Goal: Task Accomplishment & Management: Manage account settings

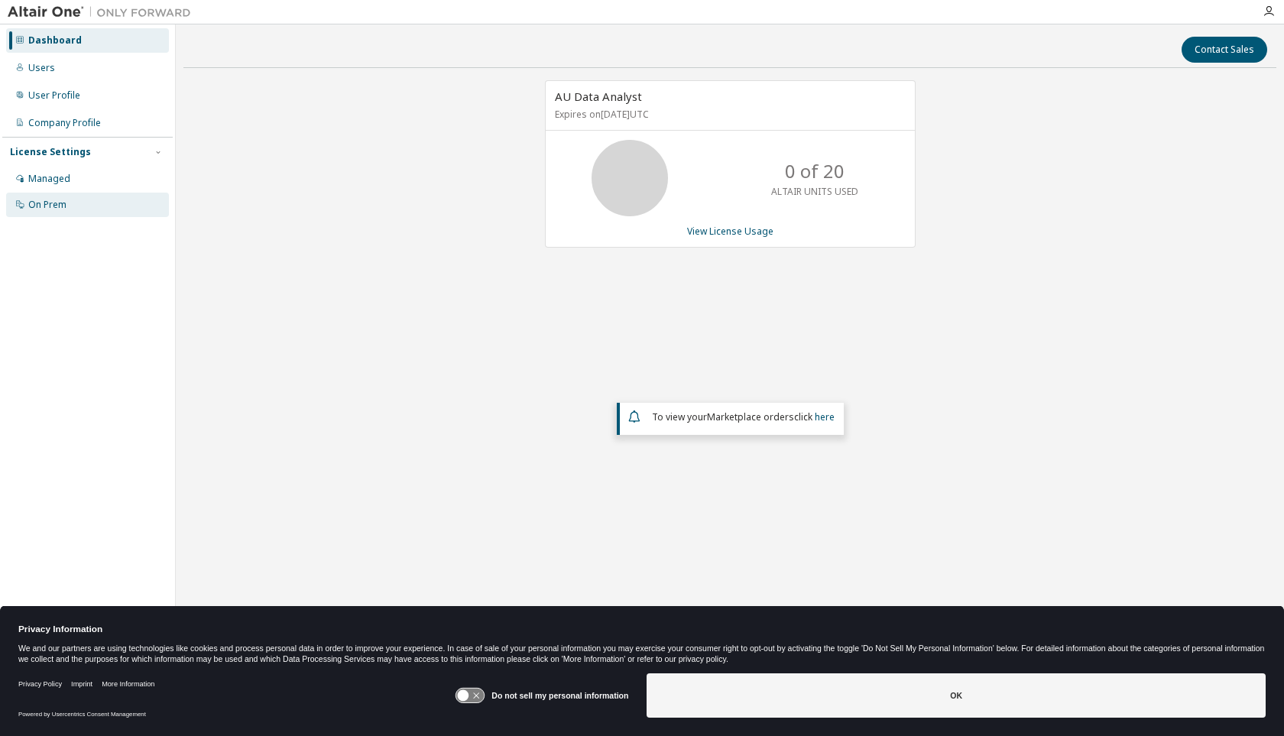
click at [60, 209] on div "On Prem" at bounding box center [47, 205] width 38 height 12
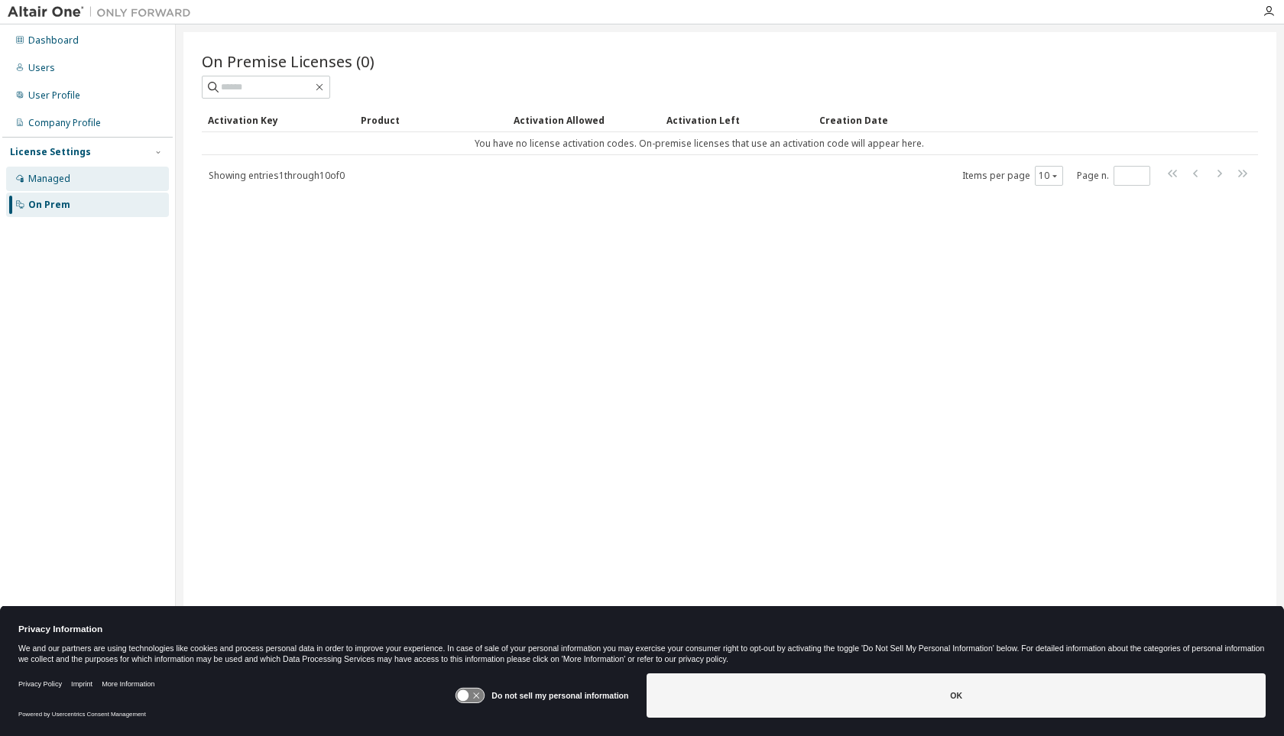
click at [58, 180] on div "Managed" at bounding box center [49, 179] width 42 height 12
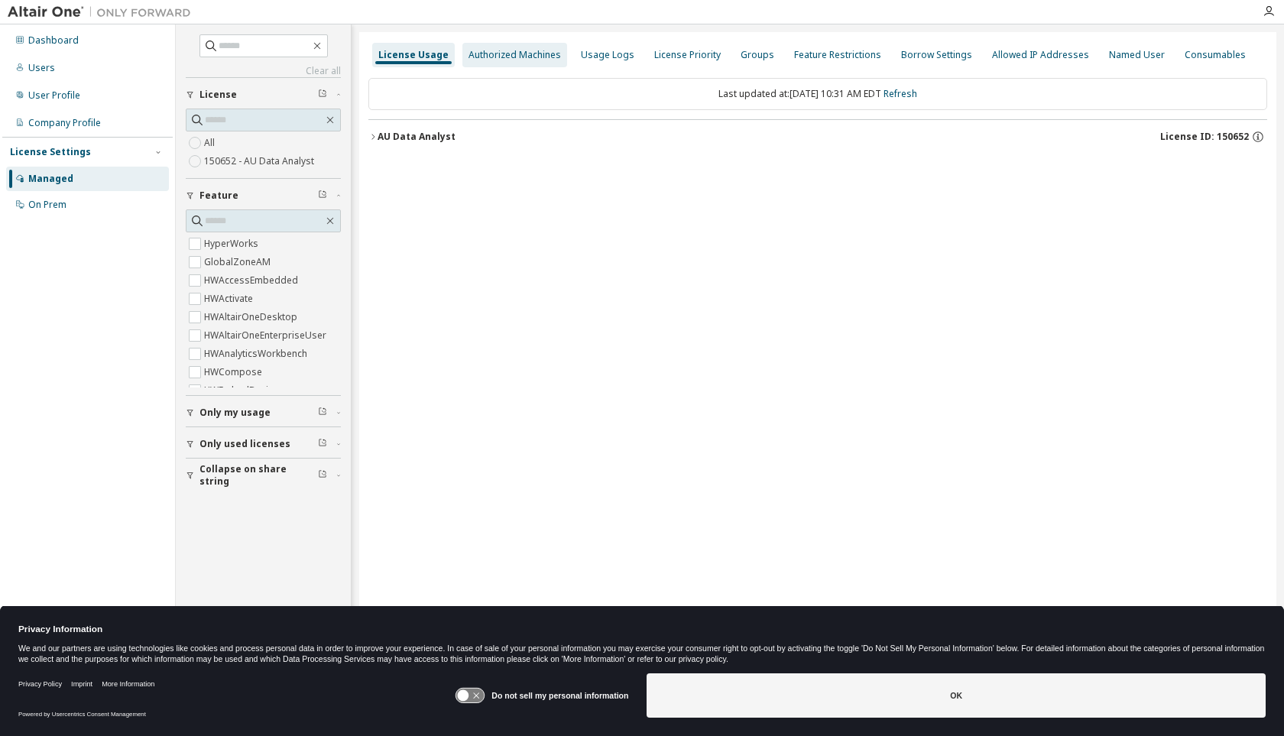
click at [511, 57] on div "Authorized Machines" at bounding box center [515, 55] width 93 height 12
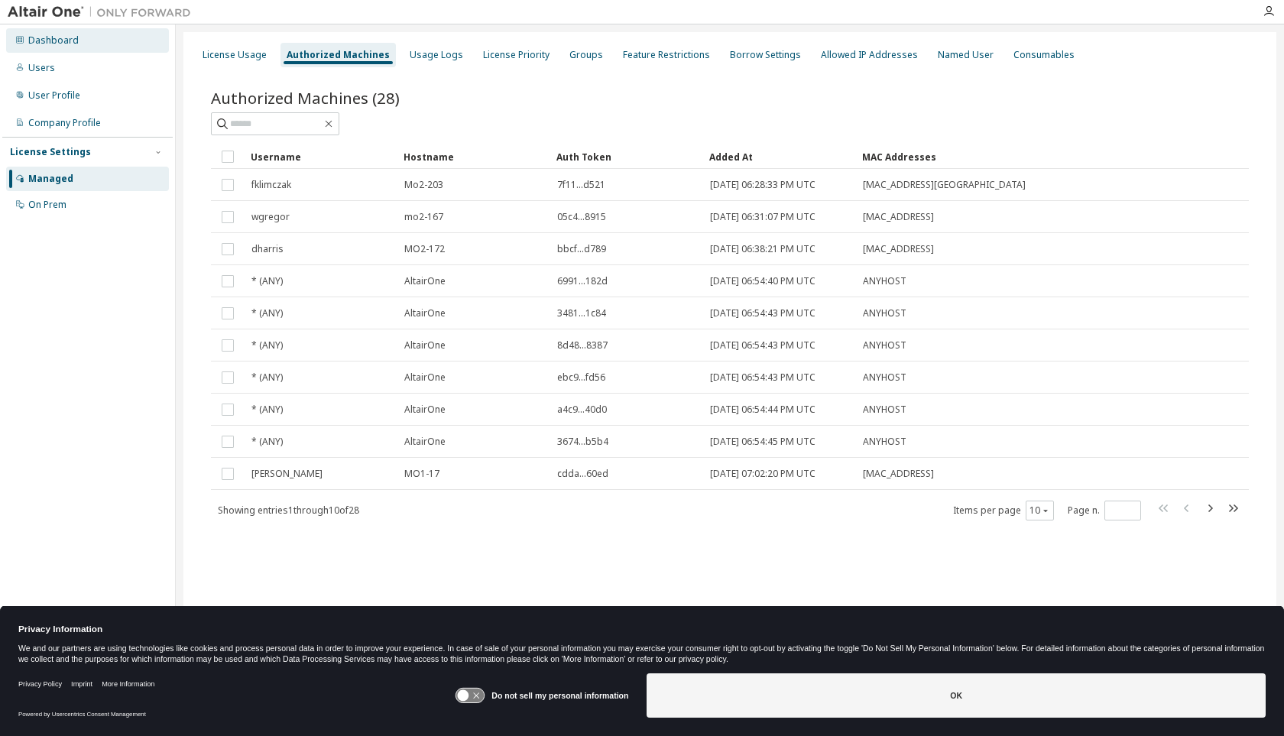
click at [57, 41] on div "Dashboard" at bounding box center [53, 40] width 50 height 12
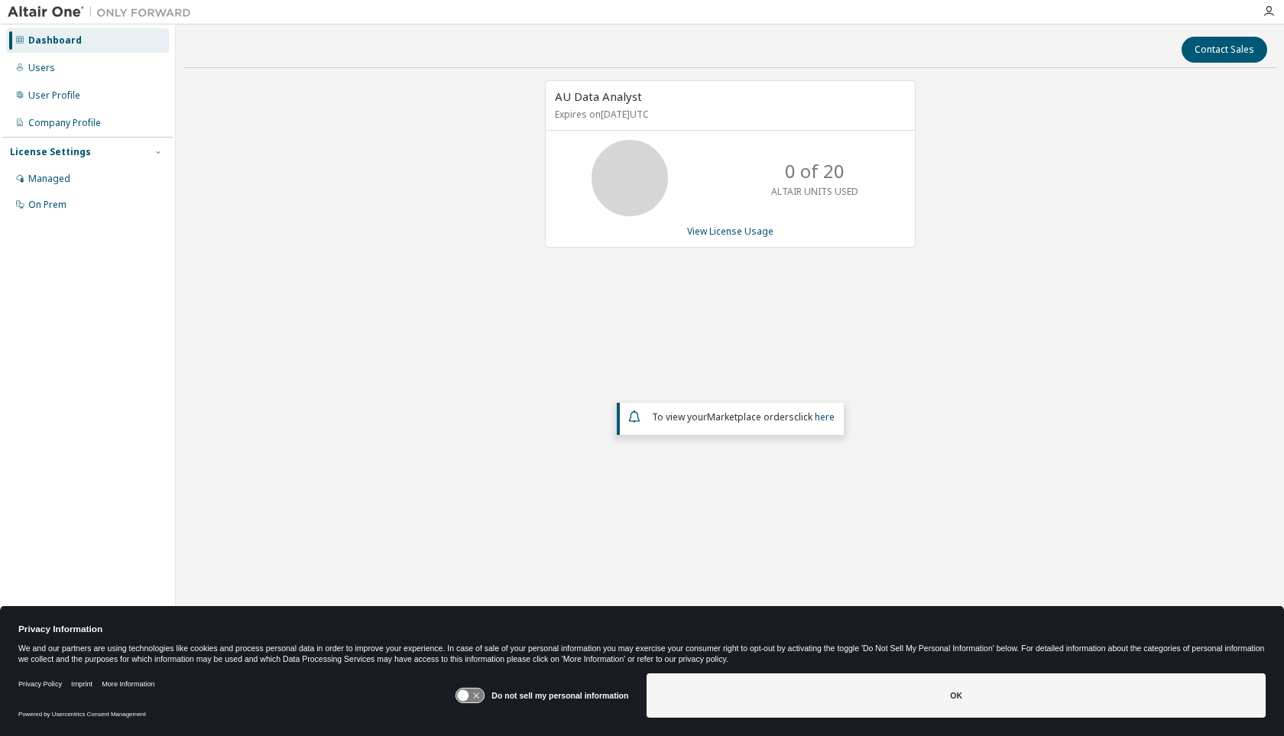
click at [729, 239] on div "AU Data Analyst Expires on December 12, 2025 UTC 0 of 20 ALTAIR UNITS USED View…" at bounding box center [730, 163] width 371 height 167
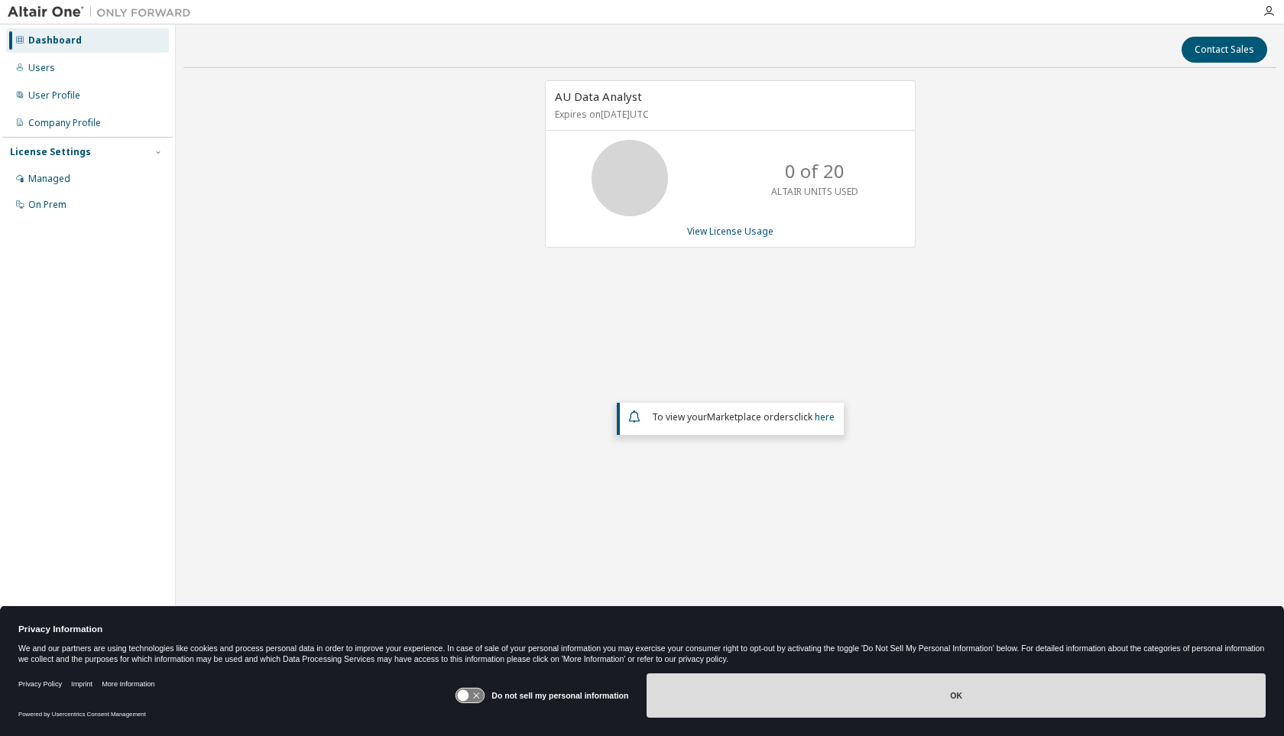
click at [848, 699] on button "OK" at bounding box center [956, 696] width 619 height 44
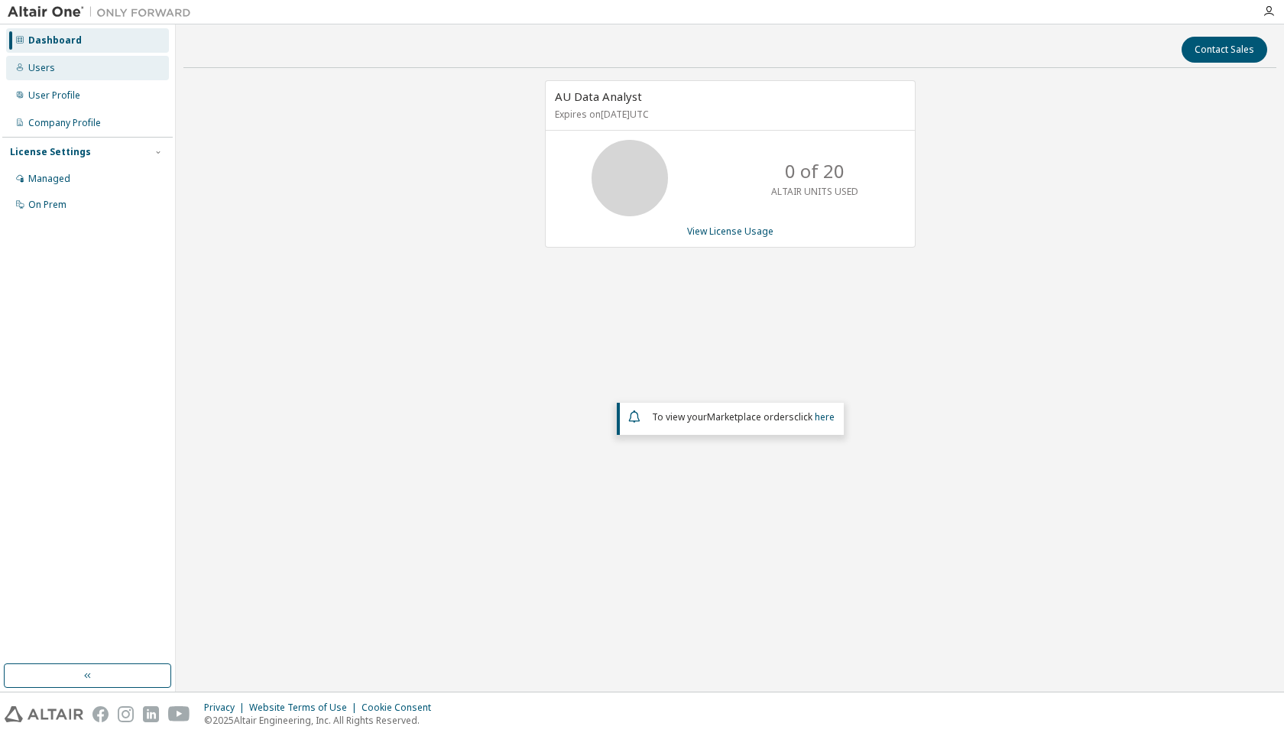
click at [44, 65] on div "Users" at bounding box center [41, 68] width 27 height 12
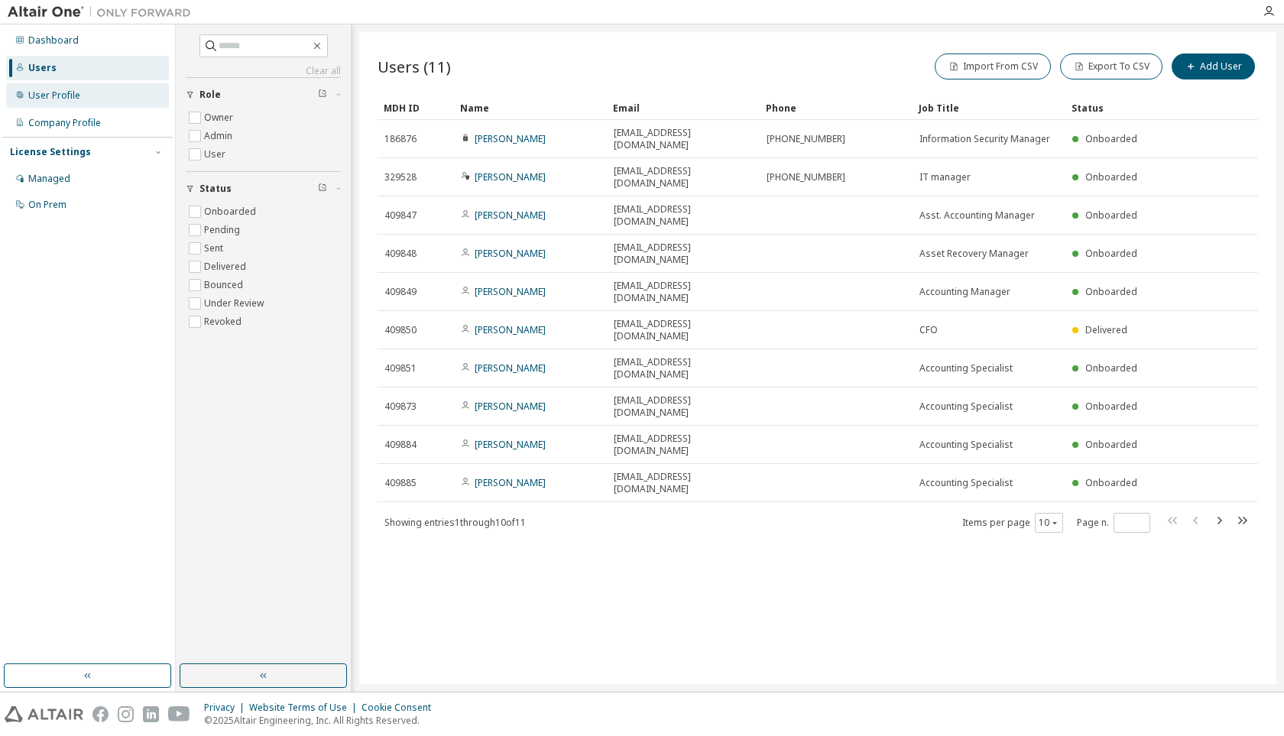
click at [41, 97] on div "User Profile" at bounding box center [54, 95] width 52 height 12
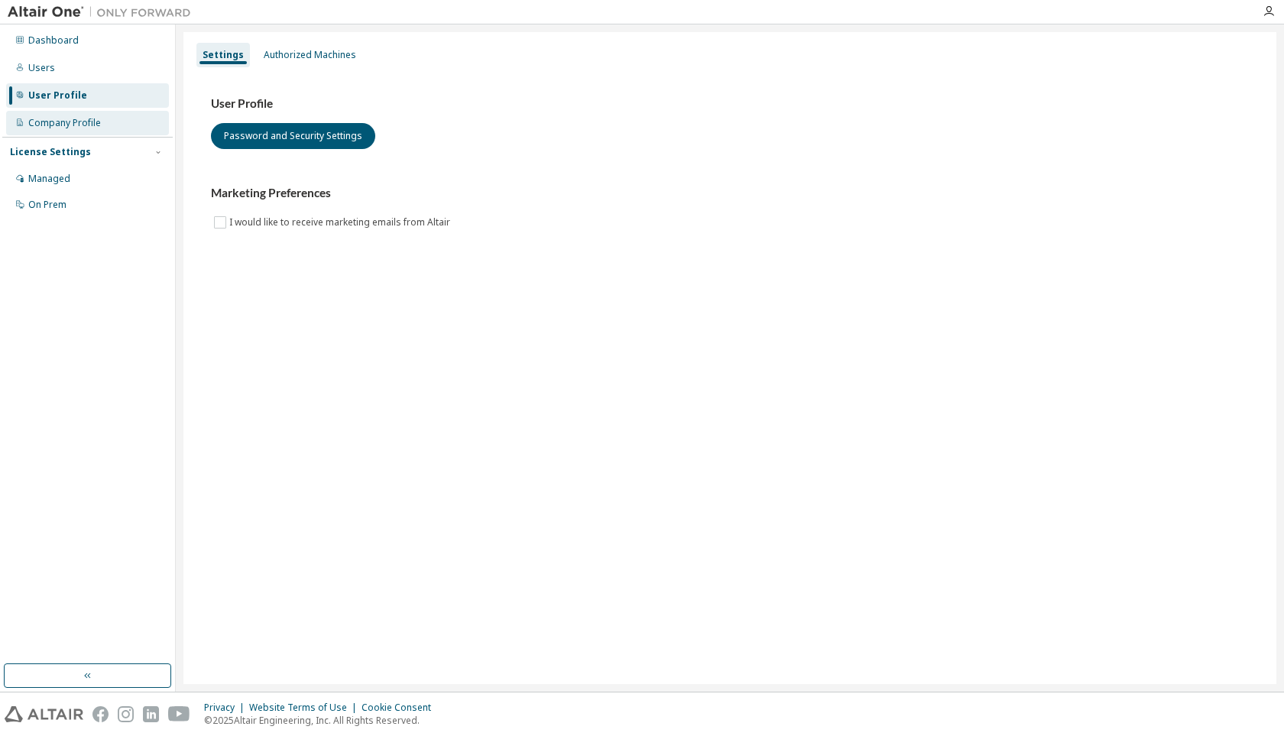
click at [41, 113] on div "Company Profile" at bounding box center [87, 123] width 163 height 24
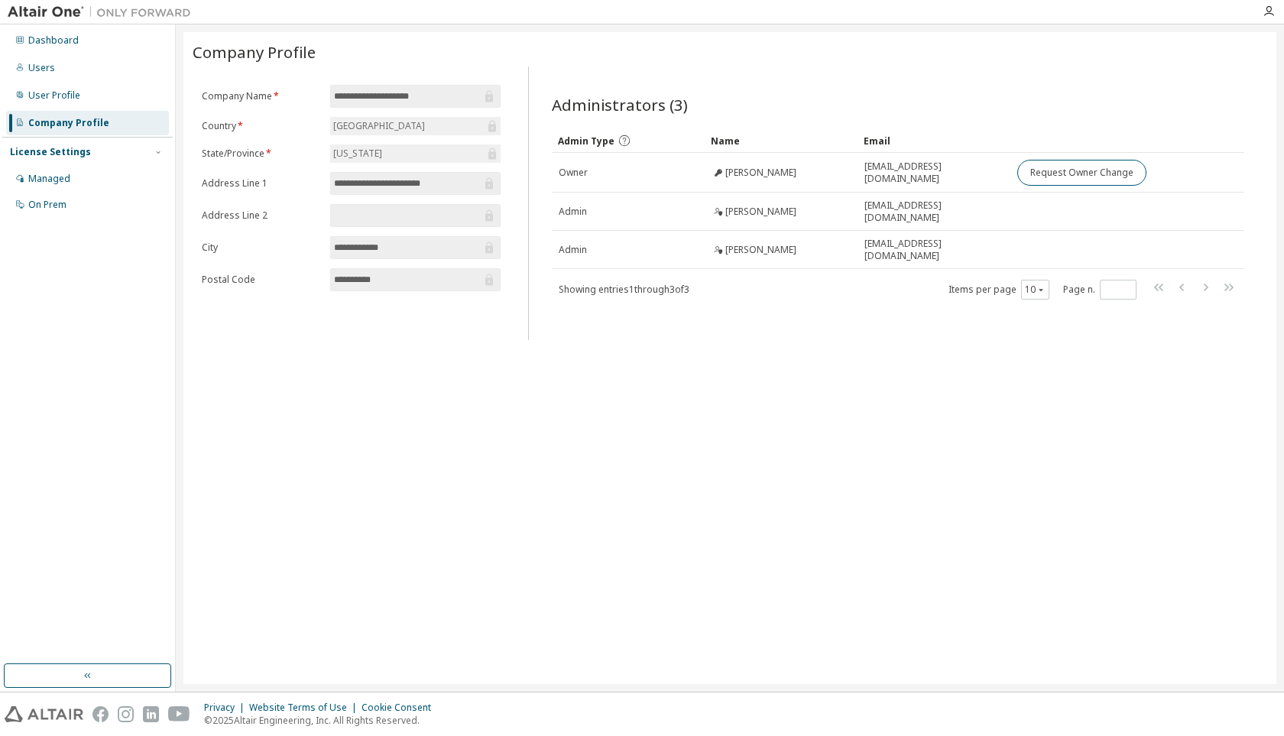
click at [45, 8] on img at bounding box center [103, 12] width 191 height 15
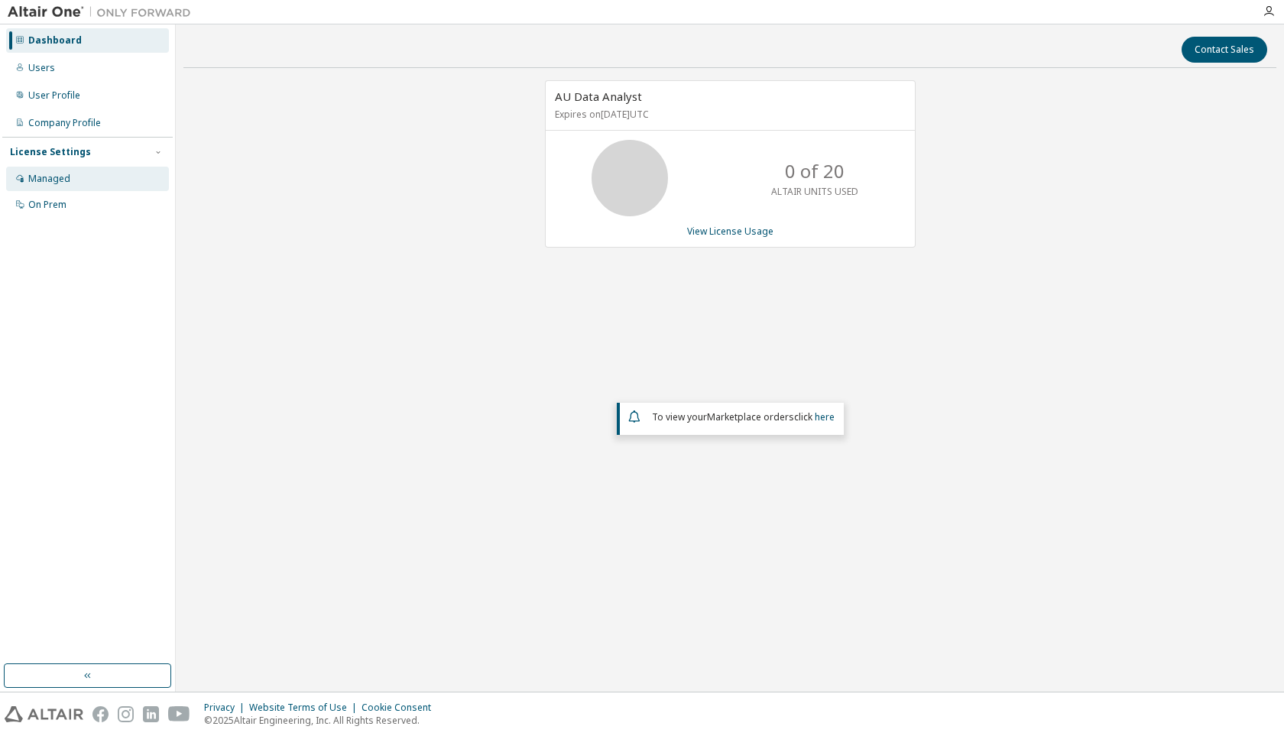
click at [56, 177] on div "Managed" at bounding box center [49, 179] width 42 height 12
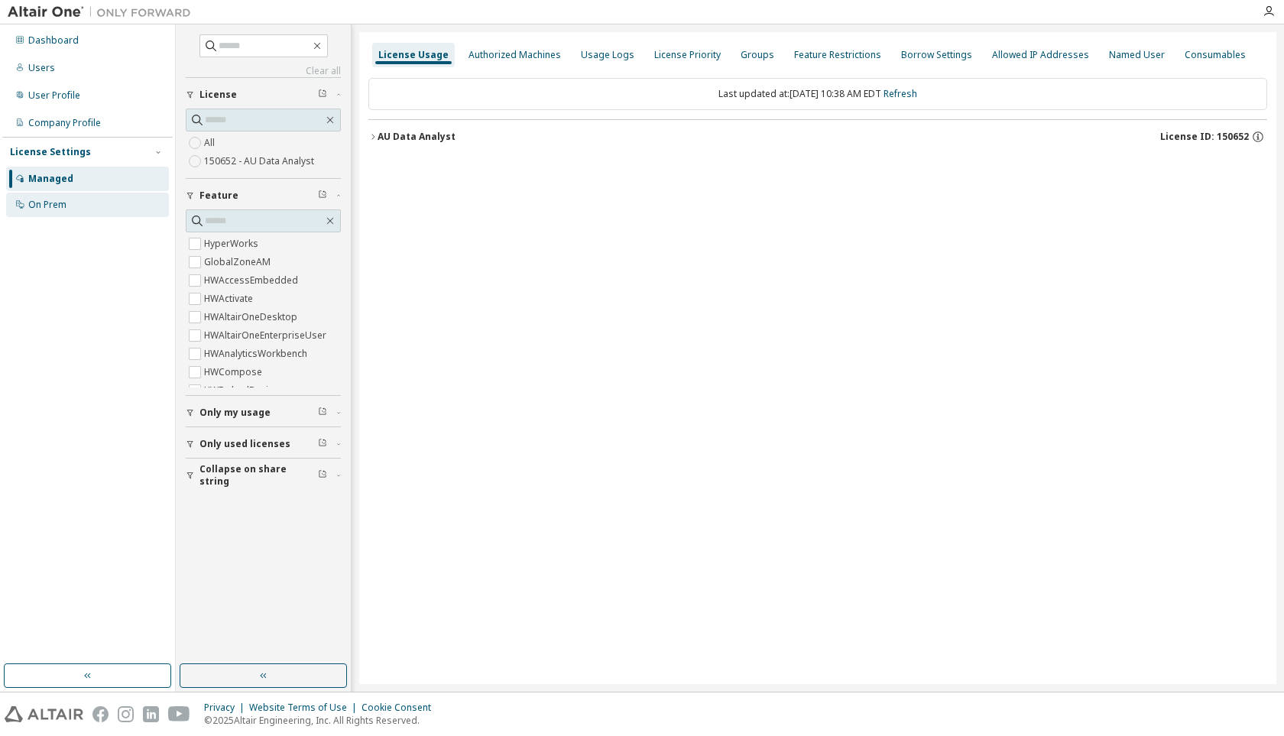
click at [50, 200] on div "On Prem" at bounding box center [47, 205] width 38 height 12
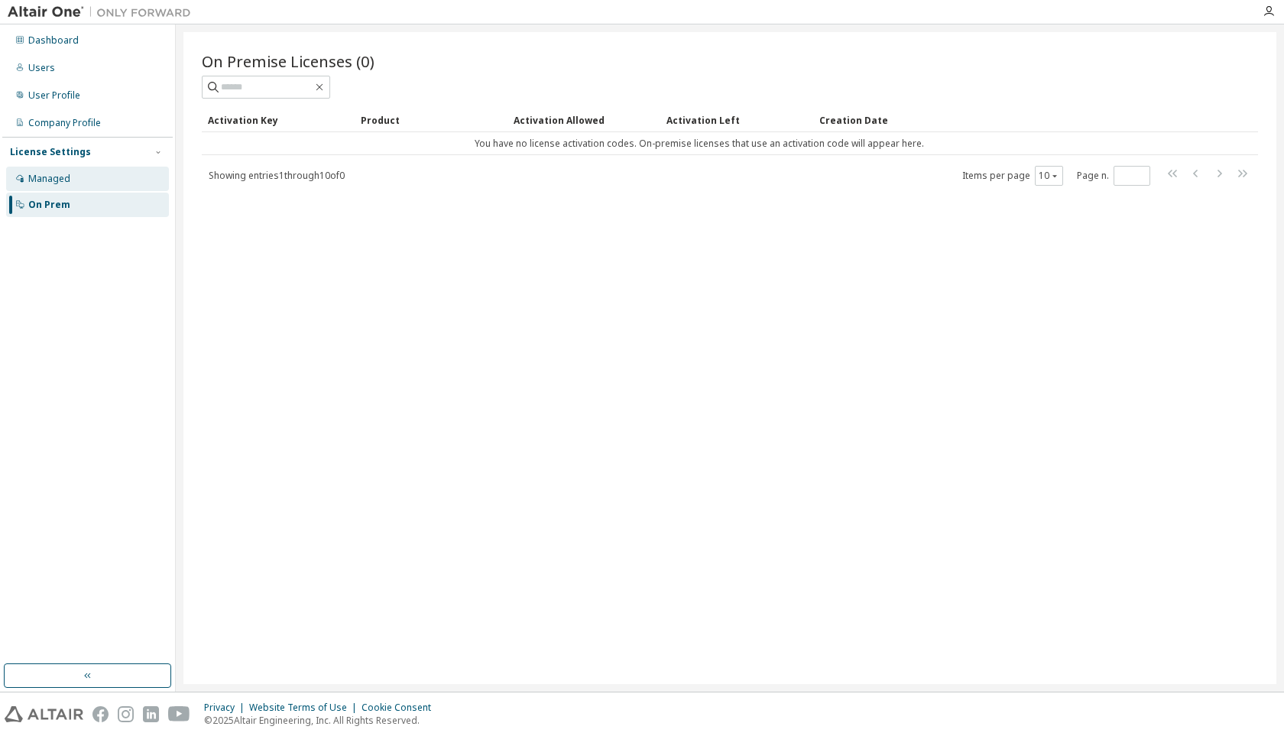
click at [50, 183] on div "Managed" at bounding box center [49, 179] width 42 height 12
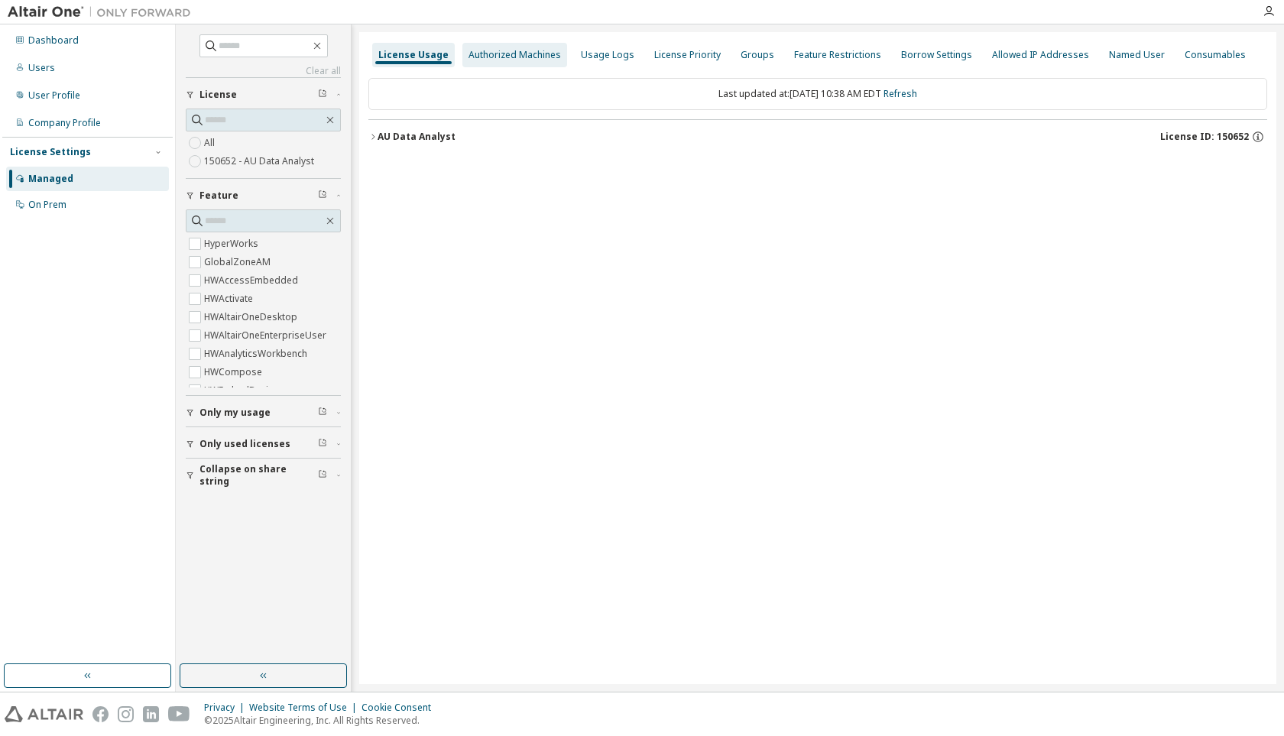
click at [475, 57] on div "Authorized Machines" at bounding box center [515, 55] width 93 height 12
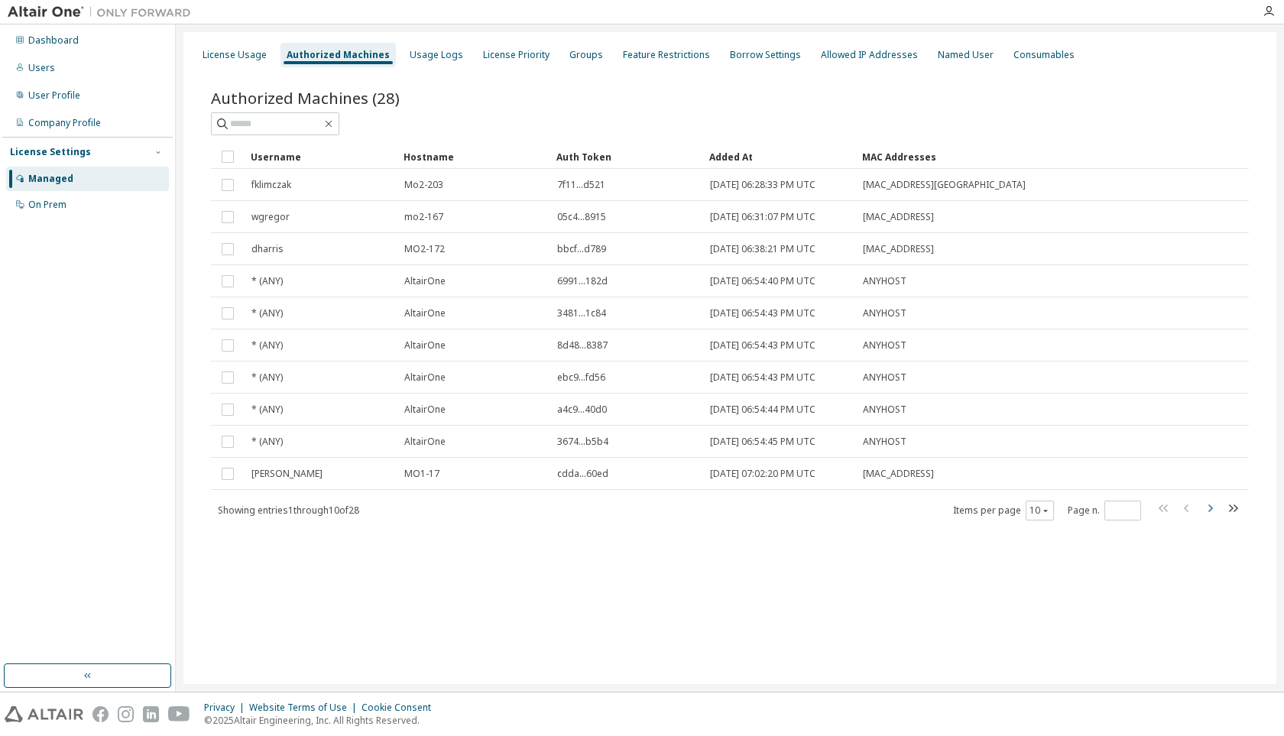
click at [1212, 506] on icon "button" at bounding box center [1210, 508] width 18 height 18
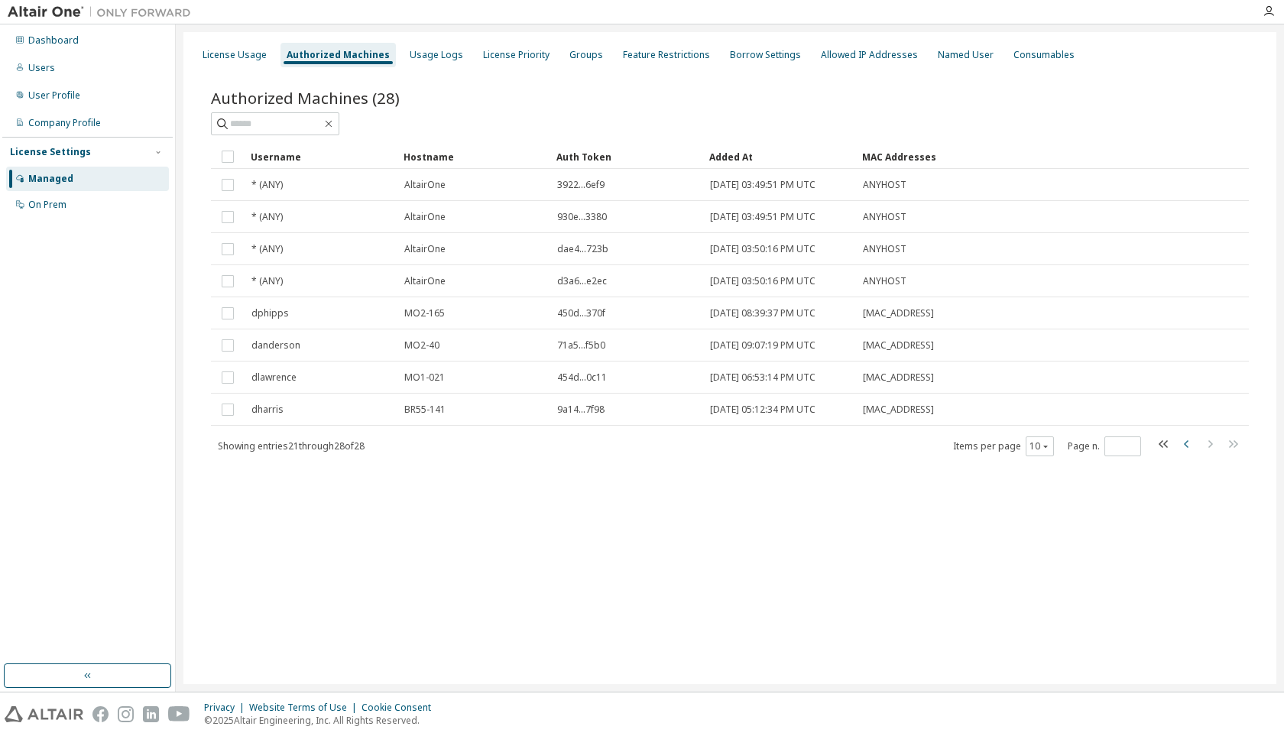
click at [1190, 446] on icon "button" at bounding box center [1187, 444] width 18 height 18
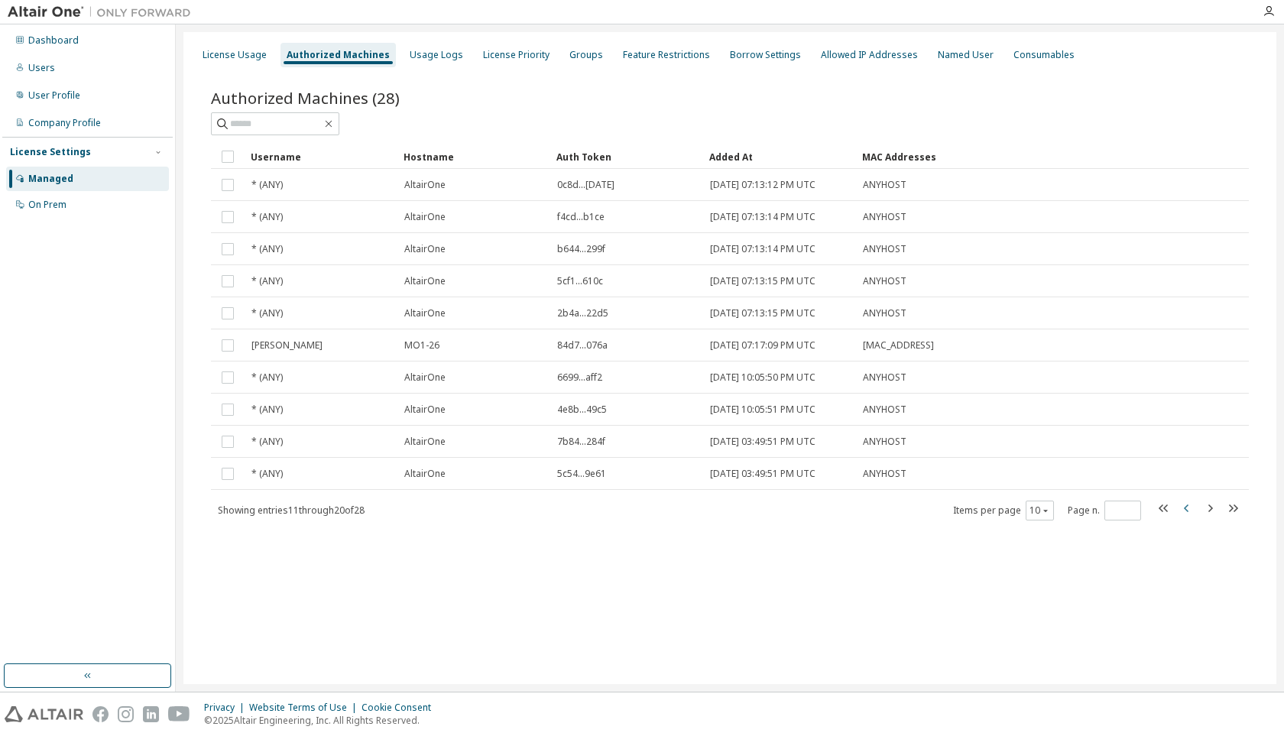
click at [1190, 446] on tr "* (ANY) AltairOne 7b84...284f [DATE] 03:49:51 PM UTC ANYHOST" at bounding box center [730, 442] width 1038 height 32
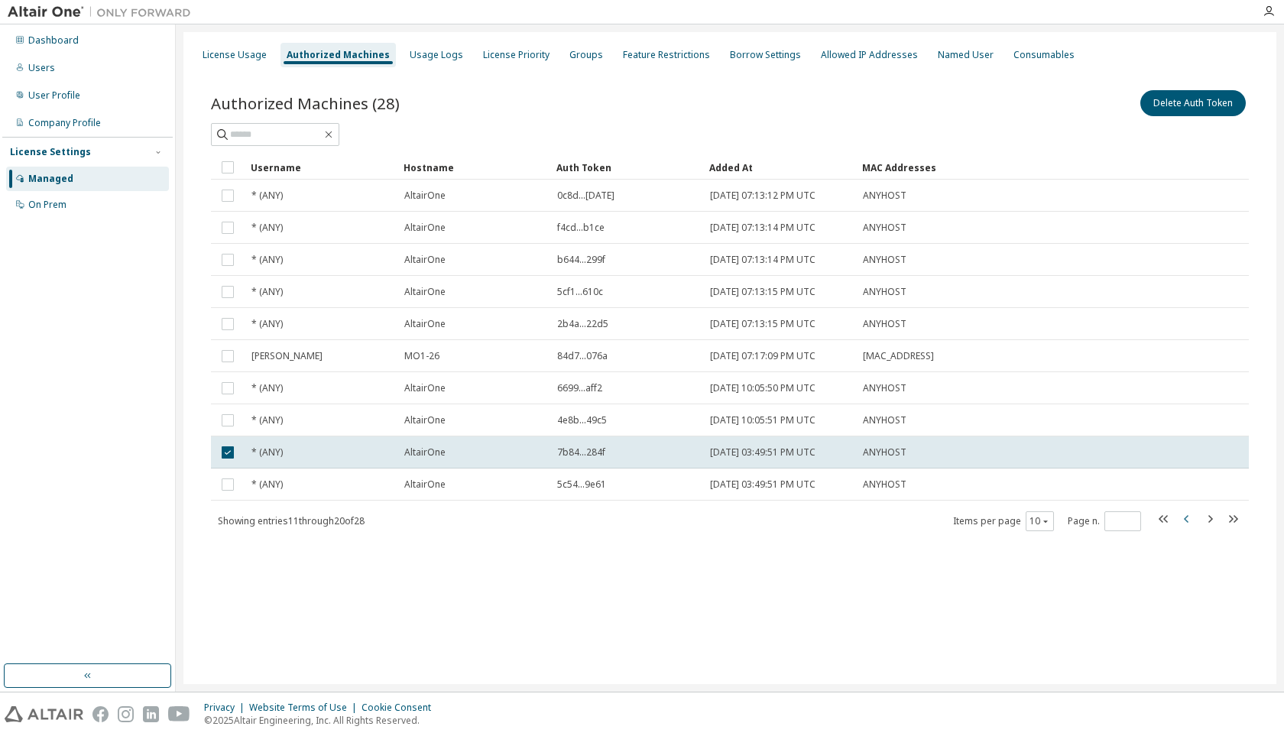
click at [1180, 521] on icon "button" at bounding box center [1187, 519] width 18 height 18
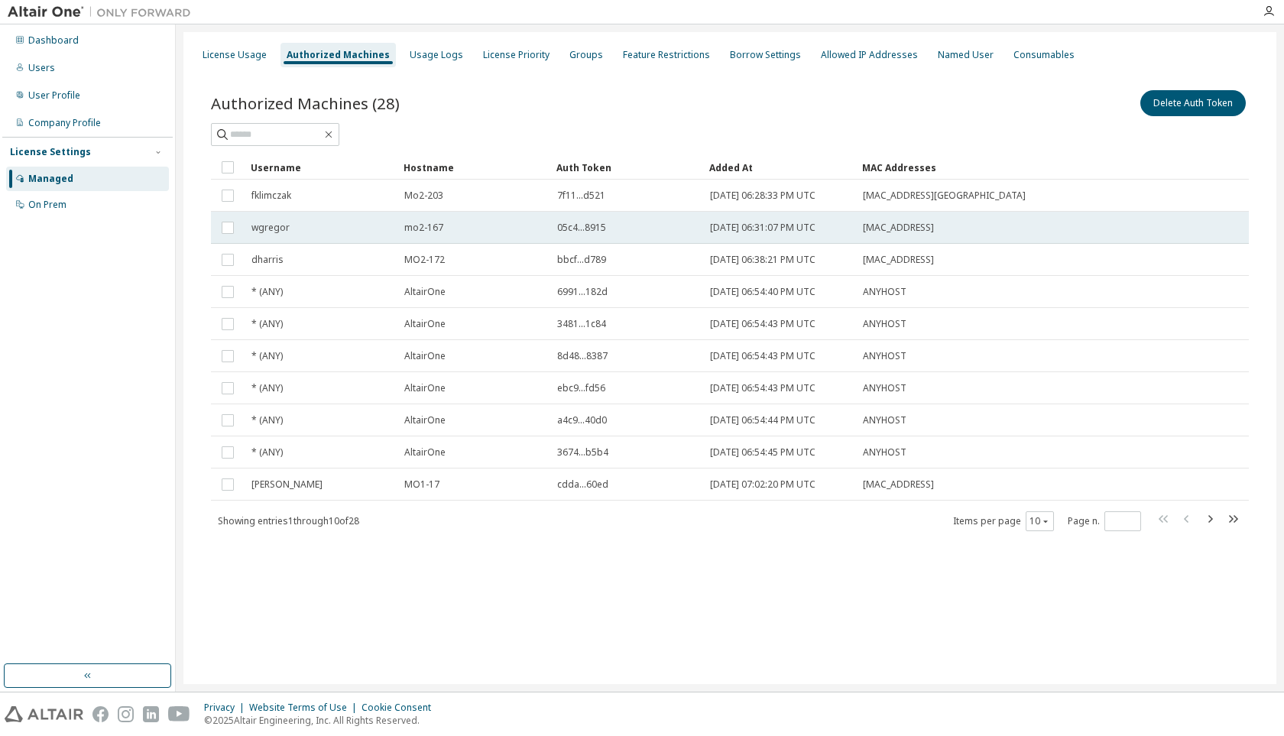
click at [297, 225] on div "wgregor" at bounding box center [321, 228] width 139 height 12
click at [833, 232] on div "[DATE] 06:31:07 PM UTC" at bounding box center [779, 228] width 139 height 12
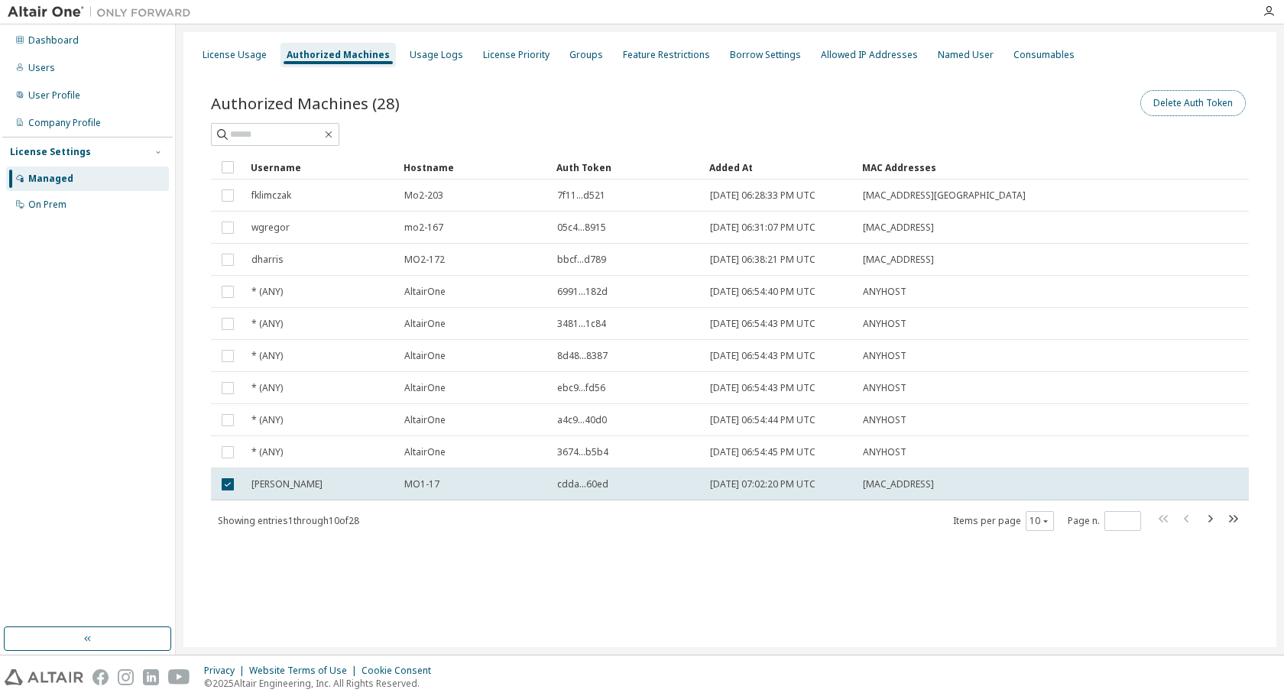
click at [1186, 102] on button "Delete Auth Token" at bounding box center [1193, 103] width 105 height 26
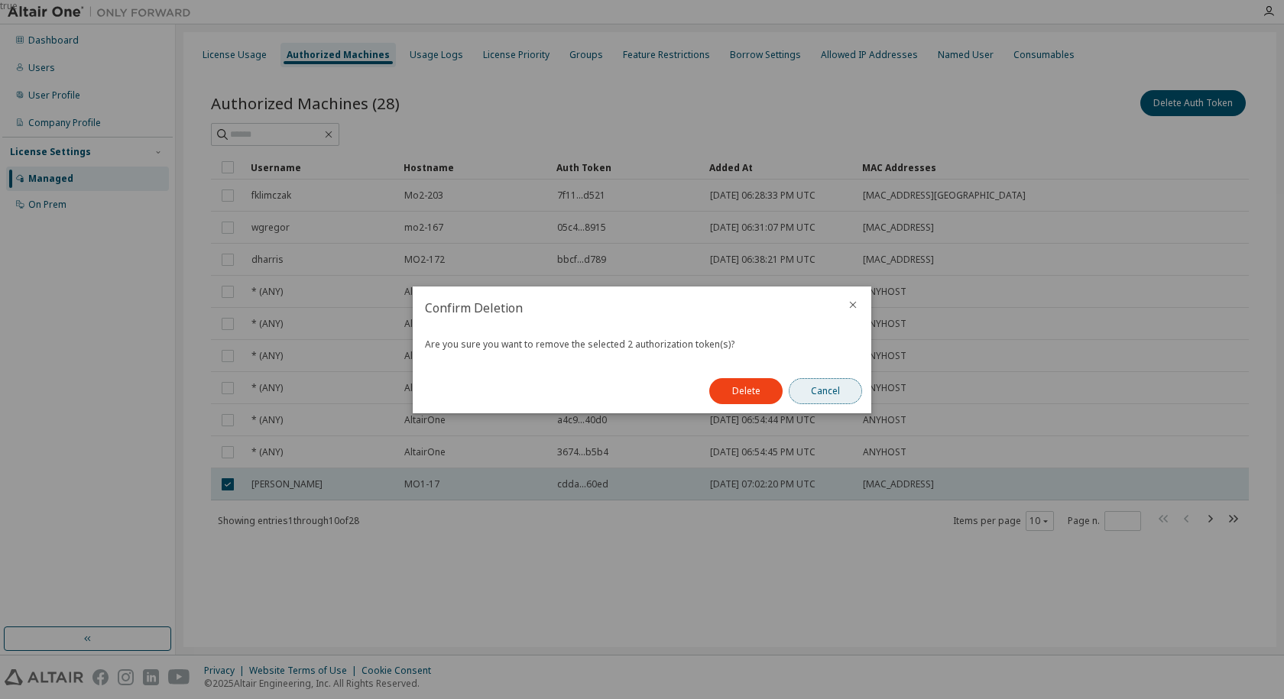
click at [829, 394] on button "Cancel" at bounding box center [825, 391] width 73 height 26
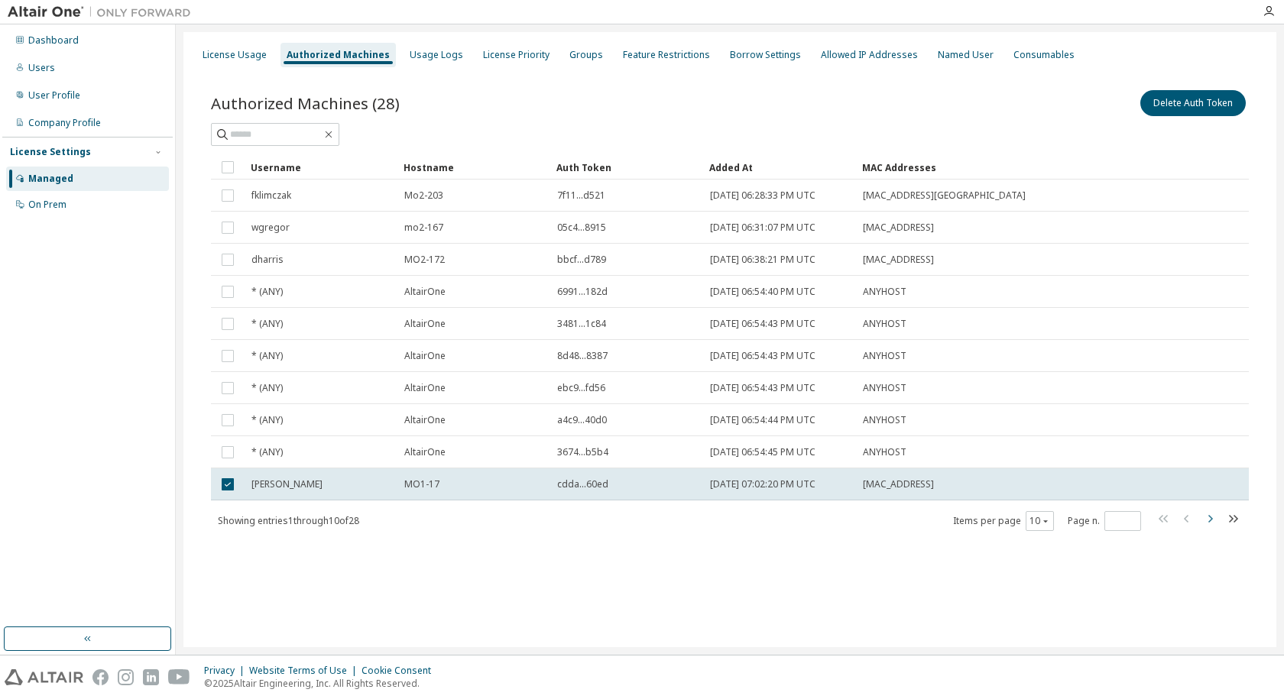
click at [1206, 522] on icon "button" at bounding box center [1210, 519] width 18 height 18
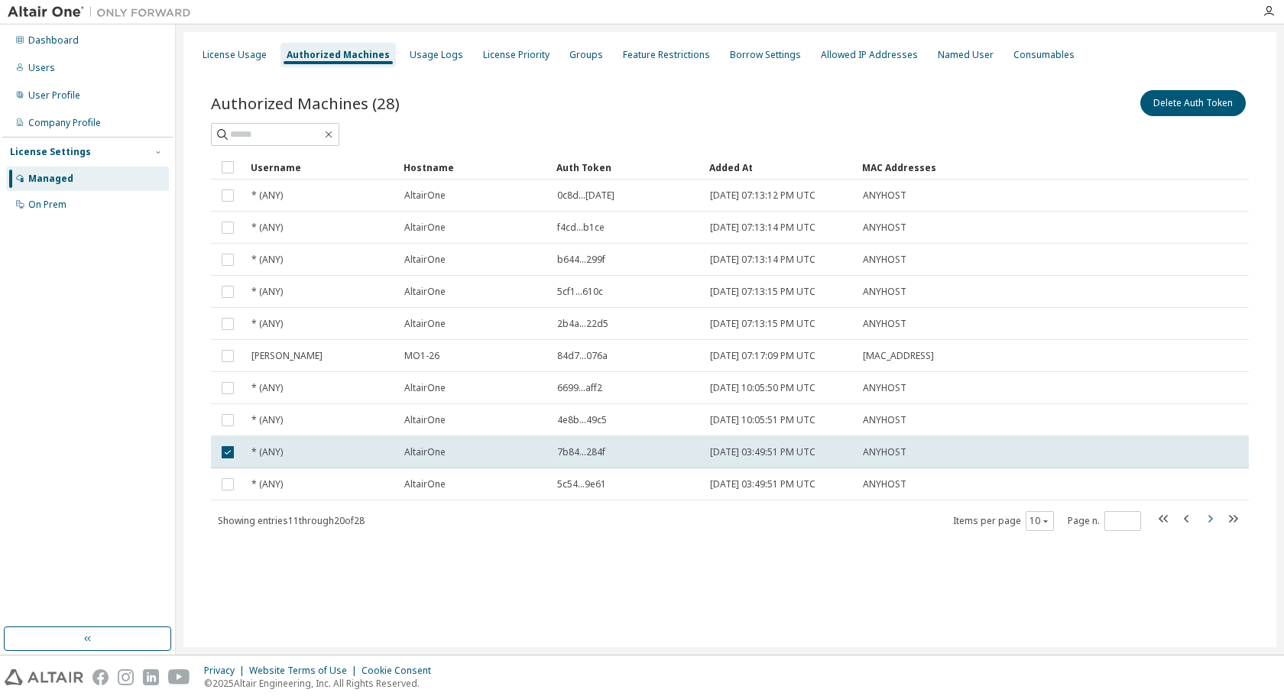
click at [1206, 522] on icon "button" at bounding box center [1210, 519] width 18 height 18
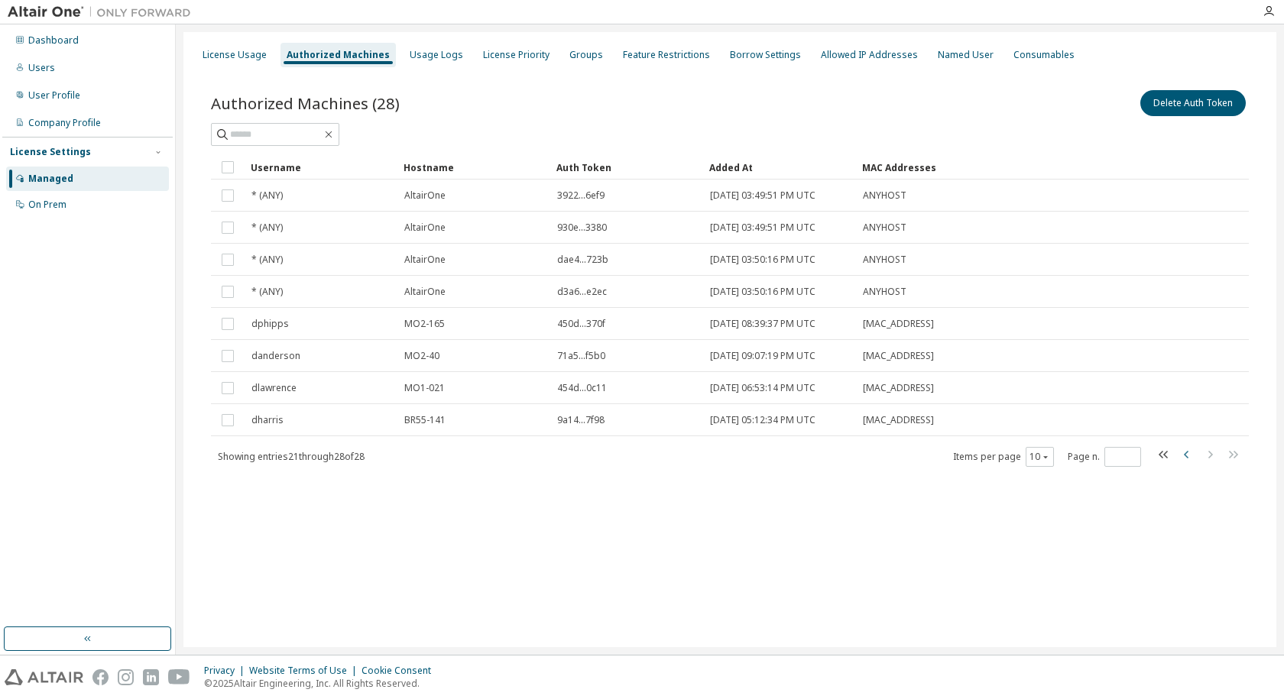
click at [1183, 456] on icon "button" at bounding box center [1187, 455] width 18 height 18
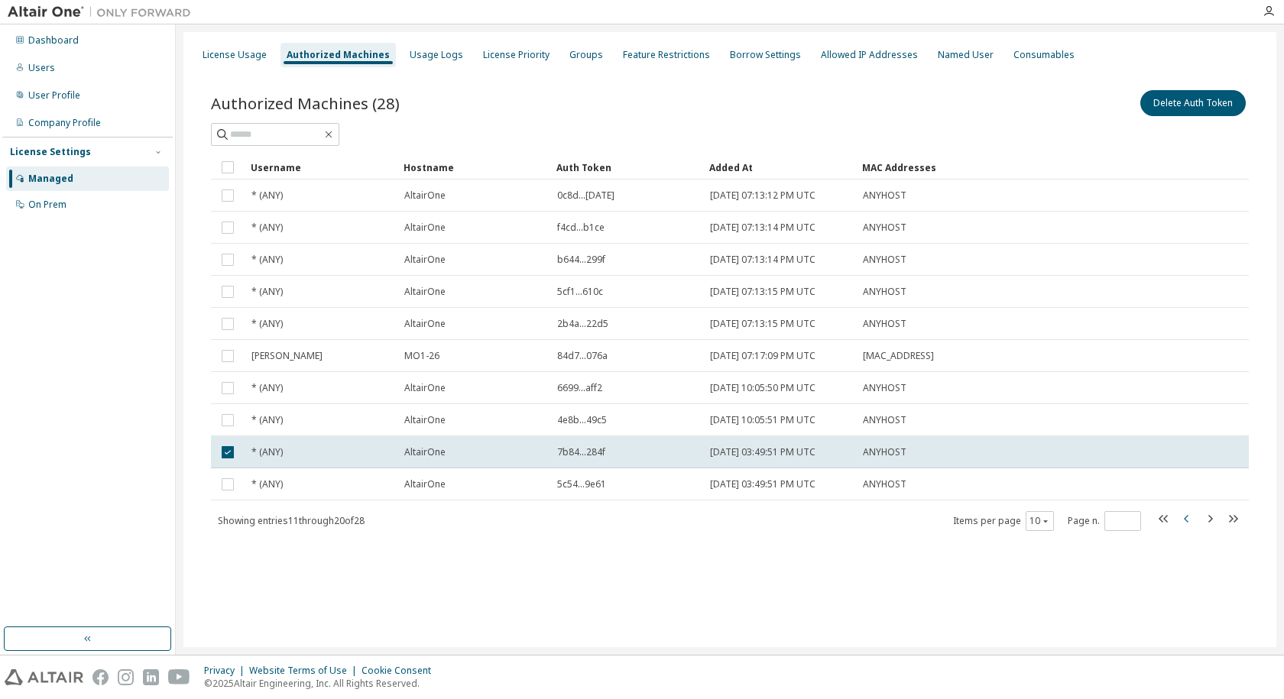
click at [1183, 456] on tr "* (ANY) AltairOne 7b84...284f [DATE] 03:49:51 PM UTC ANYHOST" at bounding box center [730, 453] width 1038 height 32
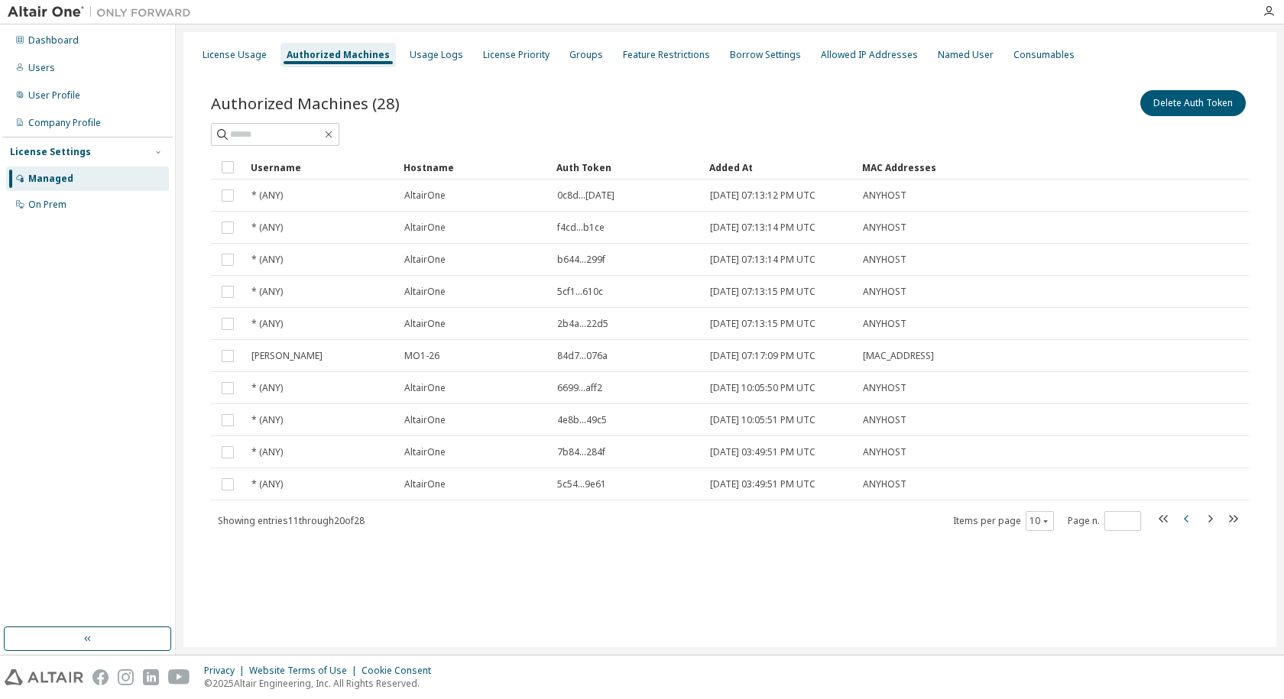
click at [1185, 521] on icon "button" at bounding box center [1187, 519] width 18 height 18
type input "*"
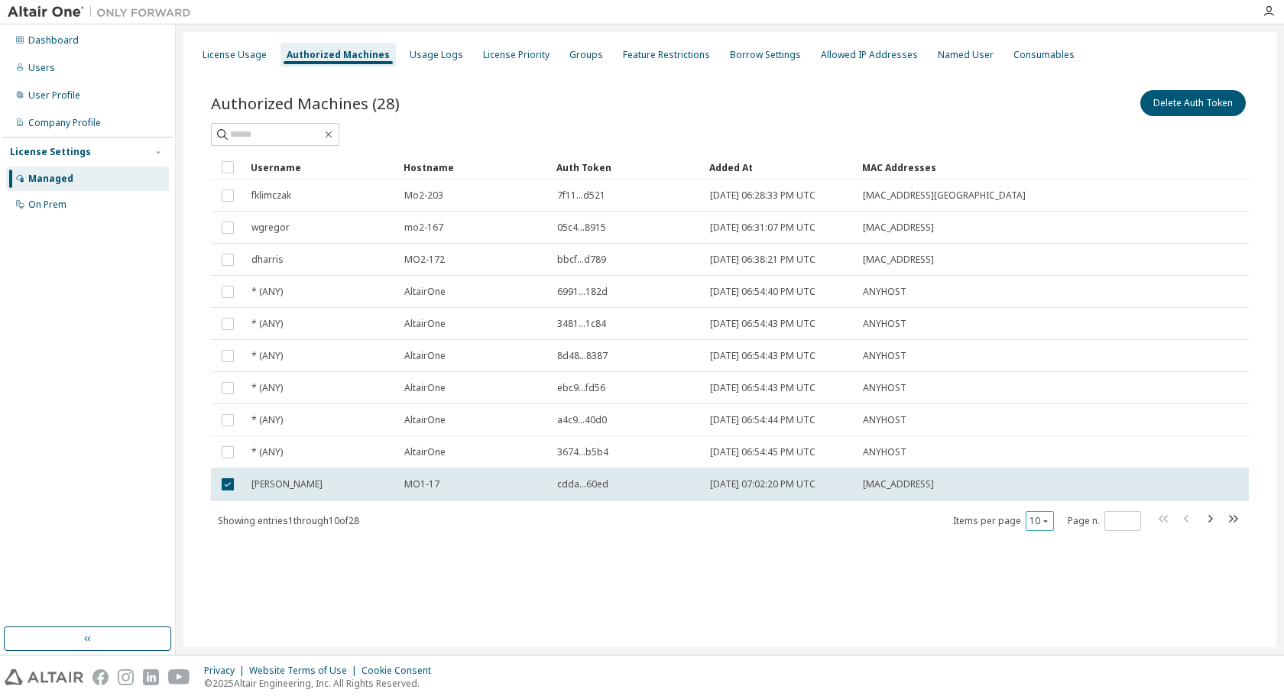
click at [1046, 521] on icon "button" at bounding box center [1045, 521] width 9 height 9
click at [1044, 581] on div "30" at bounding box center [1087, 579] width 122 height 18
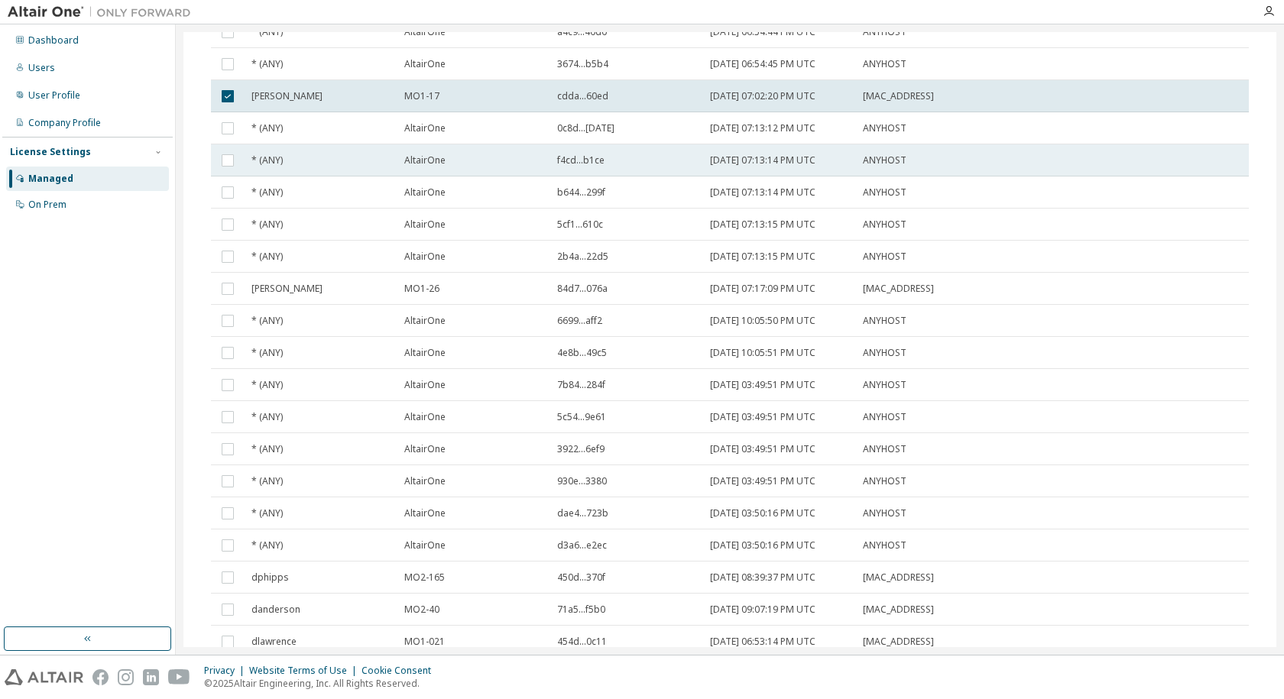
scroll to position [53, 0]
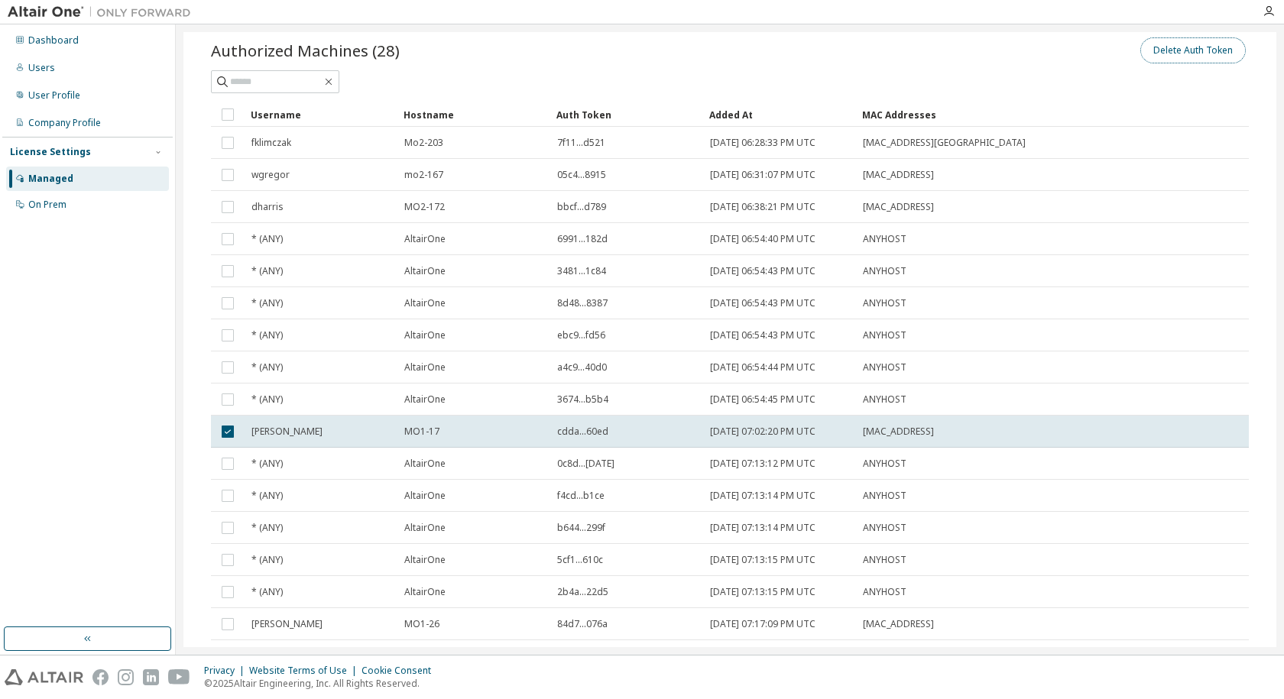
click at [1179, 52] on button "Delete Auth Token" at bounding box center [1193, 50] width 105 height 26
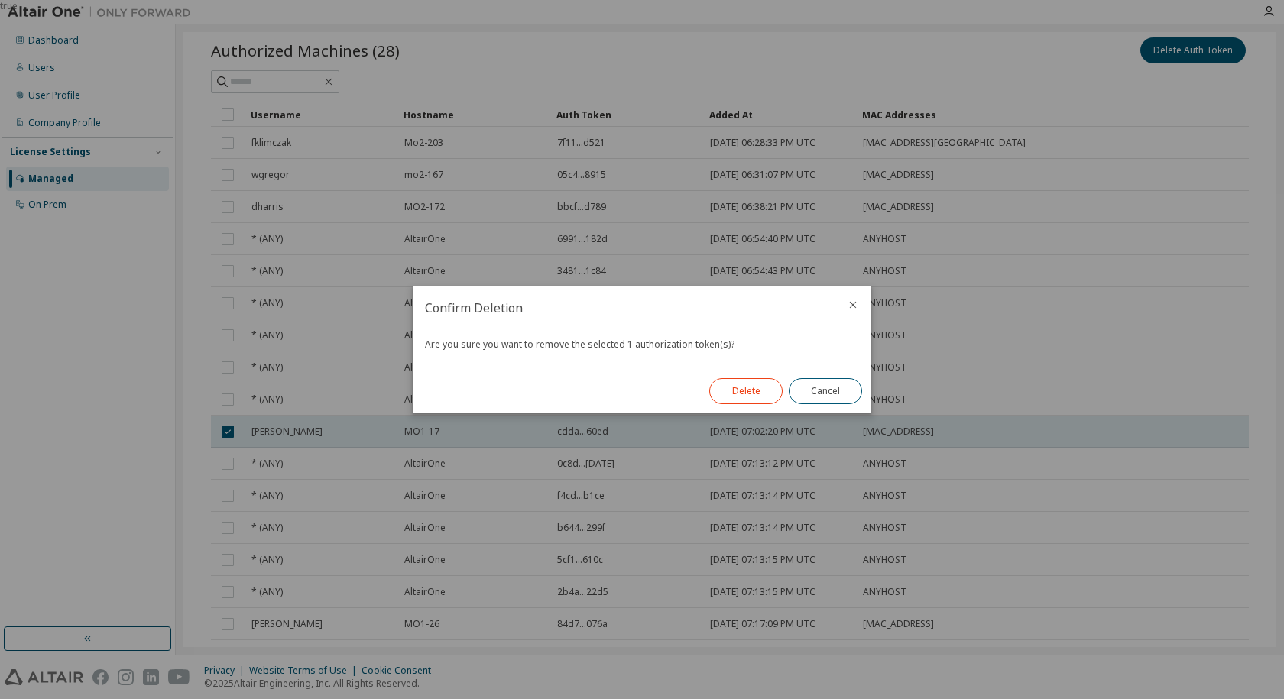
click at [748, 390] on button "Delete" at bounding box center [745, 391] width 73 height 26
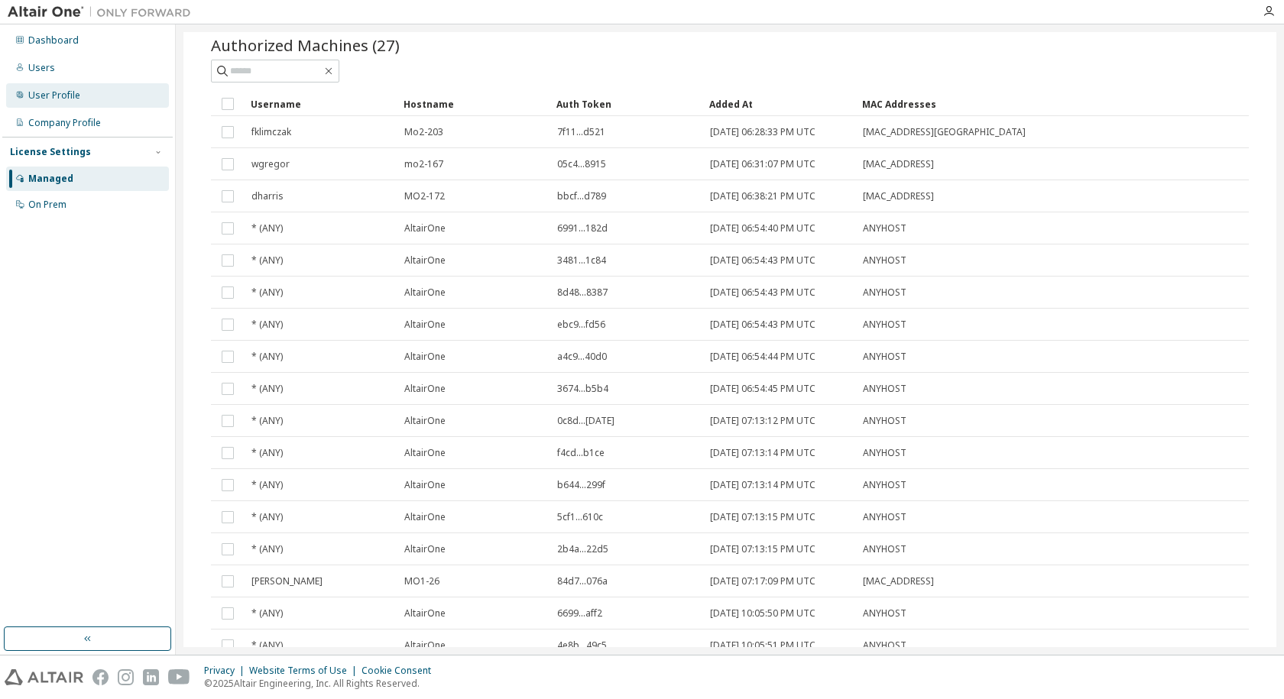
click at [90, 99] on div "User Profile" at bounding box center [87, 95] width 163 height 24
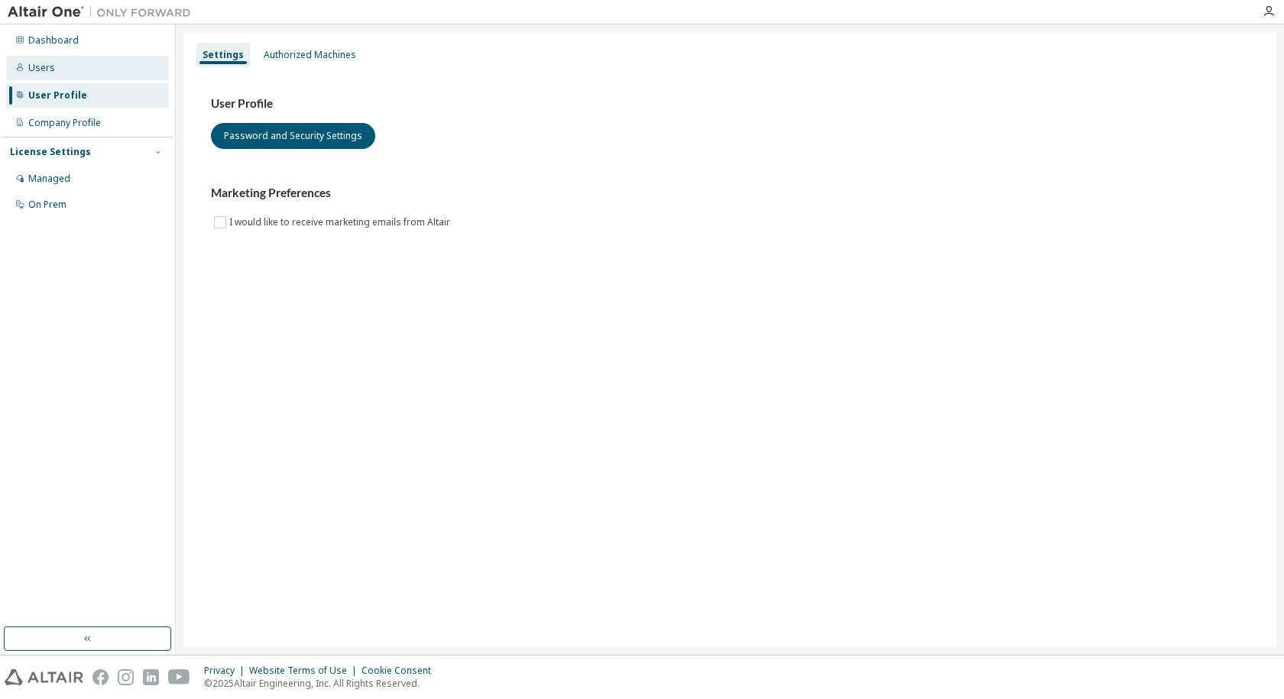
click at [41, 70] on div "Users" at bounding box center [41, 68] width 27 height 12
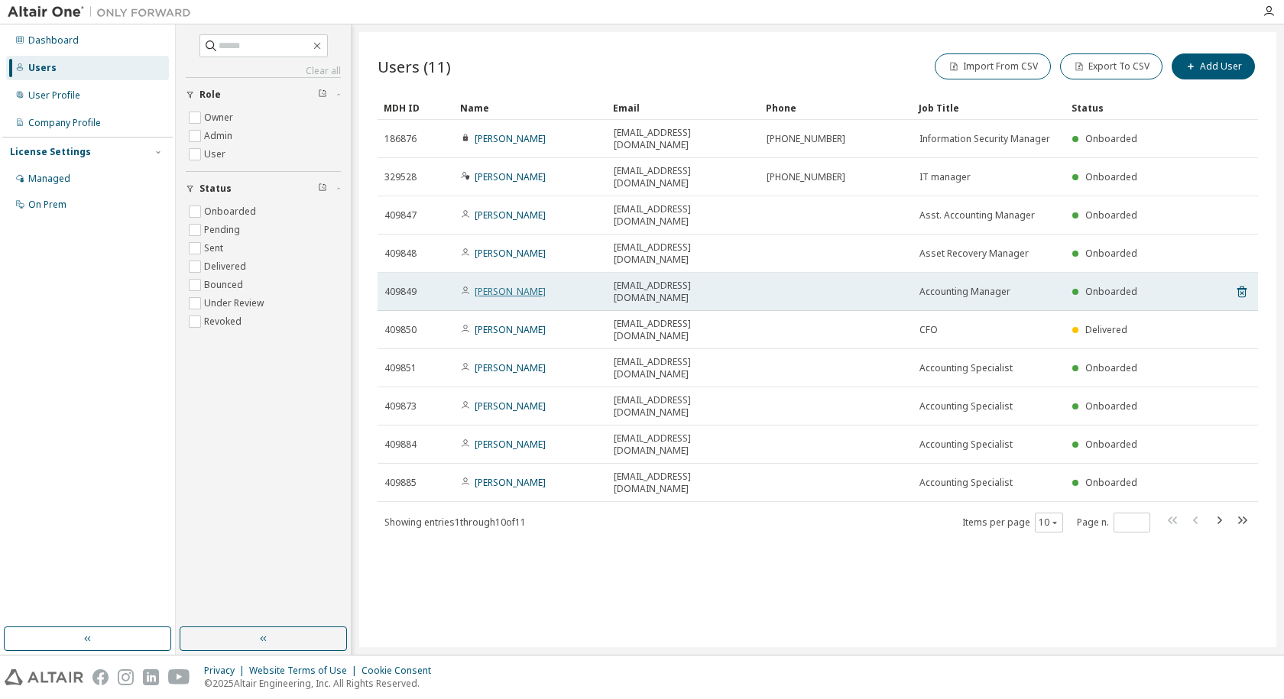
click at [513, 285] on link "[PERSON_NAME]" at bounding box center [510, 291] width 71 height 13
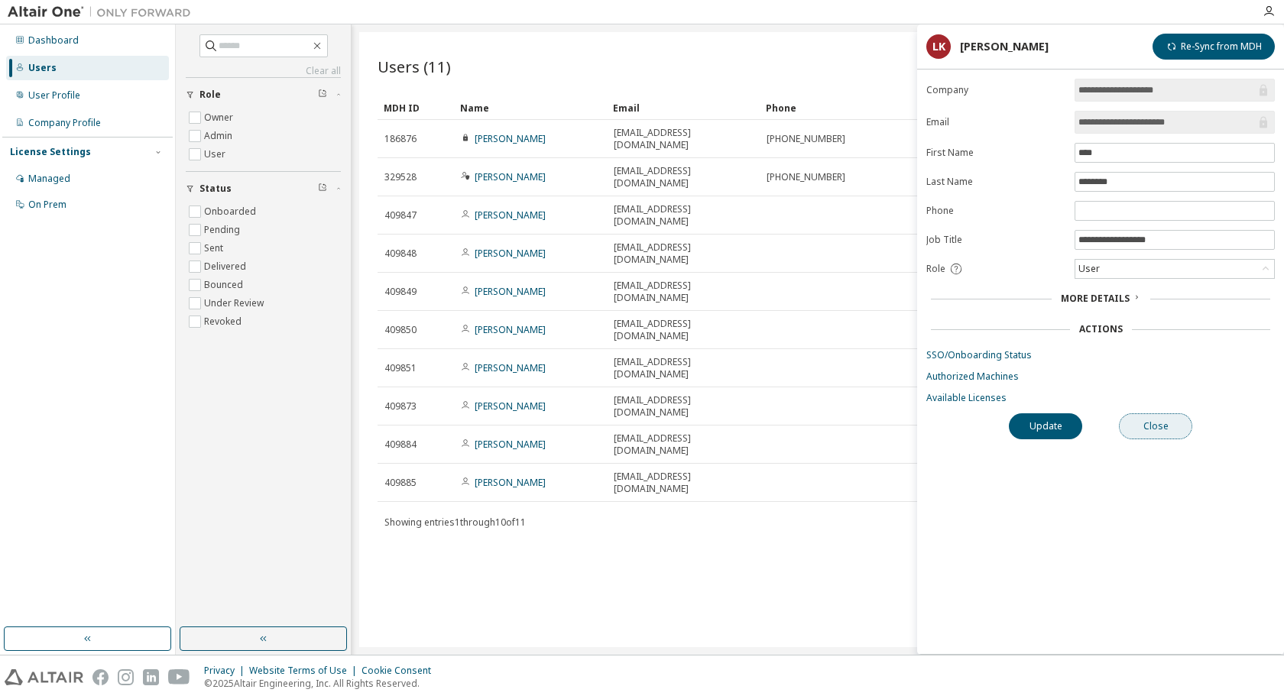
click at [1170, 427] on button "Close" at bounding box center [1155, 427] width 73 height 26
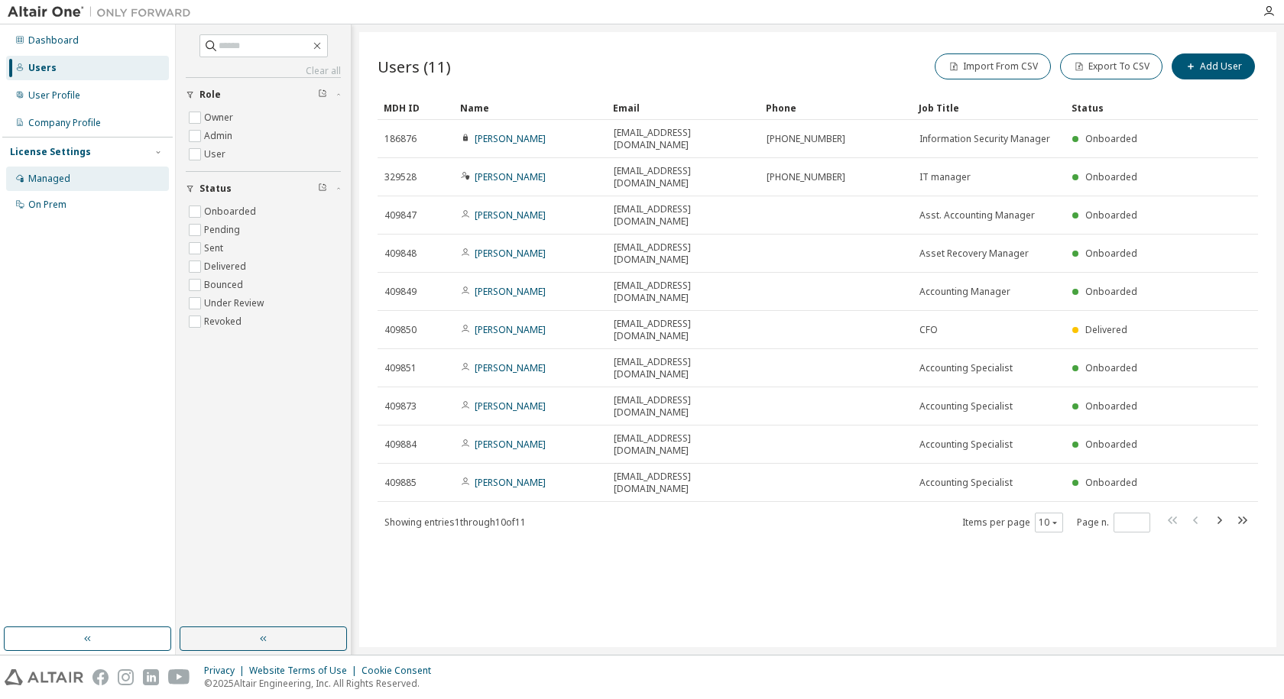
click at [64, 173] on div "Managed" at bounding box center [49, 179] width 42 height 12
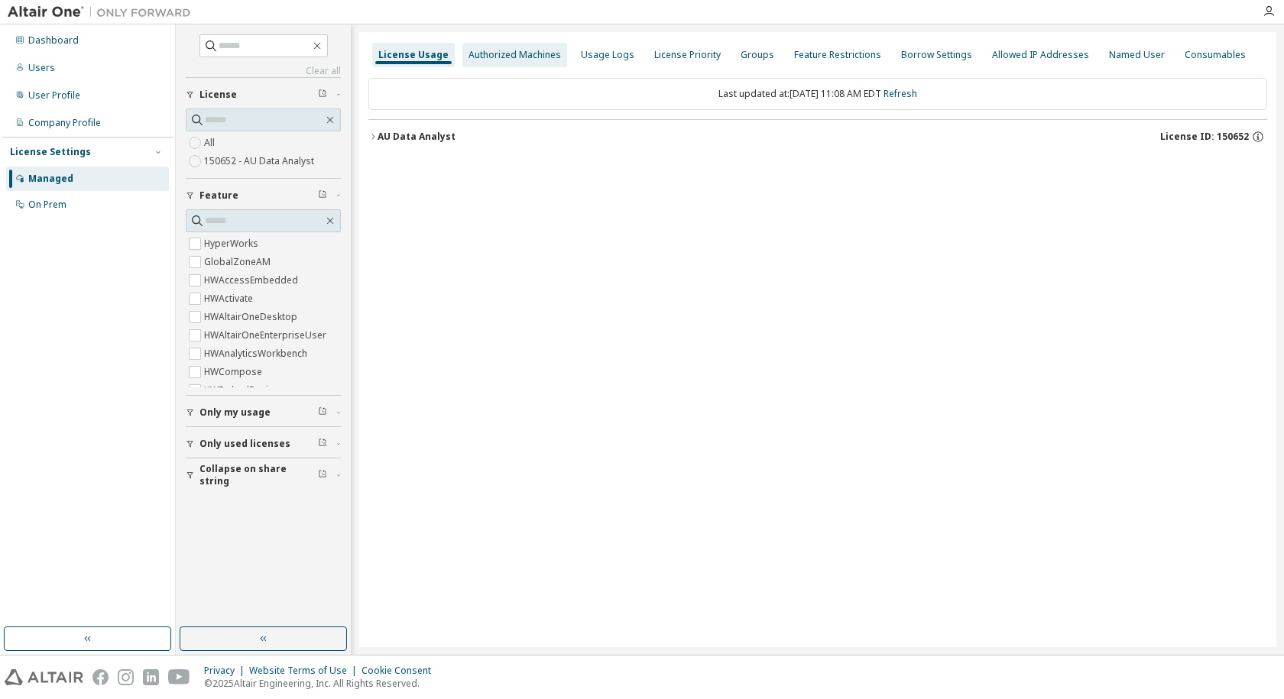
click at [520, 47] on div "Authorized Machines" at bounding box center [515, 55] width 105 height 24
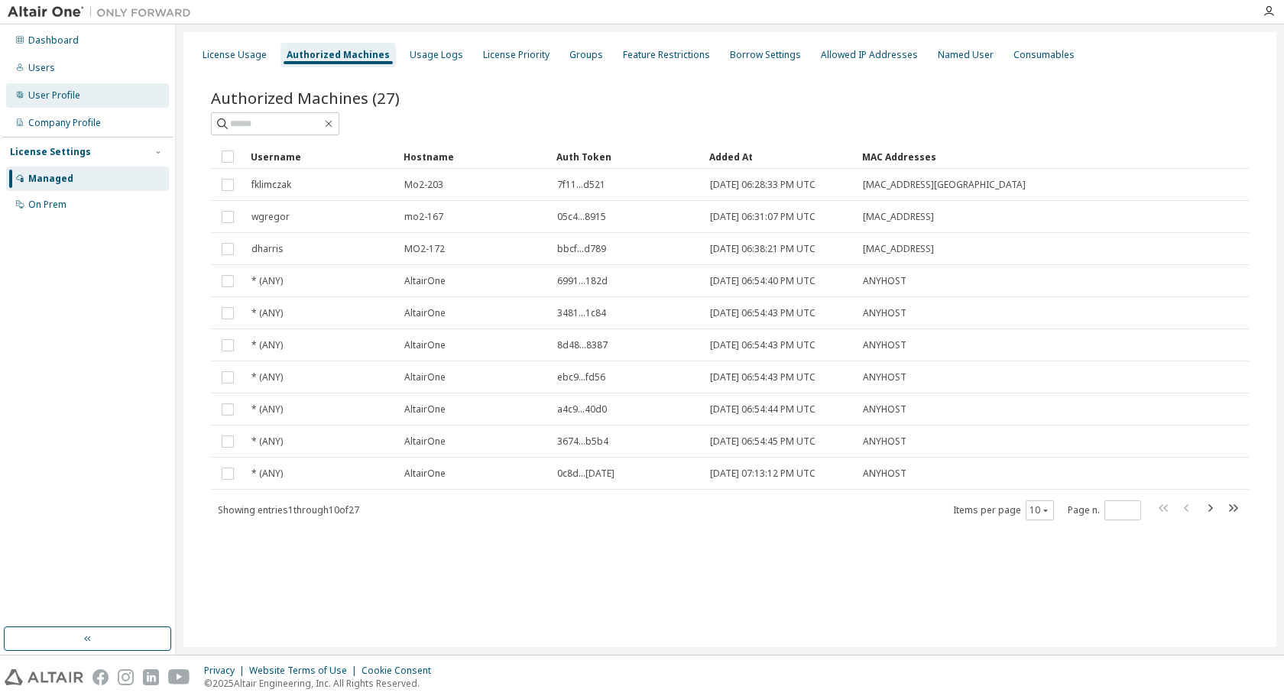
click at [57, 93] on div "User Profile" at bounding box center [54, 95] width 52 height 12
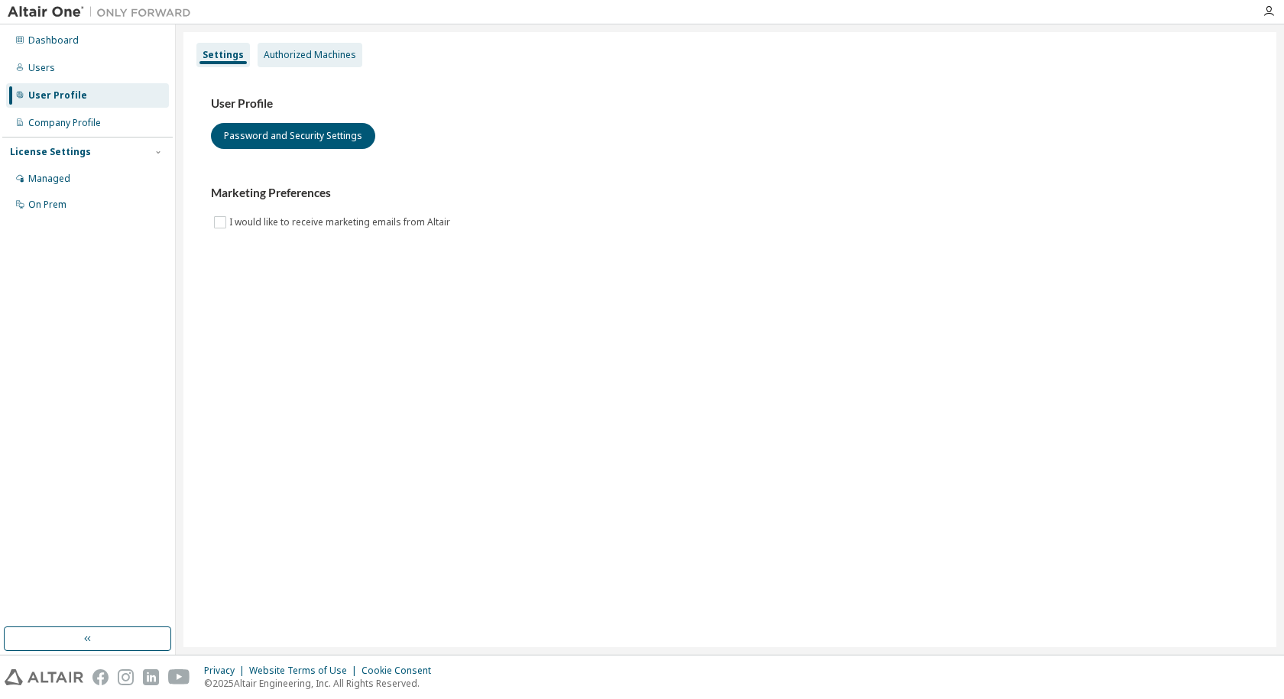
click at [327, 50] on div "Authorized Machines" at bounding box center [310, 55] width 93 height 12
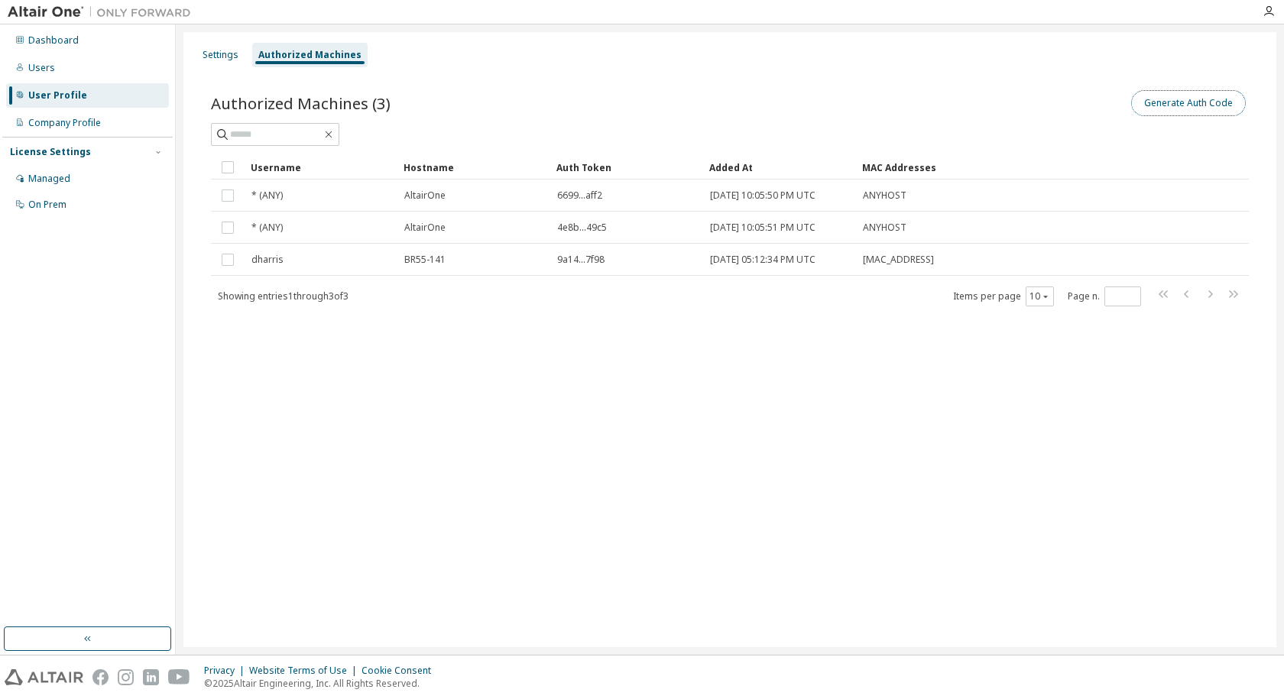
click at [1182, 107] on button "Generate Auth Code" at bounding box center [1188, 103] width 115 height 26
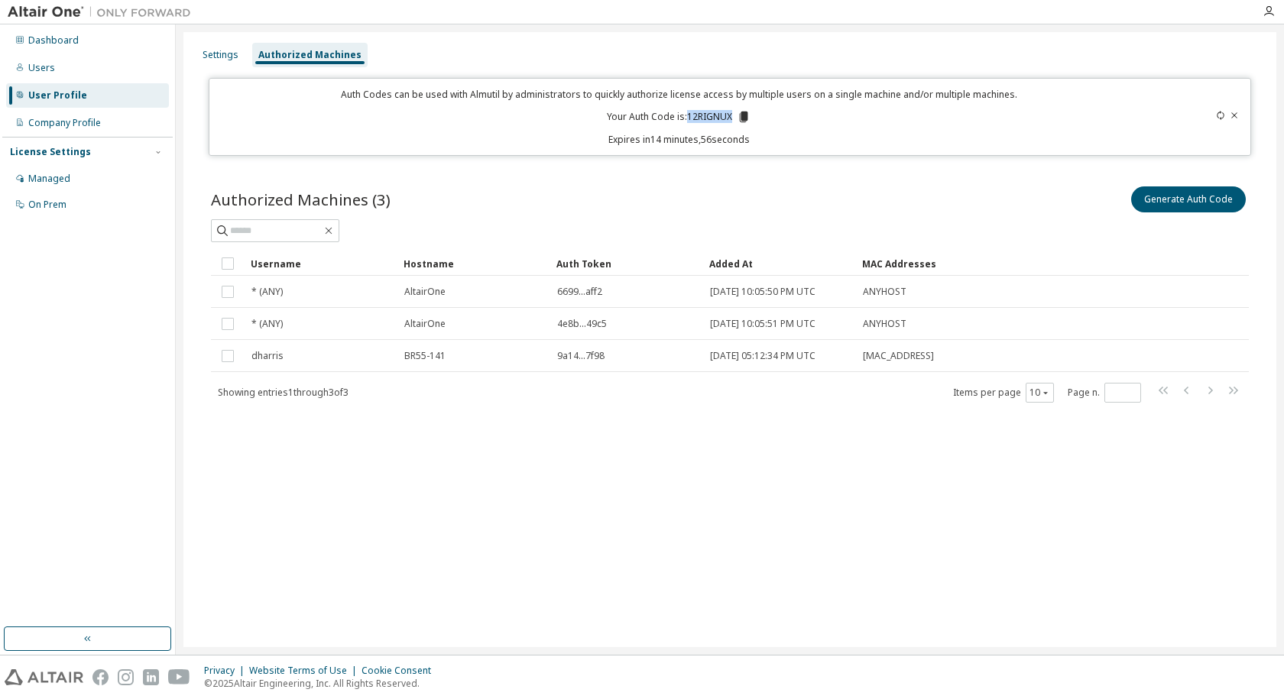
drag, startPoint x: 689, startPoint y: 115, endPoint x: 732, endPoint y: 117, distance: 43.6
click at [732, 117] on p "Your Auth Code is: 12RIGNUX" at bounding box center [679, 117] width 144 height 14
drag, startPoint x: 725, startPoint y: 117, endPoint x: 1060, endPoint y: 214, distance: 349.4
click at [1060, 214] on div "Generate Auth Code" at bounding box center [989, 199] width 519 height 32
click at [55, 176] on div "Managed" at bounding box center [49, 179] width 42 height 12
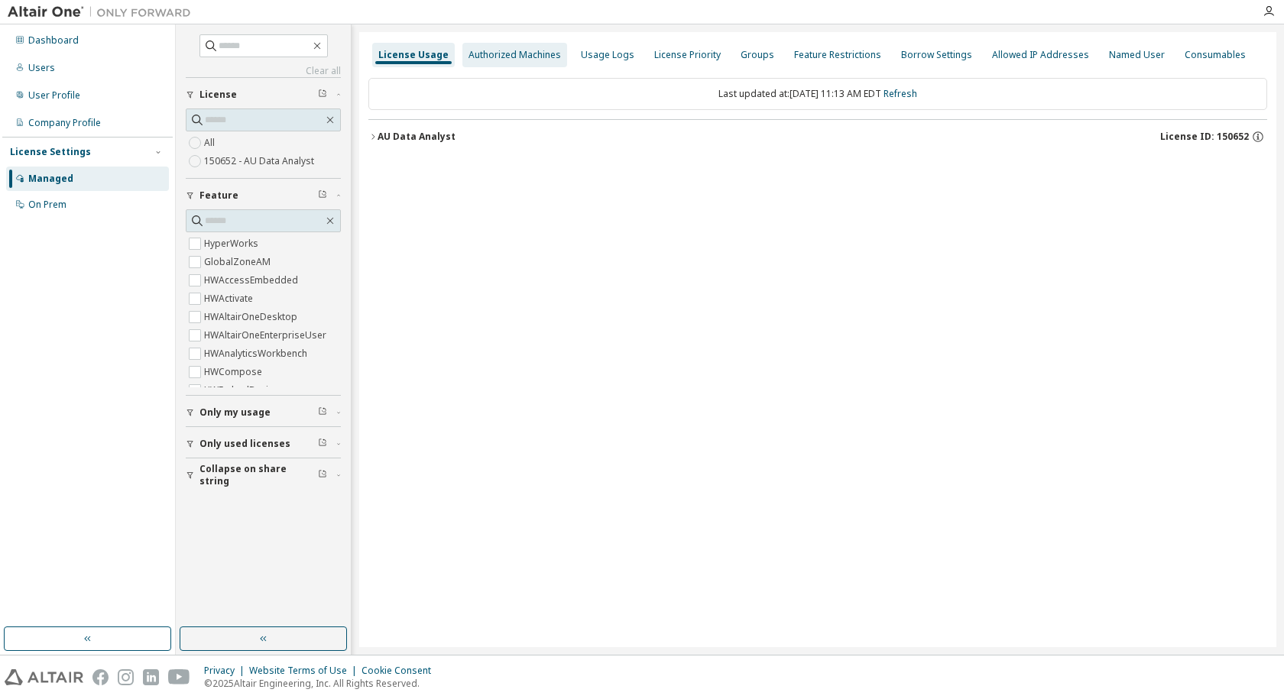
click at [478, 57] on div "Authorized Machines" at bounding box center [515, 55] width 93 height 12
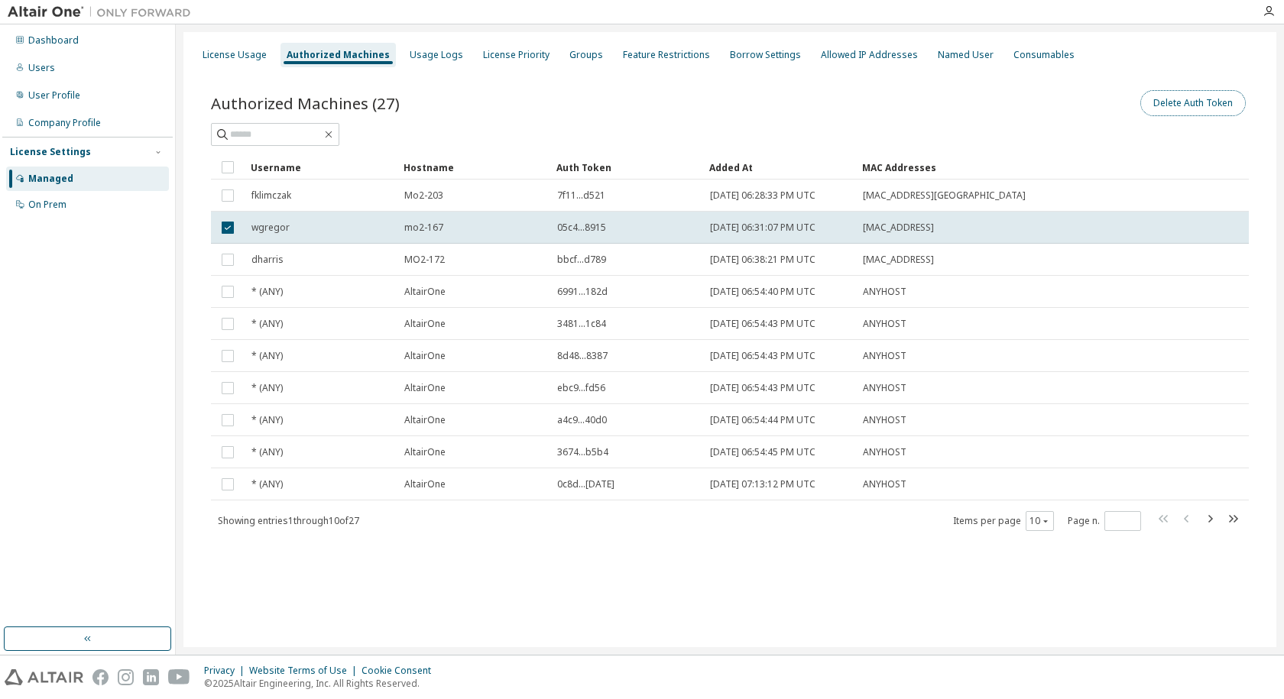
click at [1175, 101] on button "Delete Auth Token" at bounding box center [1193, 103] width 105 height 26
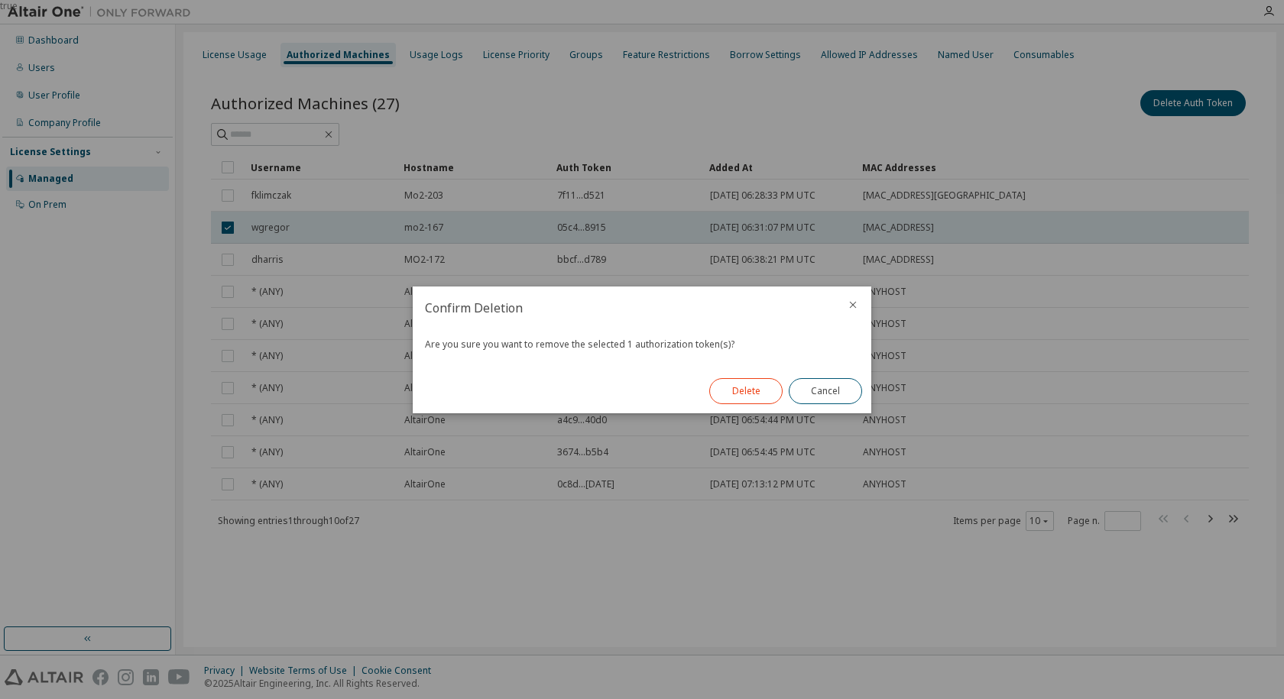
click at [767, 397] on button "Delete" at bounding box center [745, 391] width 73 height 26
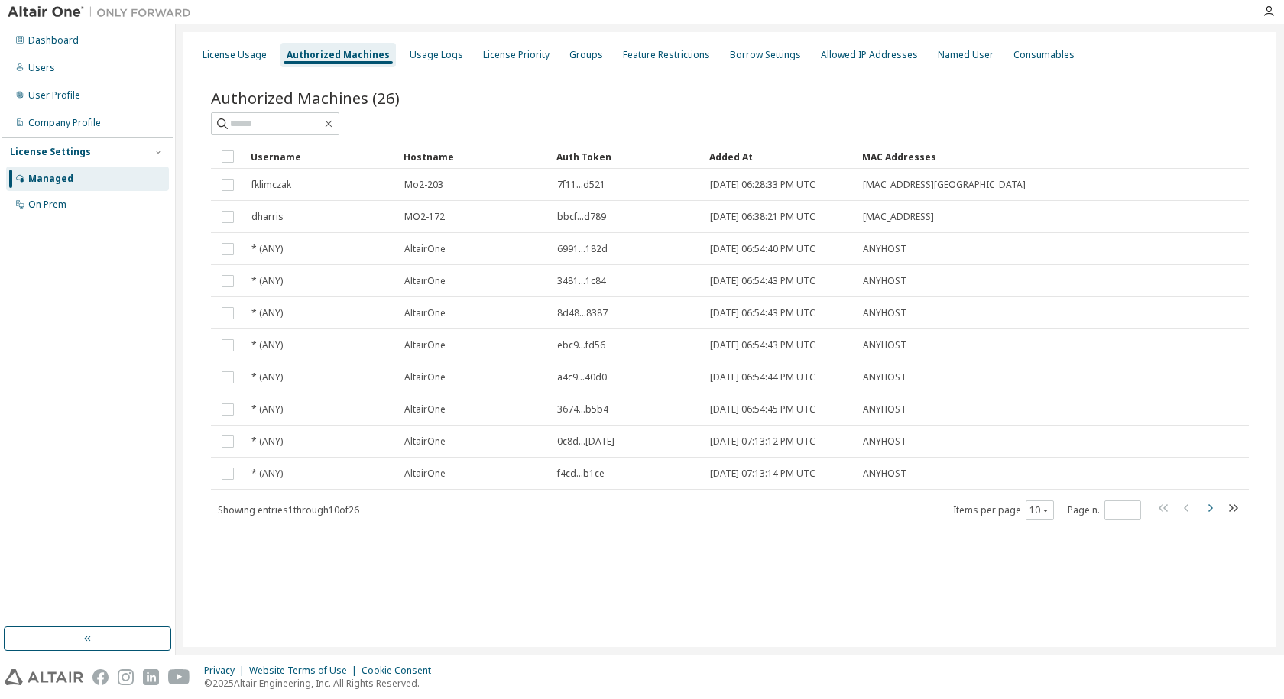
click at [1212, 508] on icon "button" at bounding box center [1211, 509] width 5 height 8
click at [1208, 508] on icon "button" at bounding box center [1210, 508] width 18 height 18
type input "*"
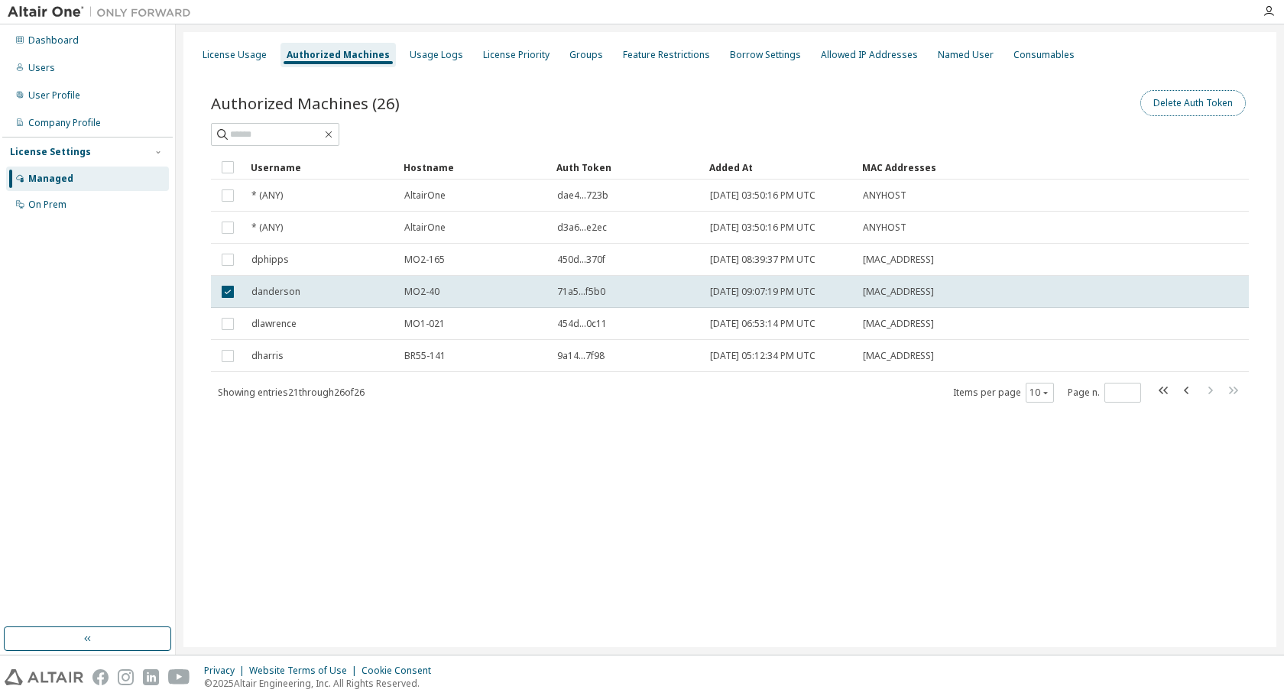
click at [1196, 106] on button "Delete Auth Token" at bounding box center [1193, 103] width 105 height 26
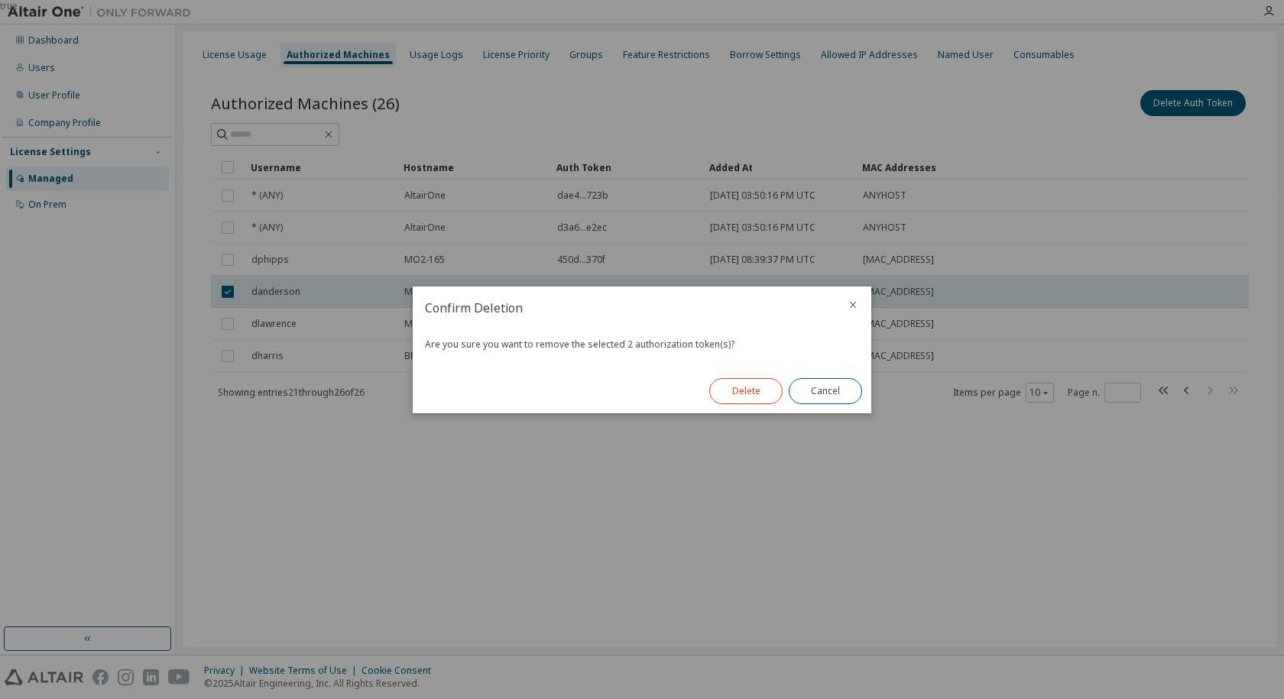
click at [758, 389] on button "Delete" at bounding box center [745, 391] width 73 height 26
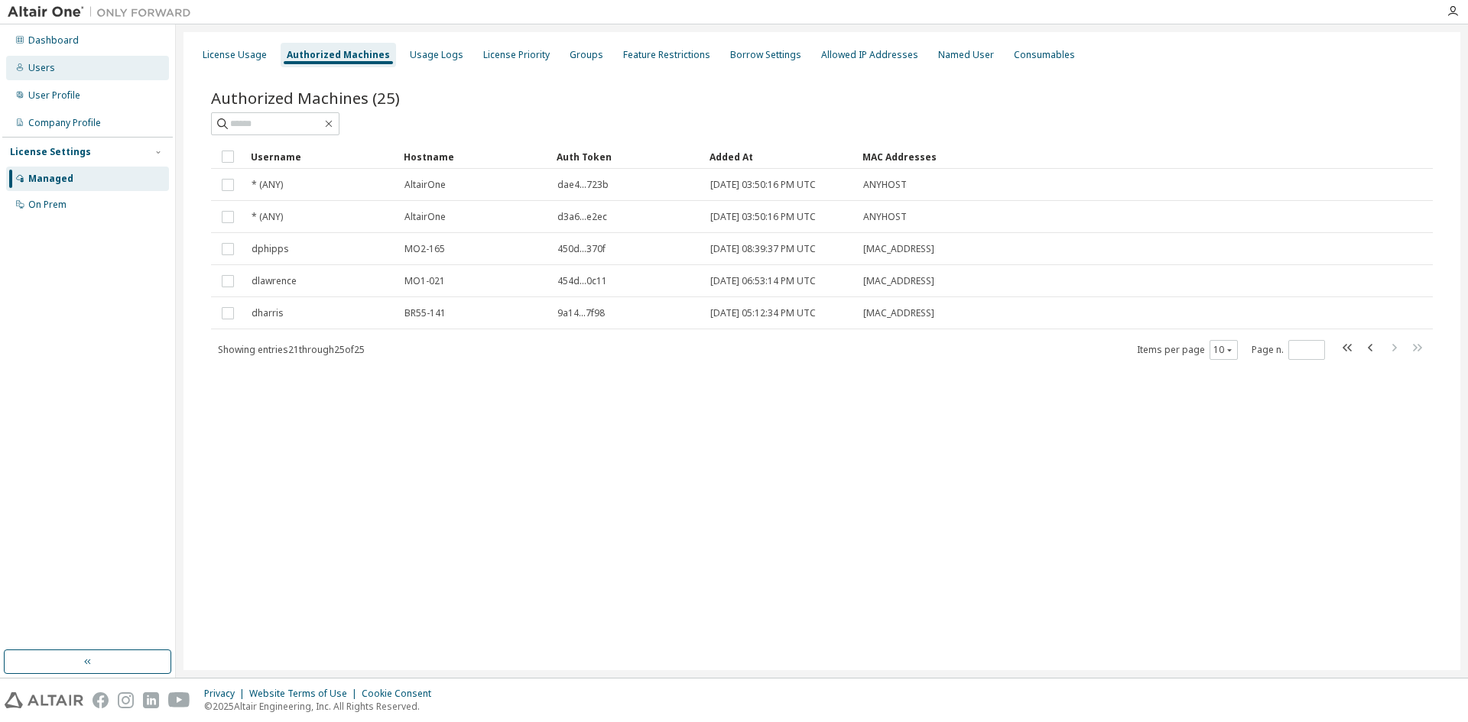
click at [76, 76] on div "Users" at bounding box center [87, 68] width 163 height 24
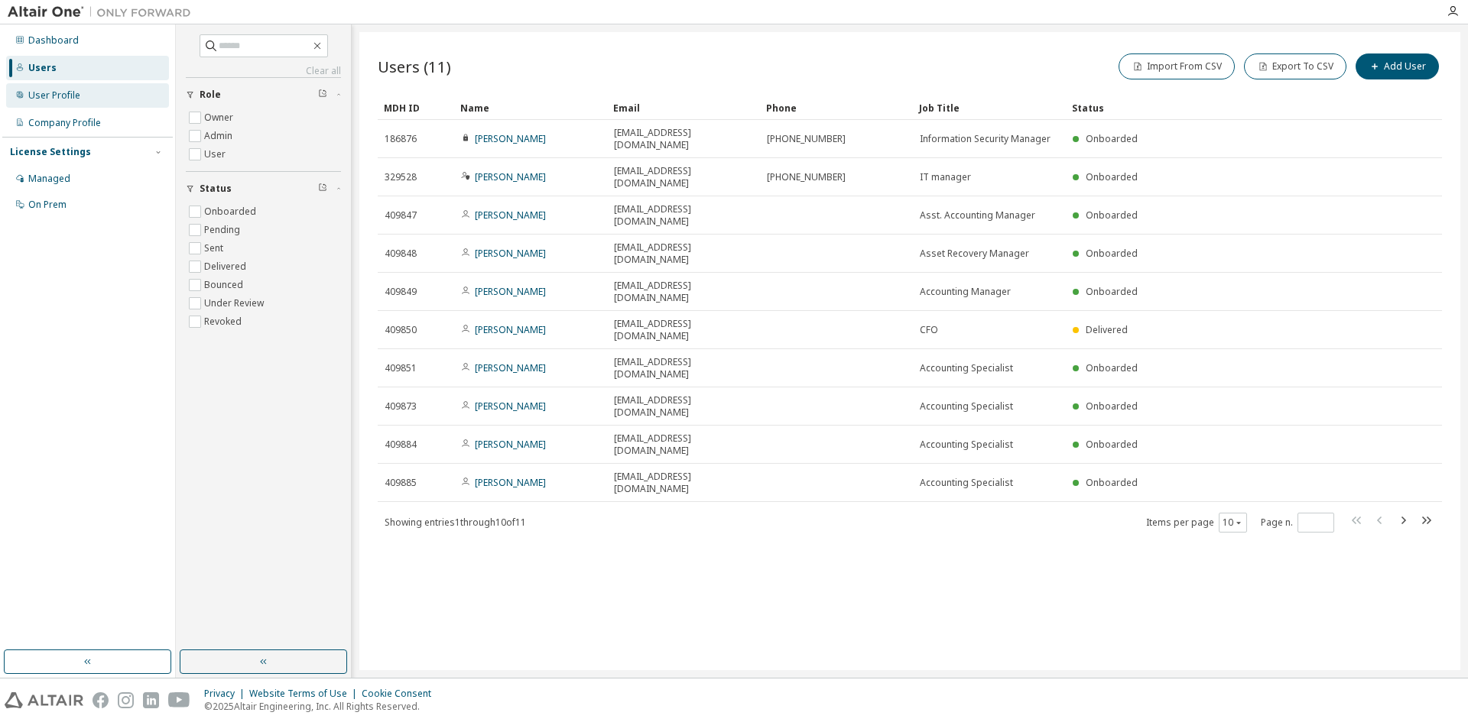
click at [76, 99] on div "User Profile" at bounding box center [54, 95] width 52 height 12
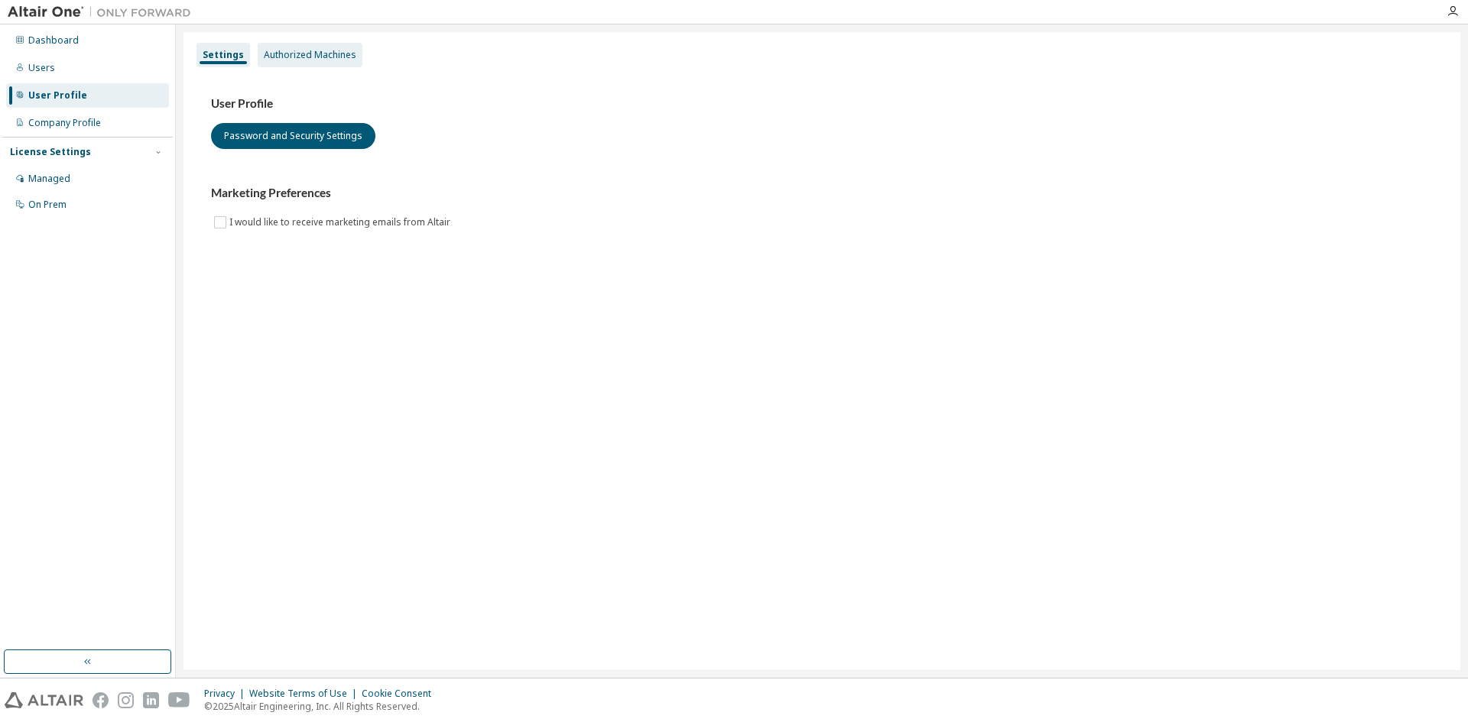
click at [320, 49] on div "Authorized Machines" at bounding box center [310, 55] width 93 height 12
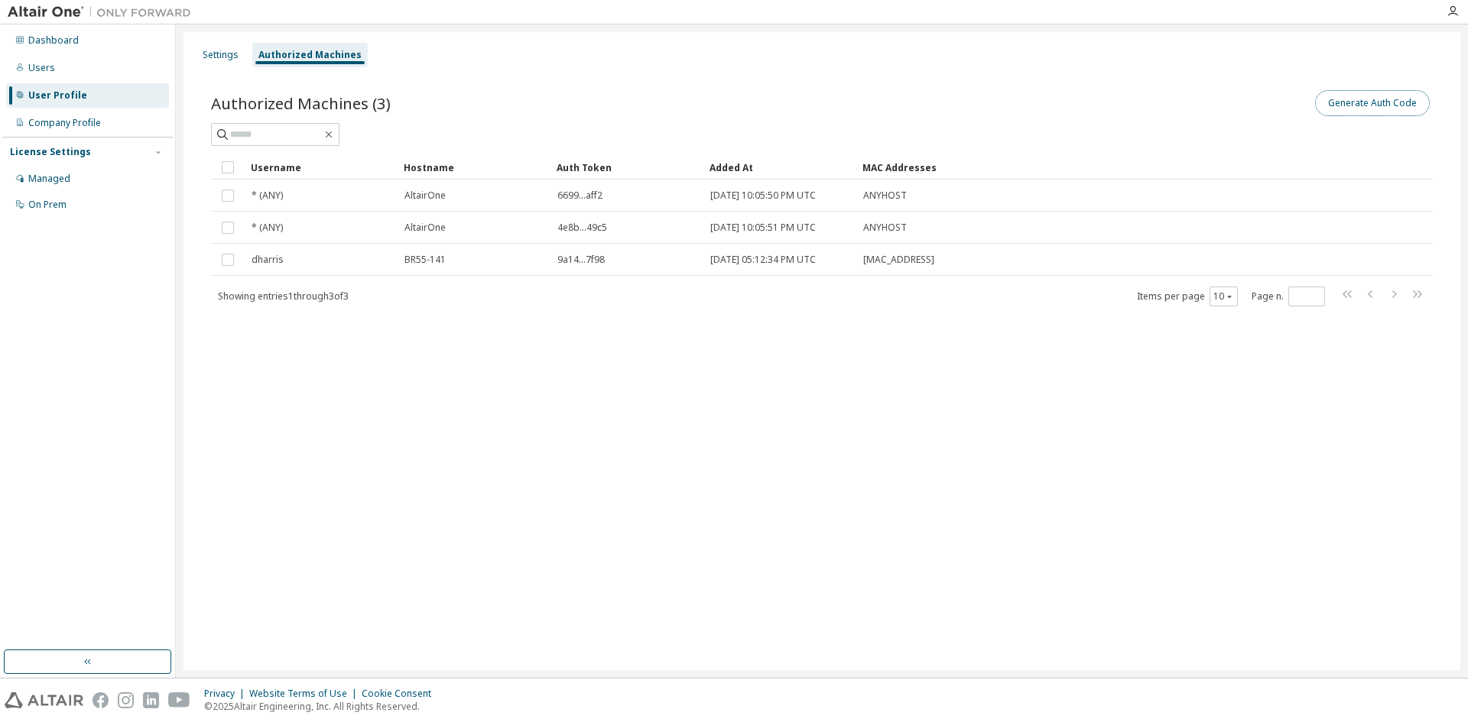
click at [1284, 106] on button "Generate Auth Code" at bounding box center [1372, 103] width 115 height 26
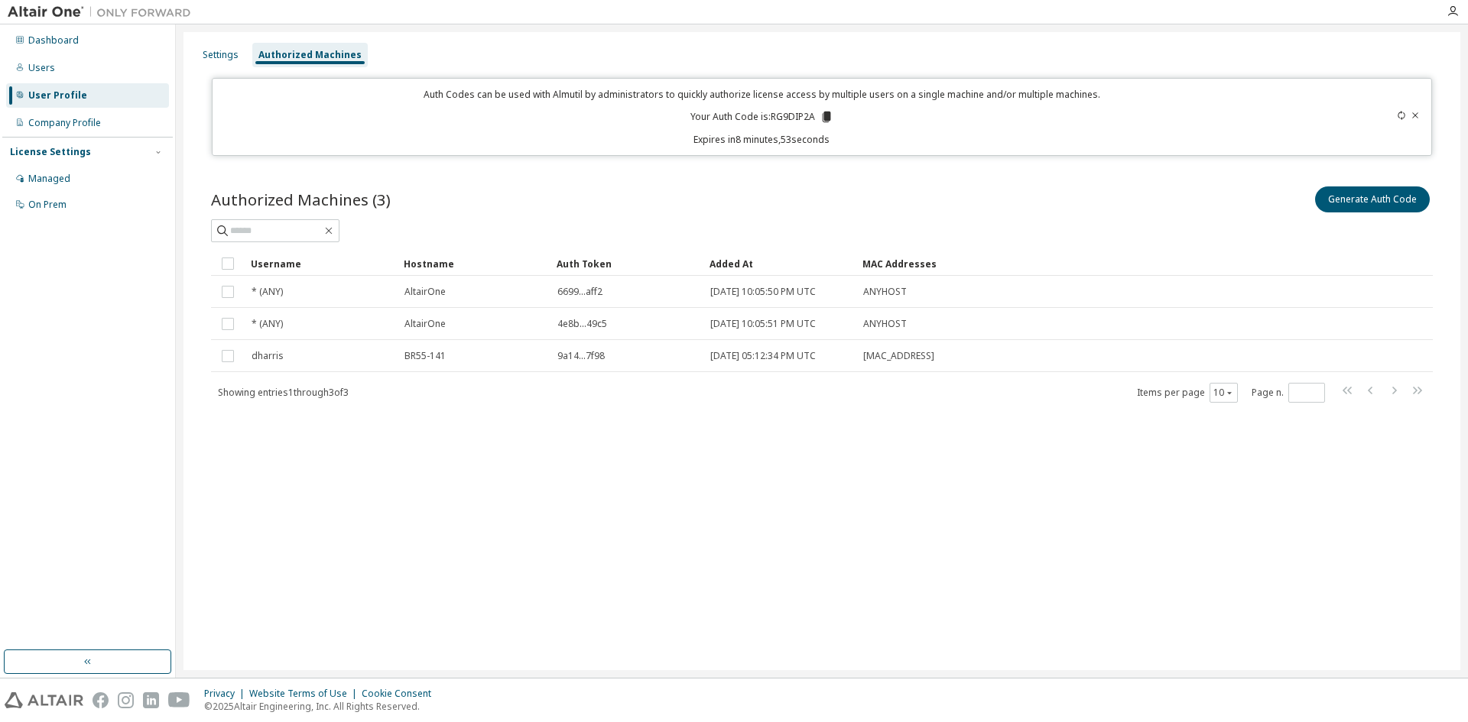
click at [1284, 112] on icon at bounding box center [1414, 115] width 9 height 9
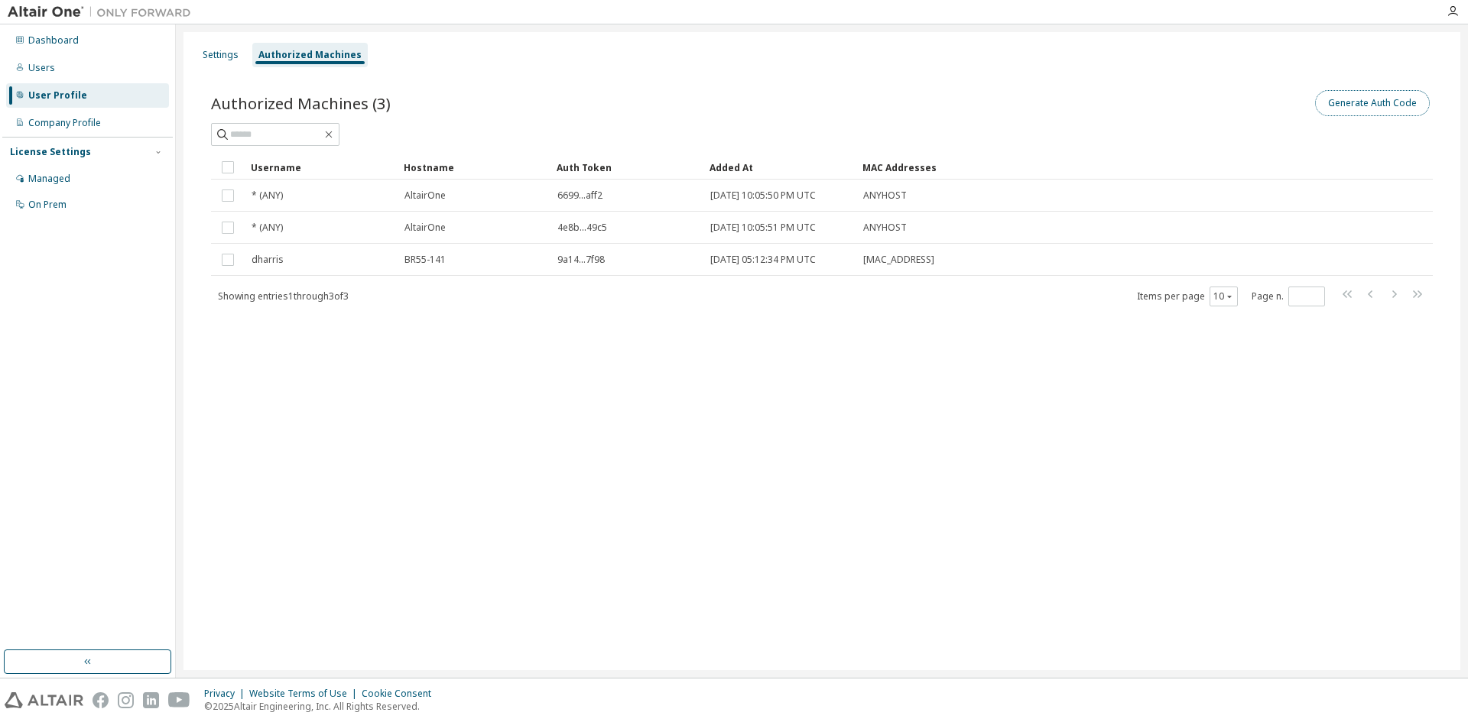
click at [1284, 103] on button "Generate Auth Code" at bounding box center [1372, 103] width 115 height 26
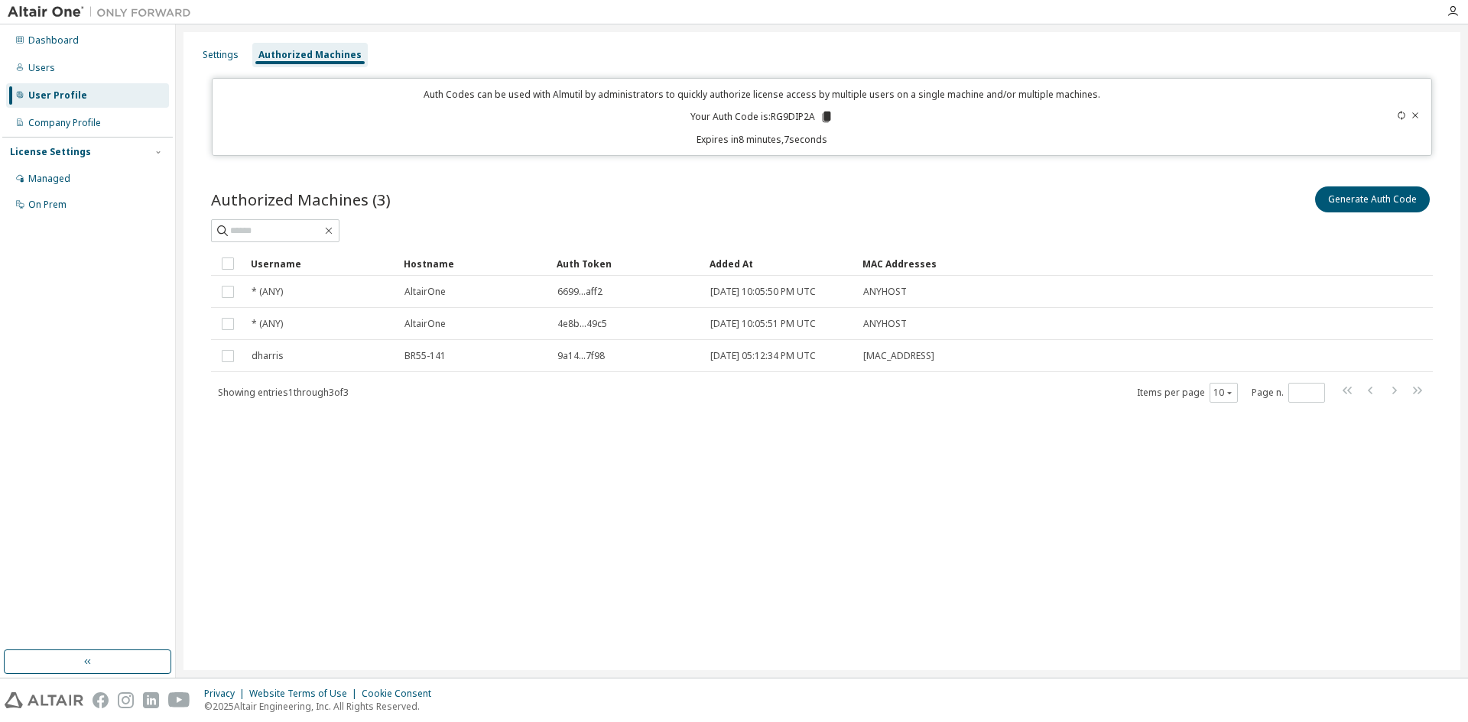
click at [1284, 115] on icon at bounding box center [1414, 115] width 9 height 9
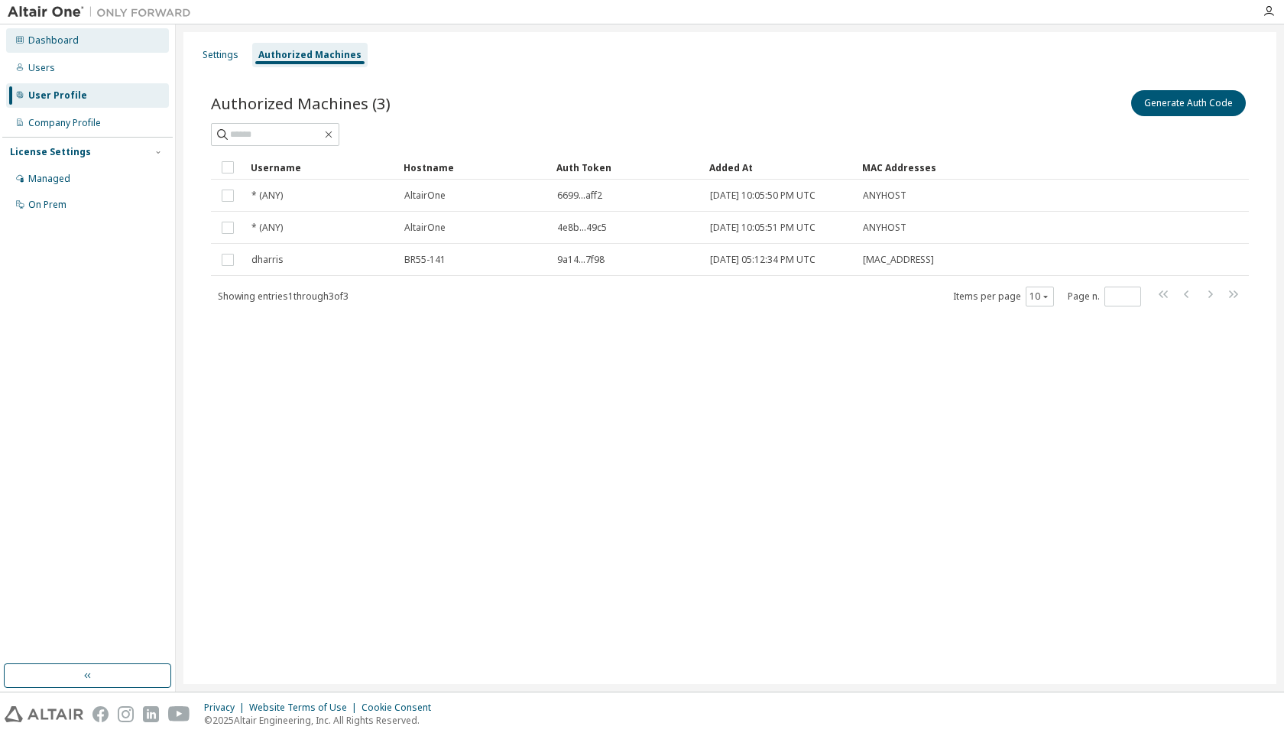
click at [53, 43] on div "Dashboard" at bounding box center [53, 40] width 50 height 12
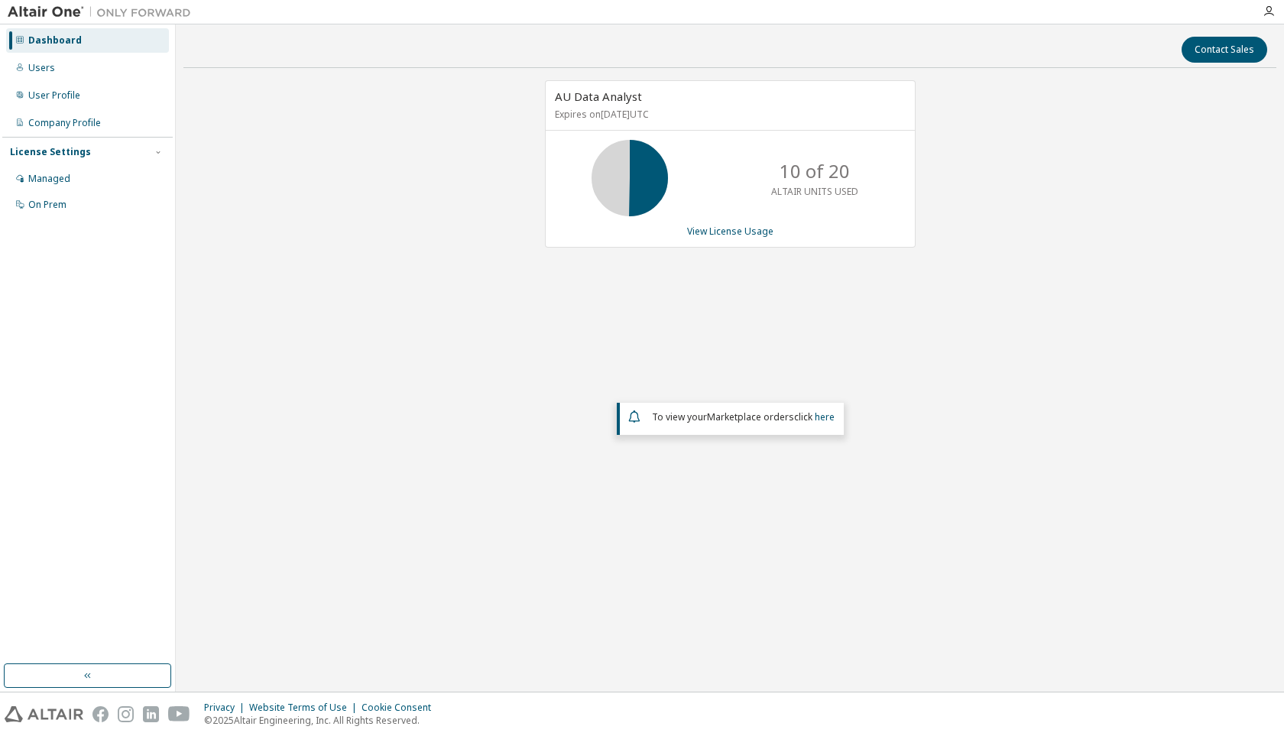
click at [809, 424] on div "To view your Marketplace orders click here" at bounding box center [732, 416] width 210 height 18
click at [823, 420] on link "here" at bounding box center [825, 417] width 20 height 13
click at [44, 73] on div "Users" at bounding box center [41, 68] width 27 height 12
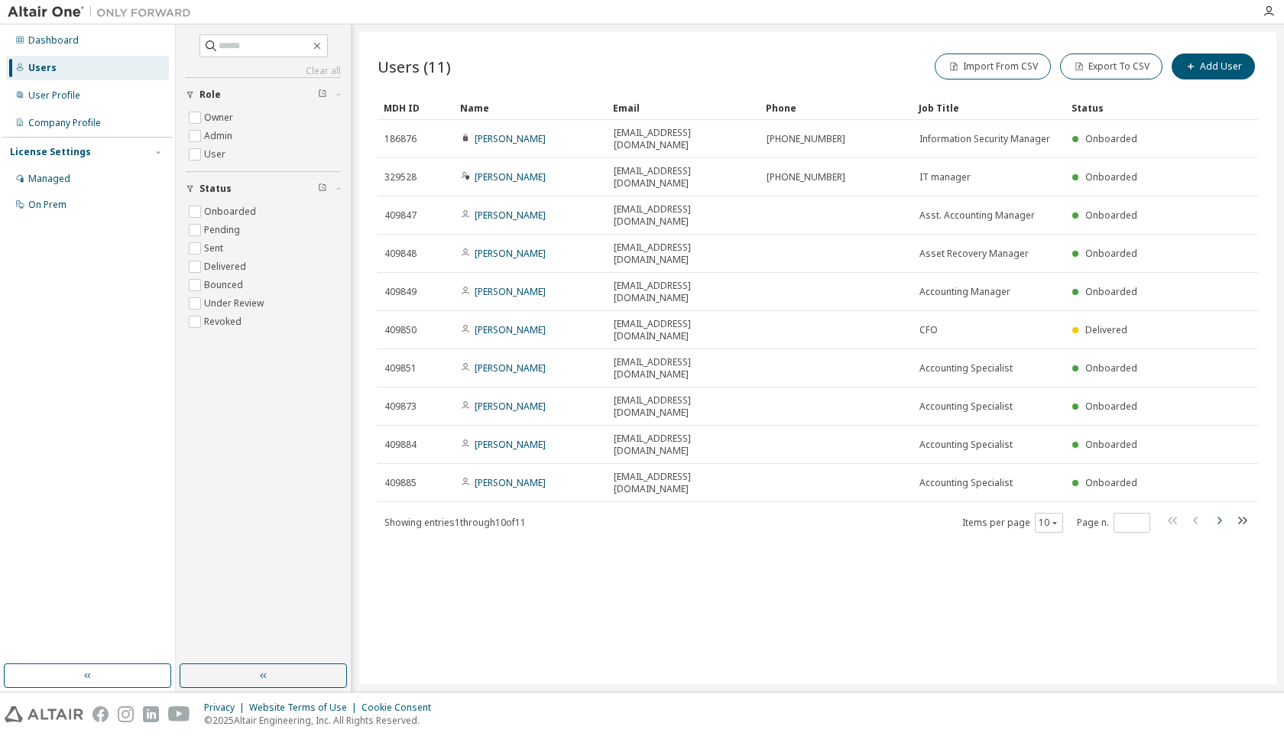
click at [1220, 517] on icon "button" at bounding box center [1220, 521] width 5 height 8
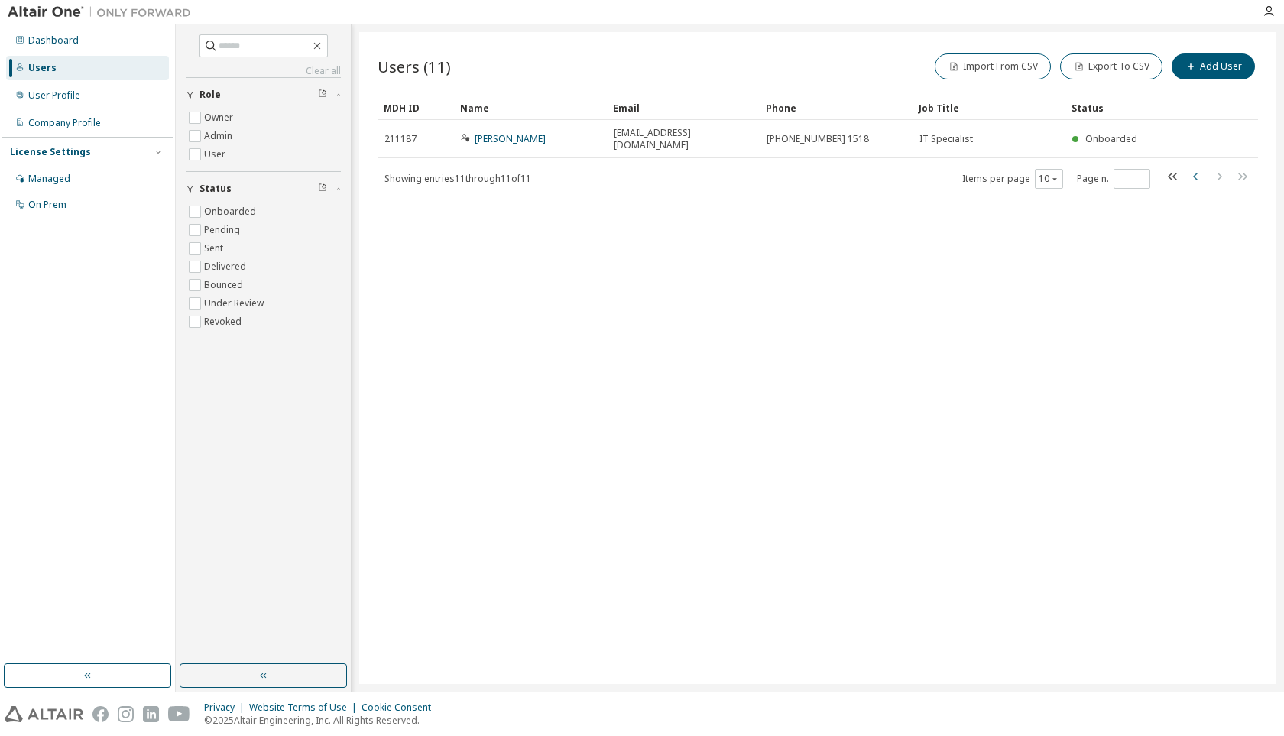
click at [1193, 167] on icon "button" at bounding box center [1196, 176] width 18 height 18
type input "*"
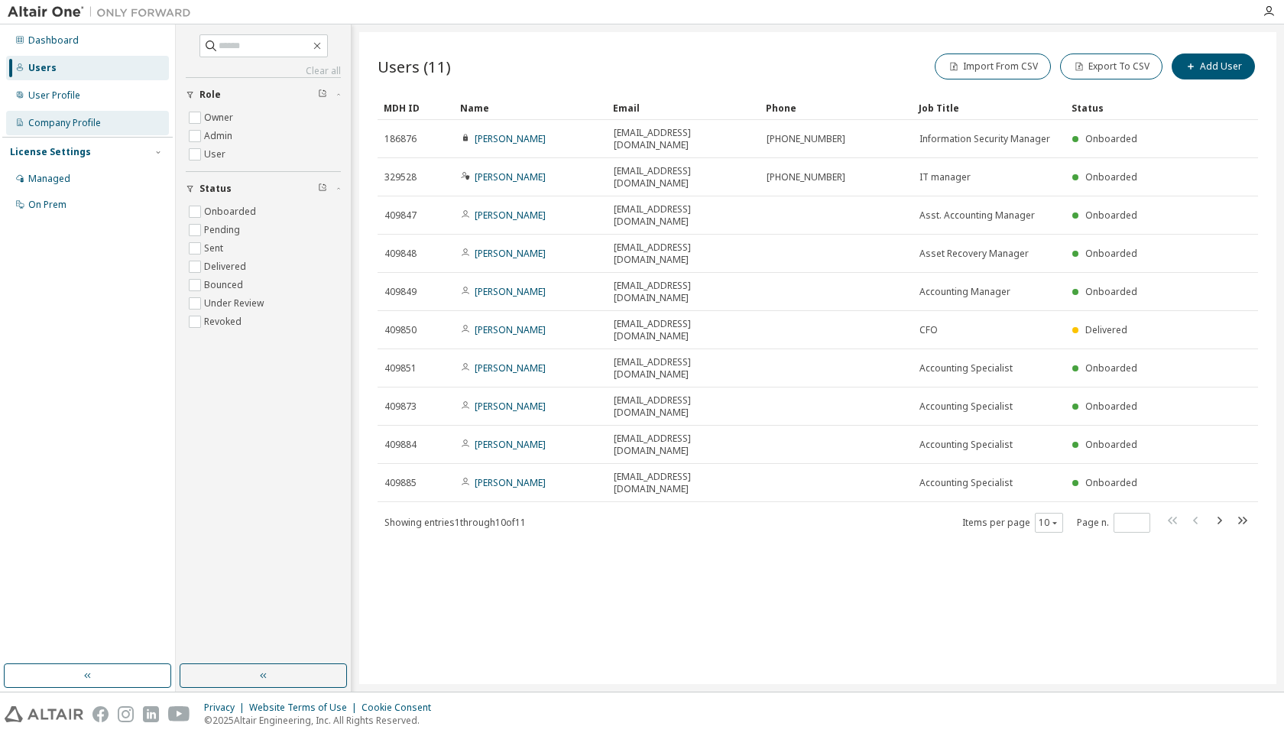
click at [70, 127] on div "Company Profile" at bounding box center [64, 123] width 73 height 12
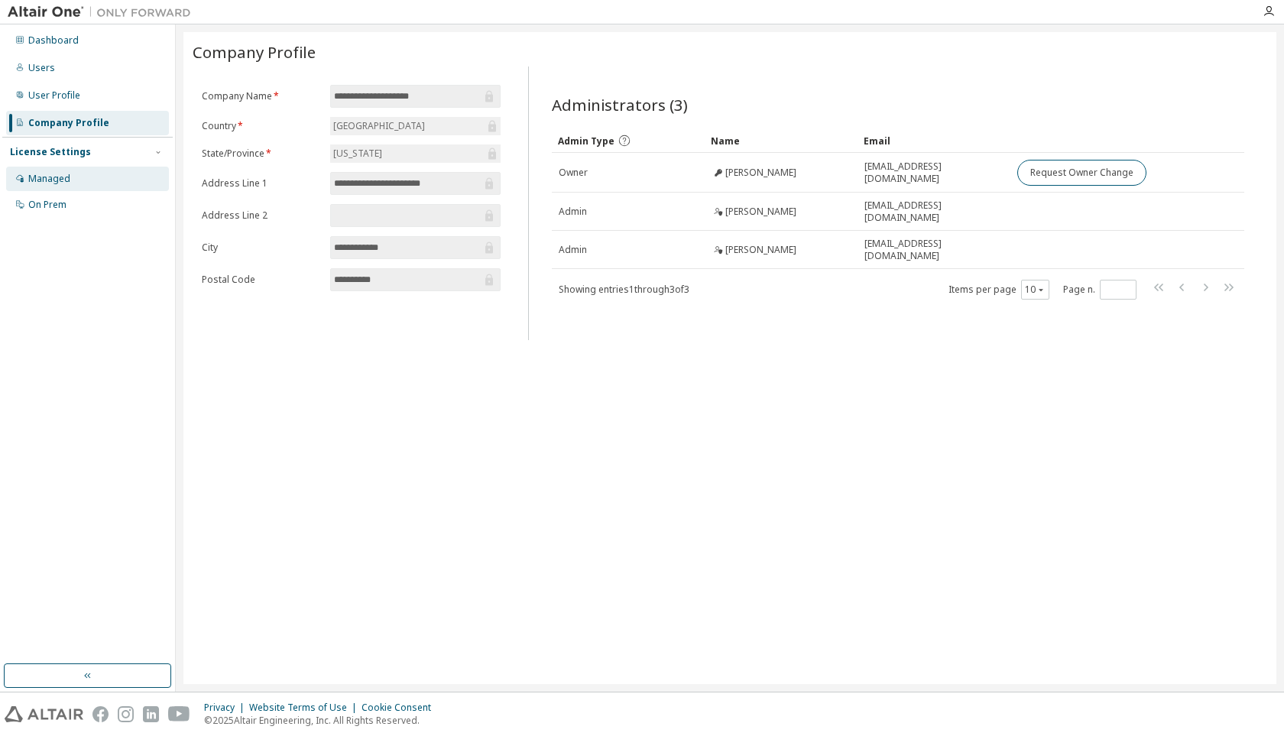
click at [76, 172] on div "Managed" at bounding box center [87, 179] width 163 height 24
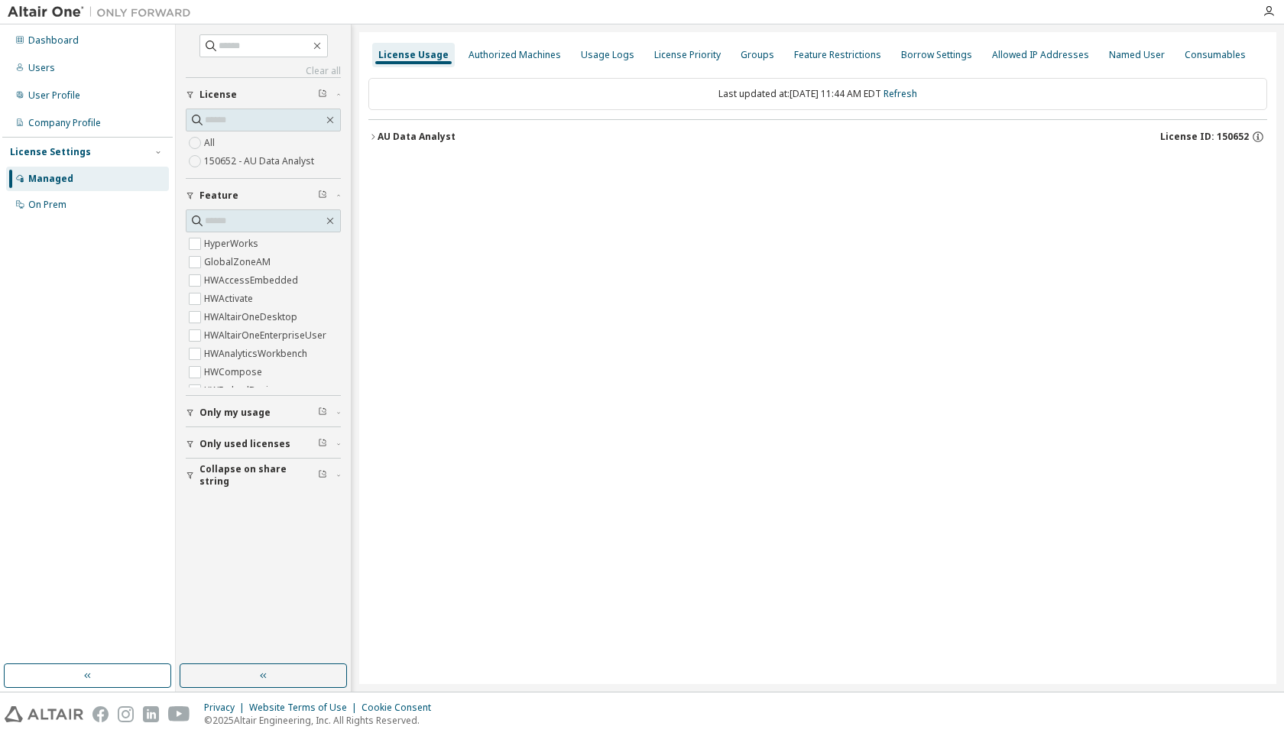
click at [378, 137] on div "AU Data Analyst" at bounding box center [417, 137] width 78 height 12
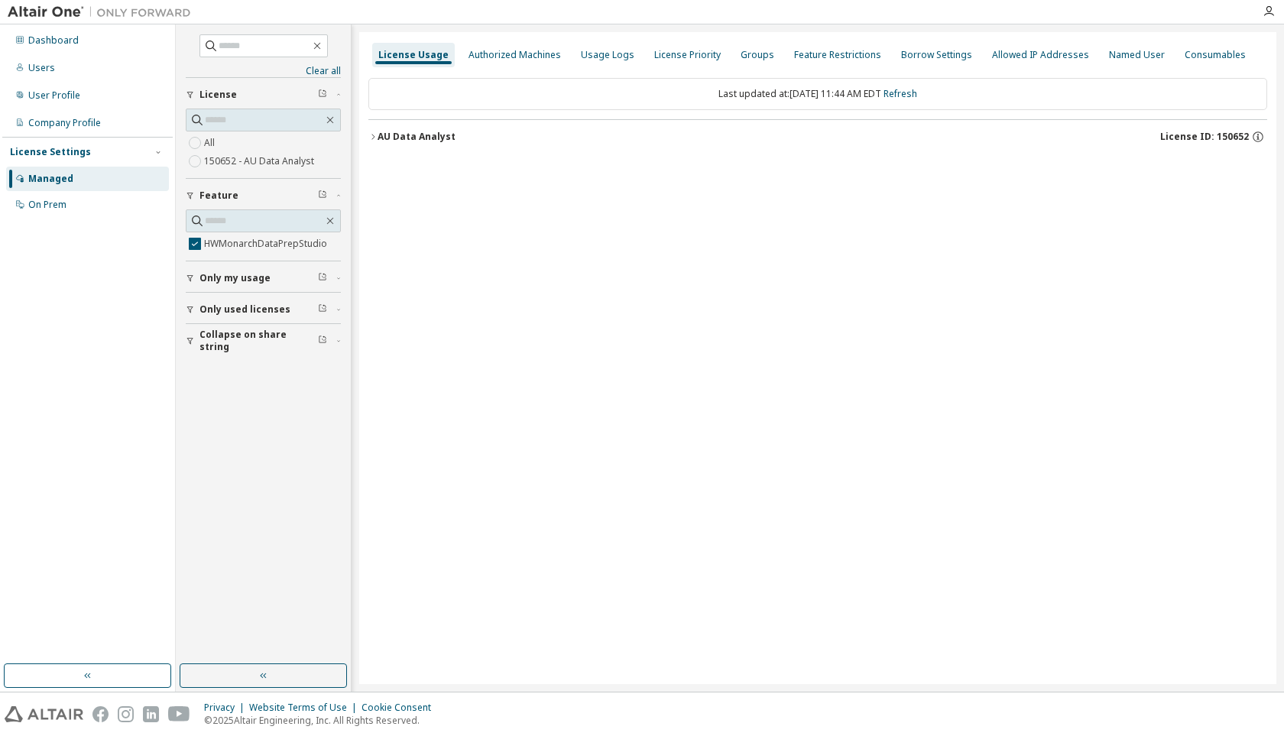
click at [195, 306] on div "button" at bounding box center [193, 309] width 14 height 9
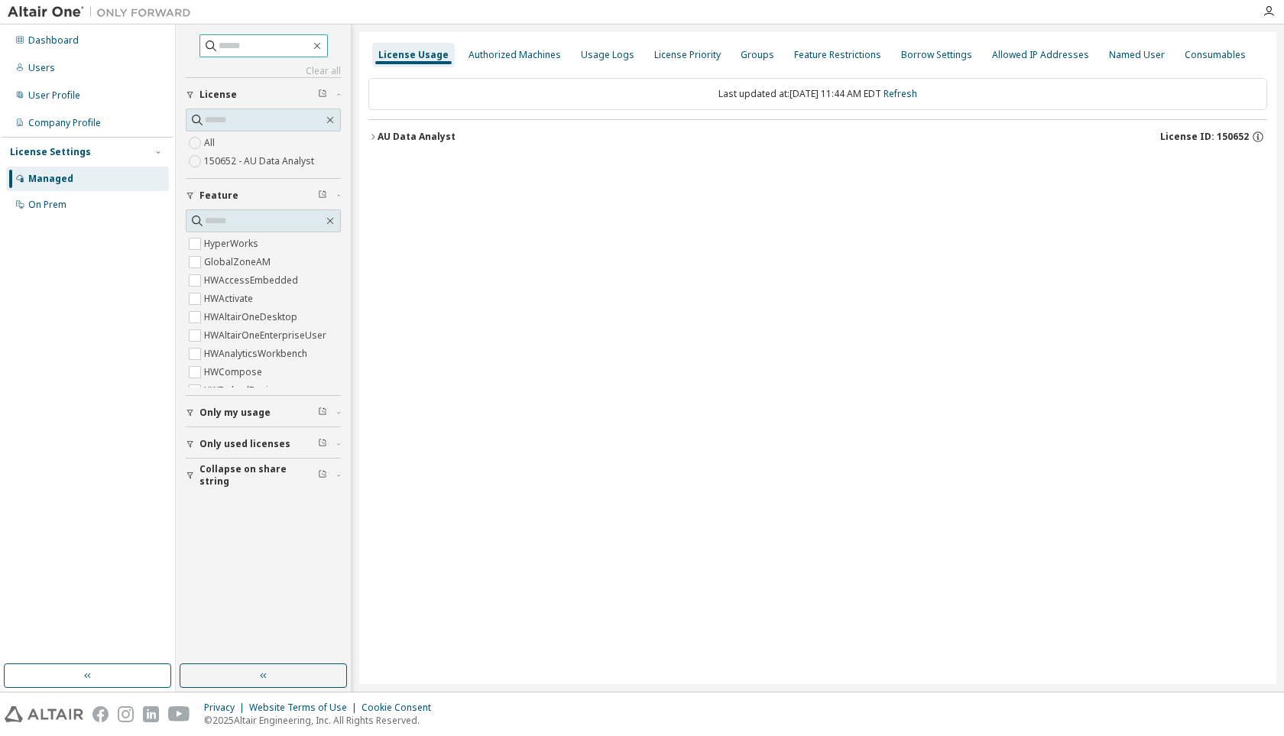
click at [235, 44] on input "text" at bounding box center [265, 45] width 92 height 15
type input "****"
click at [225, 123] on input "text" at bounding box center [264, 119] width 118 height 15
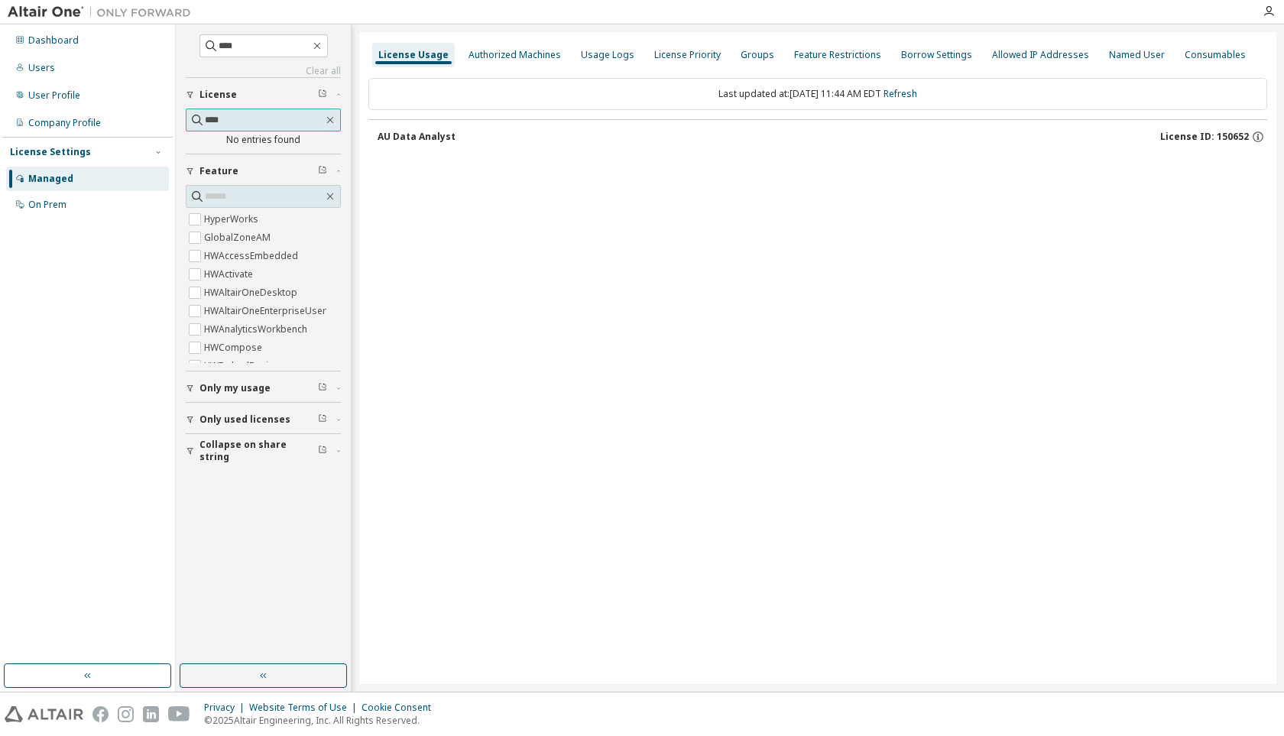
type input "****"
click at [264, 193] on input "text" at bounding box center [264, 196] width 118 height 15
click at [507, 232] on div "License Usage Authorized Machines Usage Logs License Priority Groups Feature Re…" at bounding box center [817, 358] width 917 height 652
drag, startPoint x: 241, startPoint y: 50, endPoint x: 75, endPoint y: 44, distance: 166.0
click at [75, 44] on div "Dashboard Users User Profile Company Profile License Settings Managed On Prem *…" at bounding box center [642, 357] width 1284 height 667
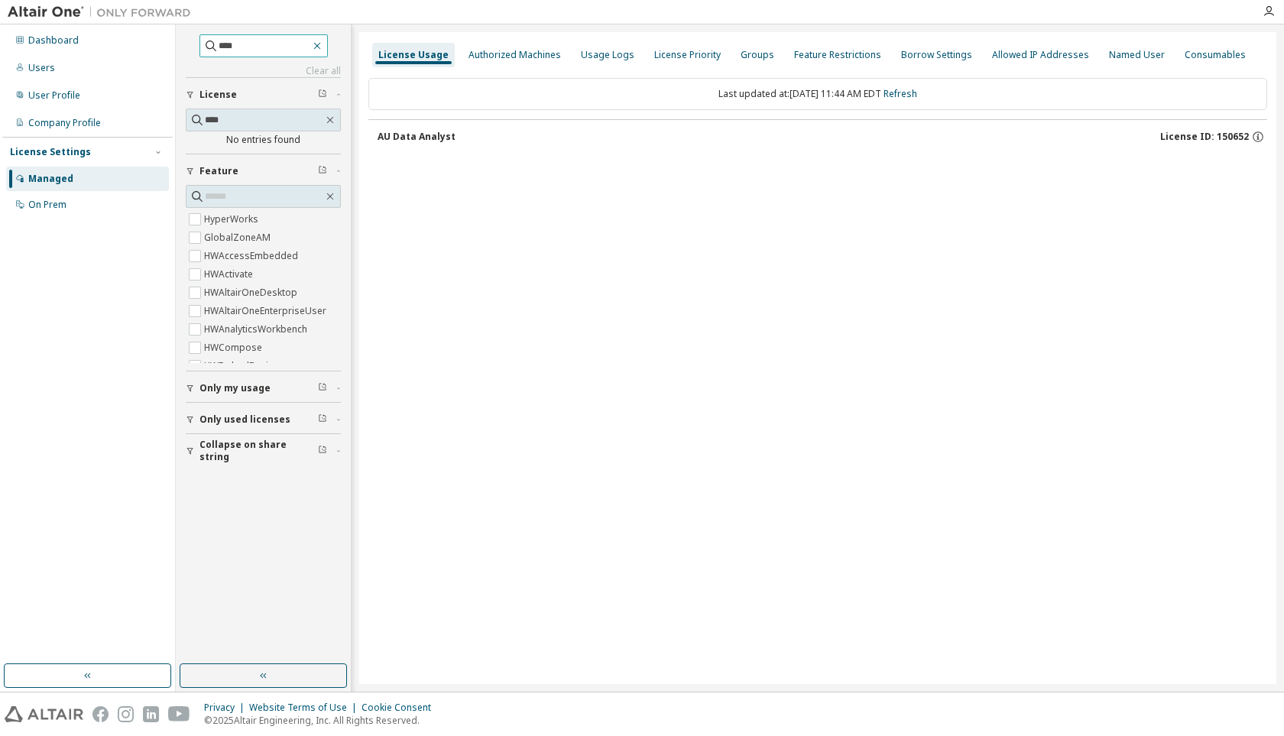
click at [324, 52] on button "button" at bounding box center [317, 46] width 14 height 14
click at [324, 72] on link "Clear all" at bounding box center [263, 71] width 155 height 12
click at [274, 122] on input "****" at bounding box center [264, 119] width 118 height 15
drag, startPoint x: 274, startPoint y: 122, endPoint x: 83, endPoint y: 120, distance: 191.9
click at [83, 120] on div "Dashboard Users User Profile Company Profile License Settings Managed On Prem C…" at bounding box center [642, 357] width 1284 height 667
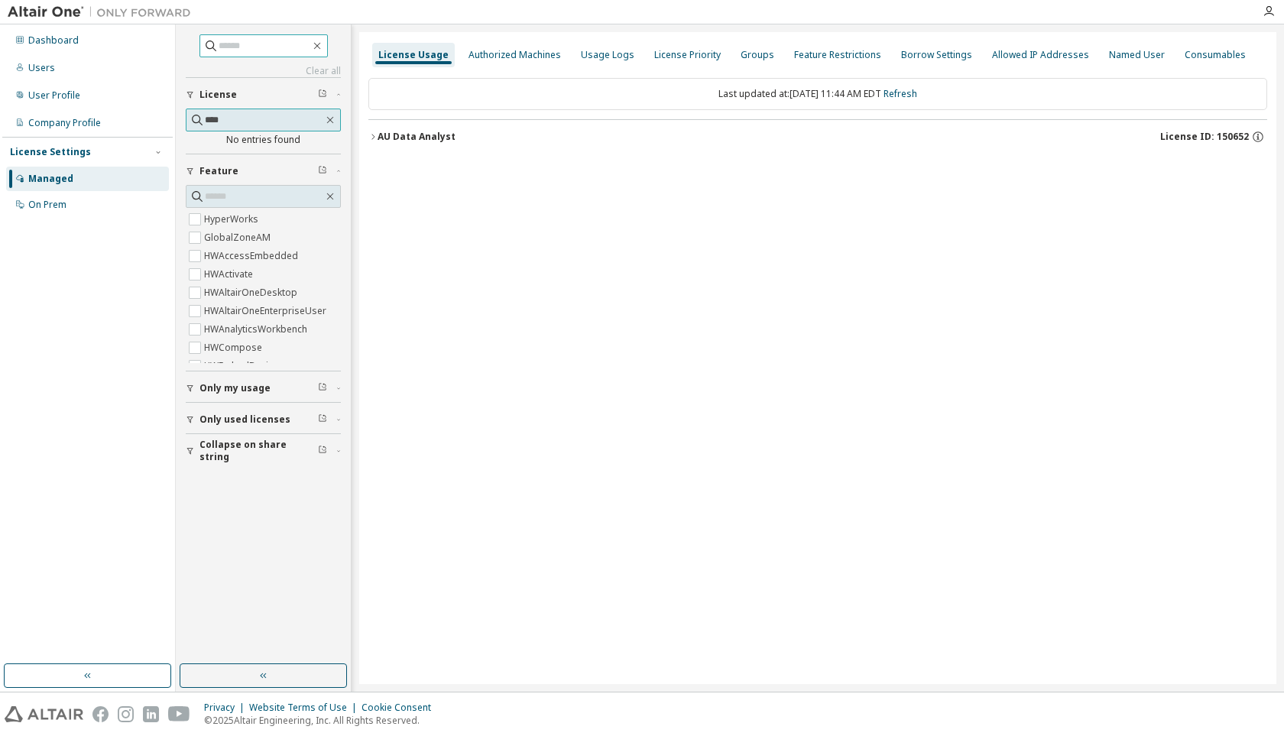
click at [221, 122] on input "****" at bounding box center [264, 119] width 118 height 15
drag, startPoint x: 236, startPoint y: 122, endPoint x: 209, endPoint y: 121, distance: 26.8
click at [209, 121] on input "****" at bounding box center [264, 119] width 118 height 15
type input "*"
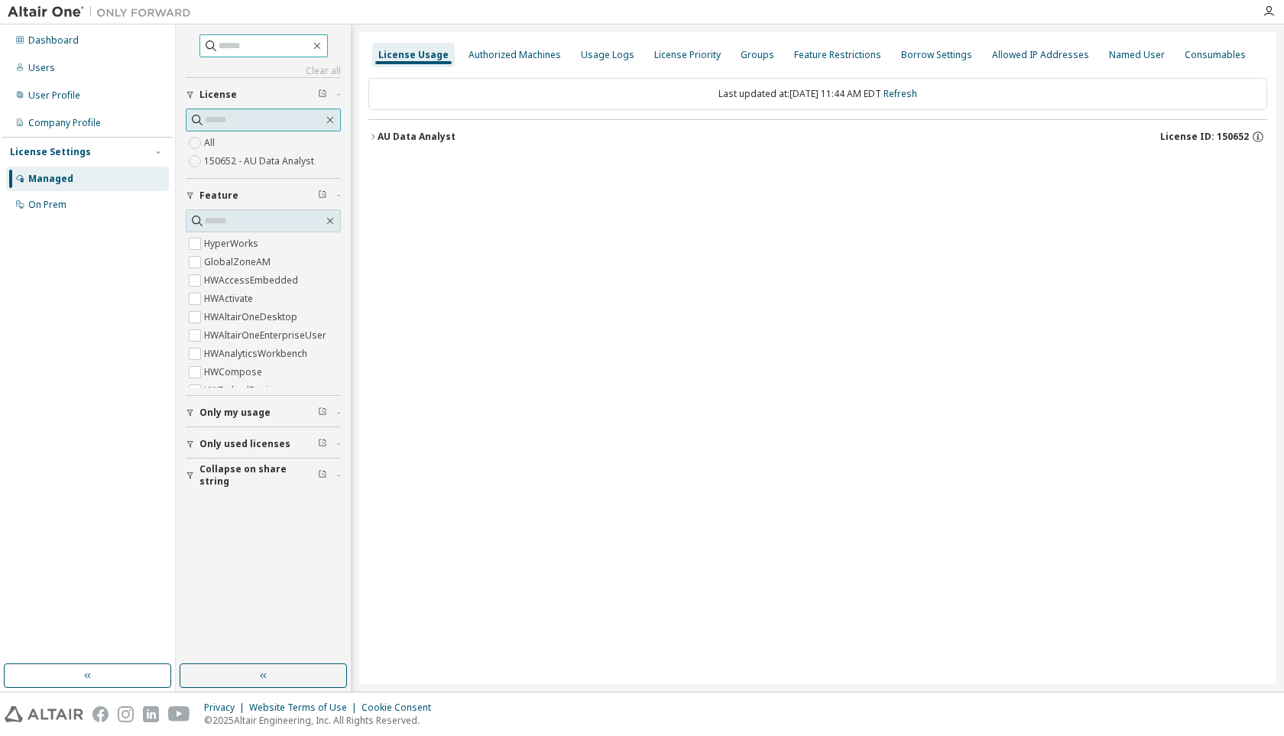
type input "*"
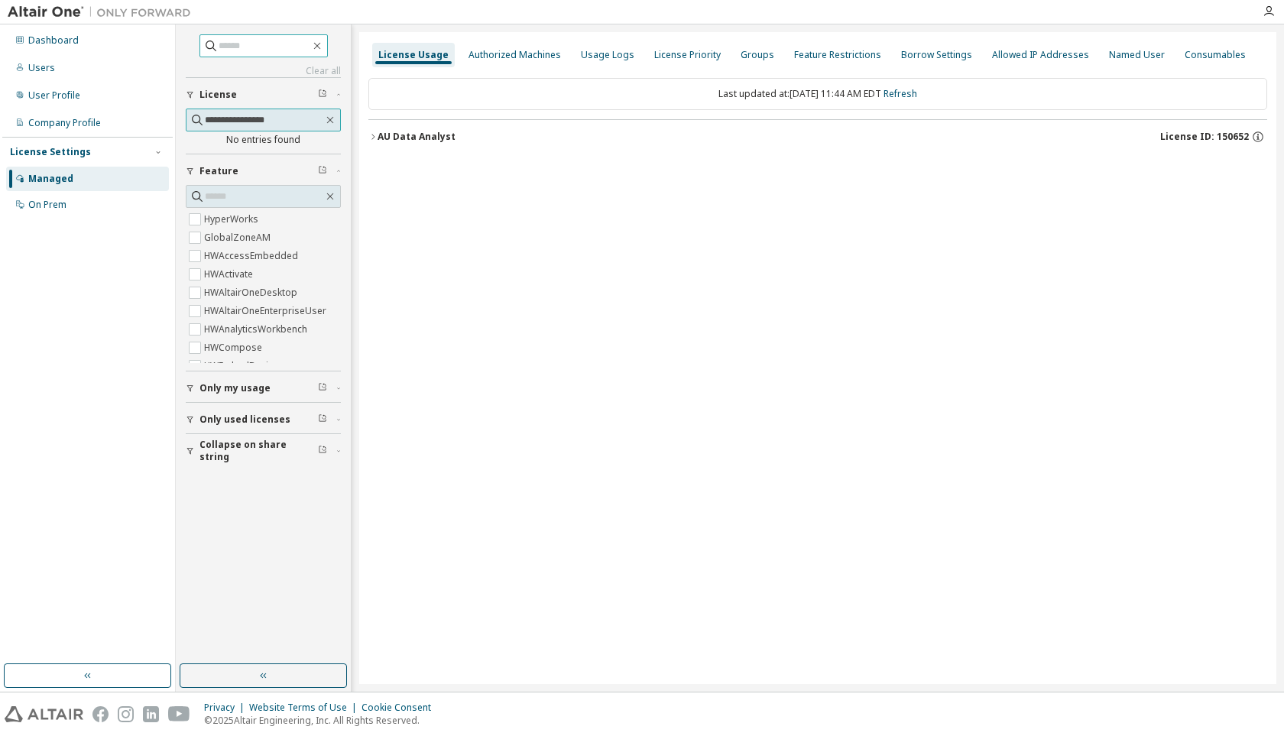
type input "**********"
click at [278, 280] on label "HWMonarchDataPrepStudio" at bounding box center [267, 283] width 126 height 18
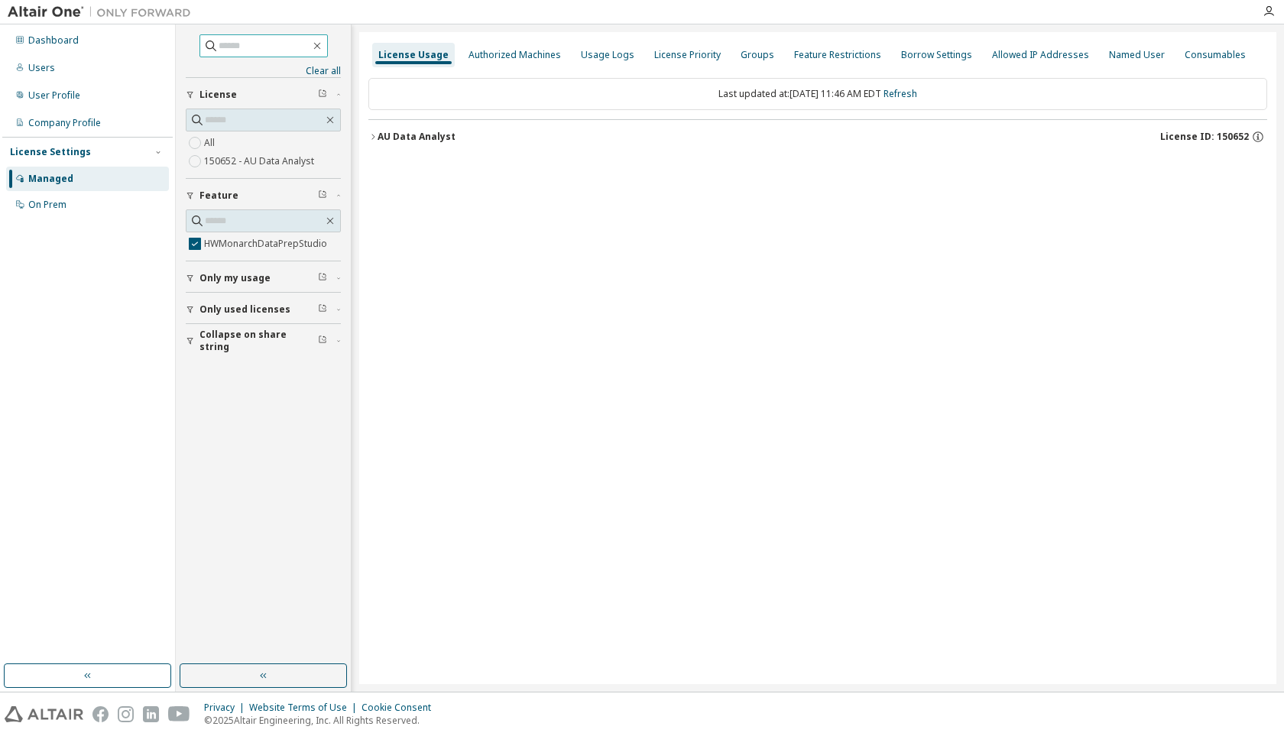
click at [238, 308] on span "Only used licenses" at bounding box center [245, 309] width 91 height 12
click at [265, 164] on label "150652 - AU Data Analyst" at bounding box center [260, 161] width 113 height 18
click at [398, 134] on div "AU Data Analyst" at bounding box center [417, 137] width 78 height 12
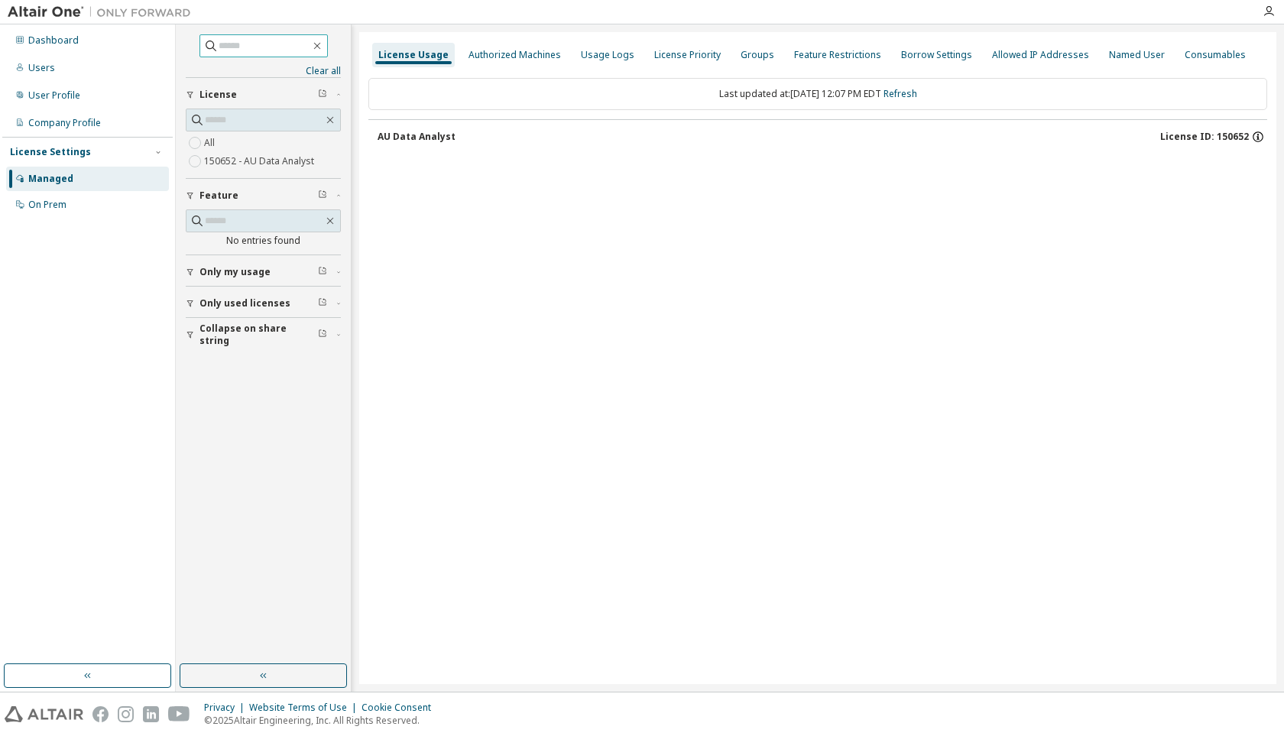
click at [1262, 136] on icon "button" at bounding box center [1258, 137] width 14 height 14
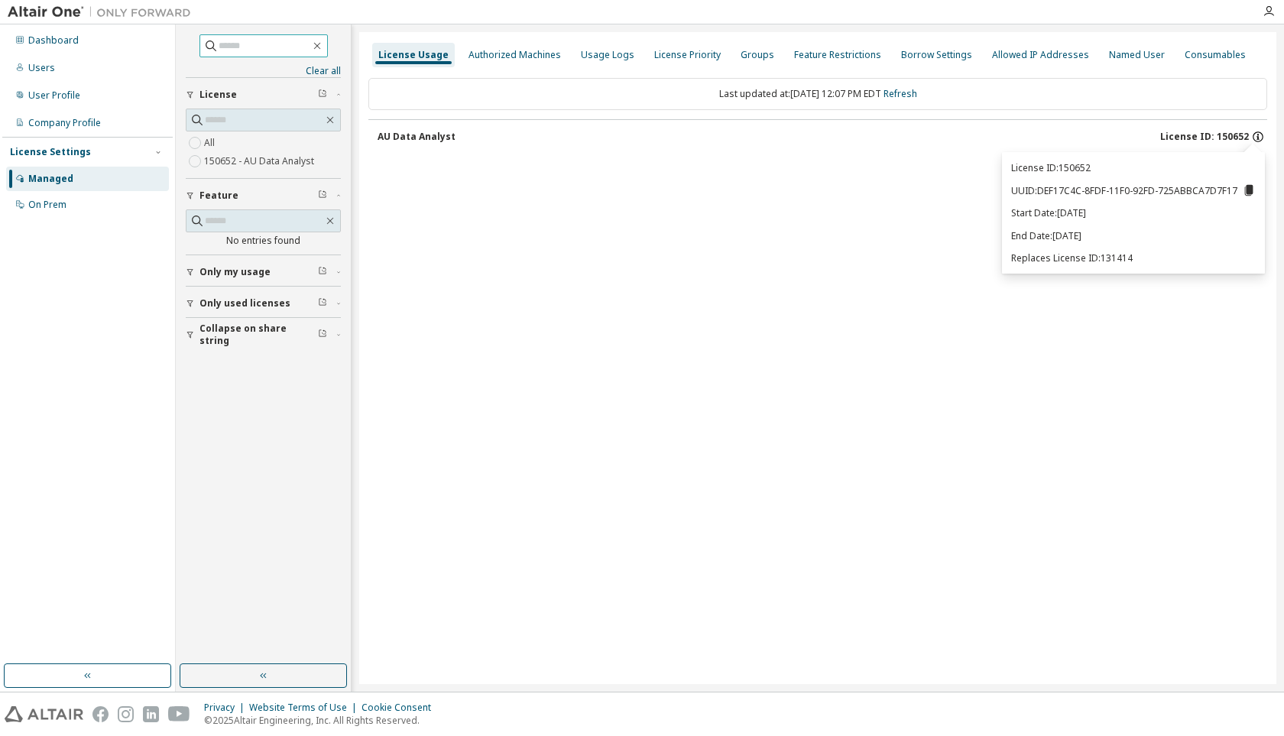
click at [1262, 136] on icon "button" at bounding box center [1258, 137] width 14 height 14
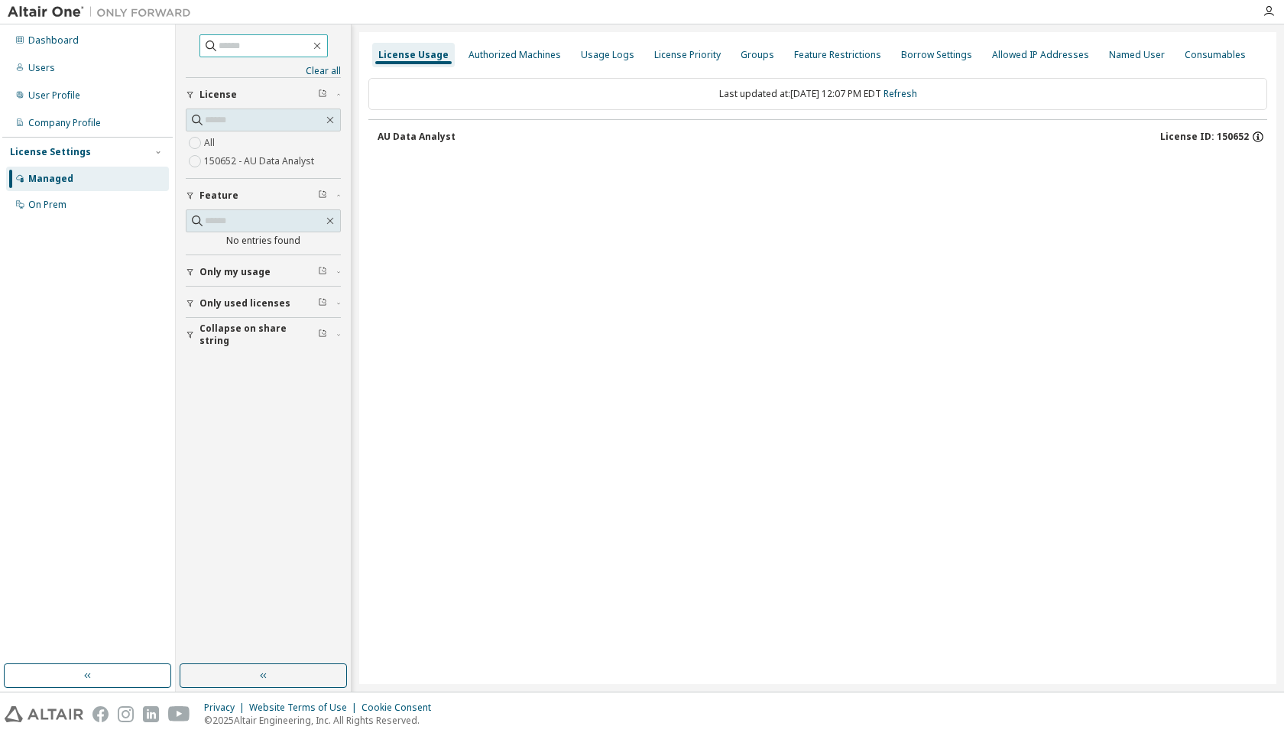
click at [1261, 138] on icon "button" at bounding box center [1258, 137] width 14 height 14
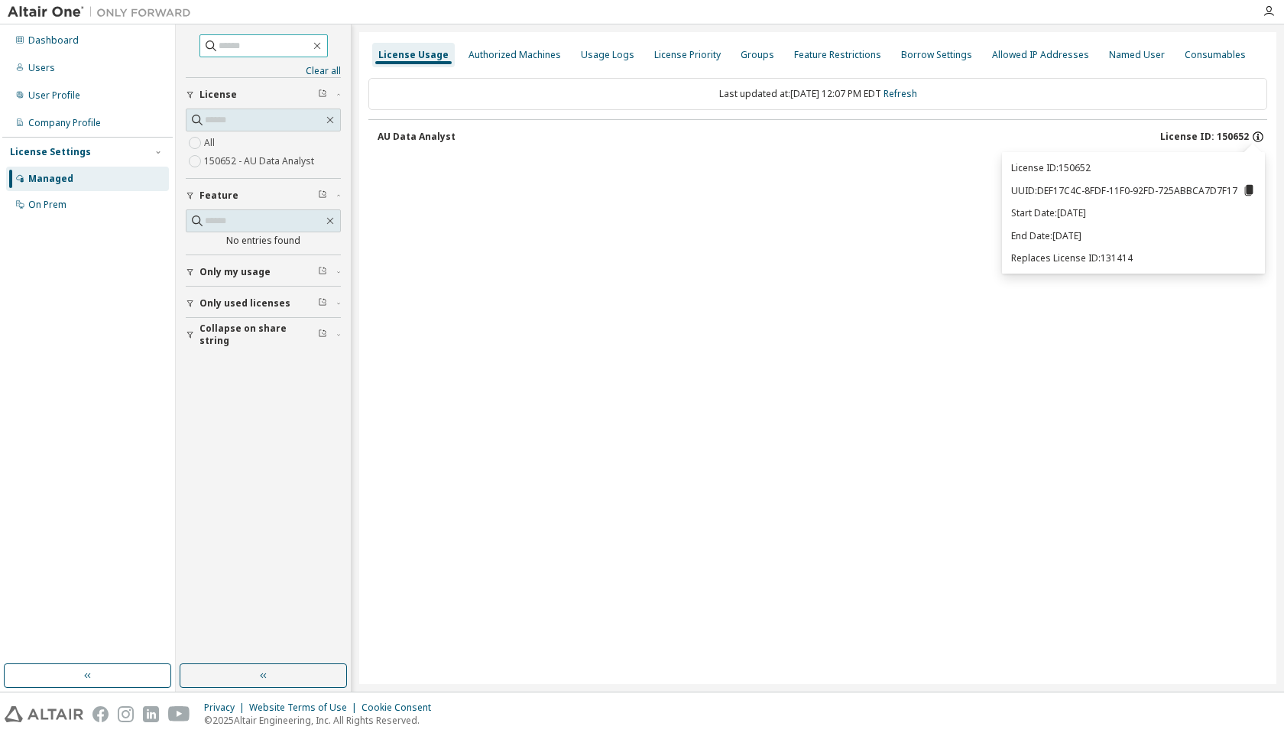
click at [1261, 138] on icon "button" at bounding box center [1258, 137] width 14 height 14
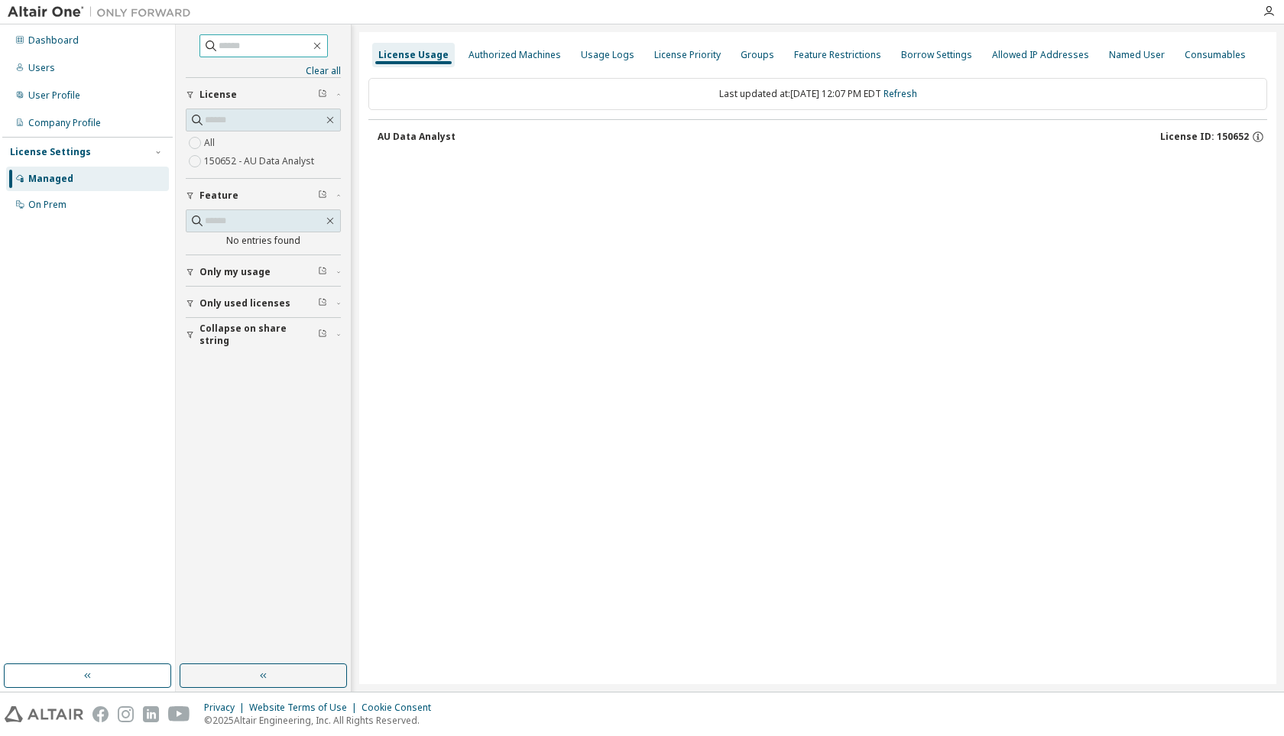
click at [262, 274] on span "Only my usage" at bounding box center [235, 272] width 71 height 12
click at [248, 347] on span "Only used licenses" at bounding box center [245, 348] width 91 height 12
click at [621, 57] on div "Usage Logs" at bounding box center [608, 55] width 54 height 12
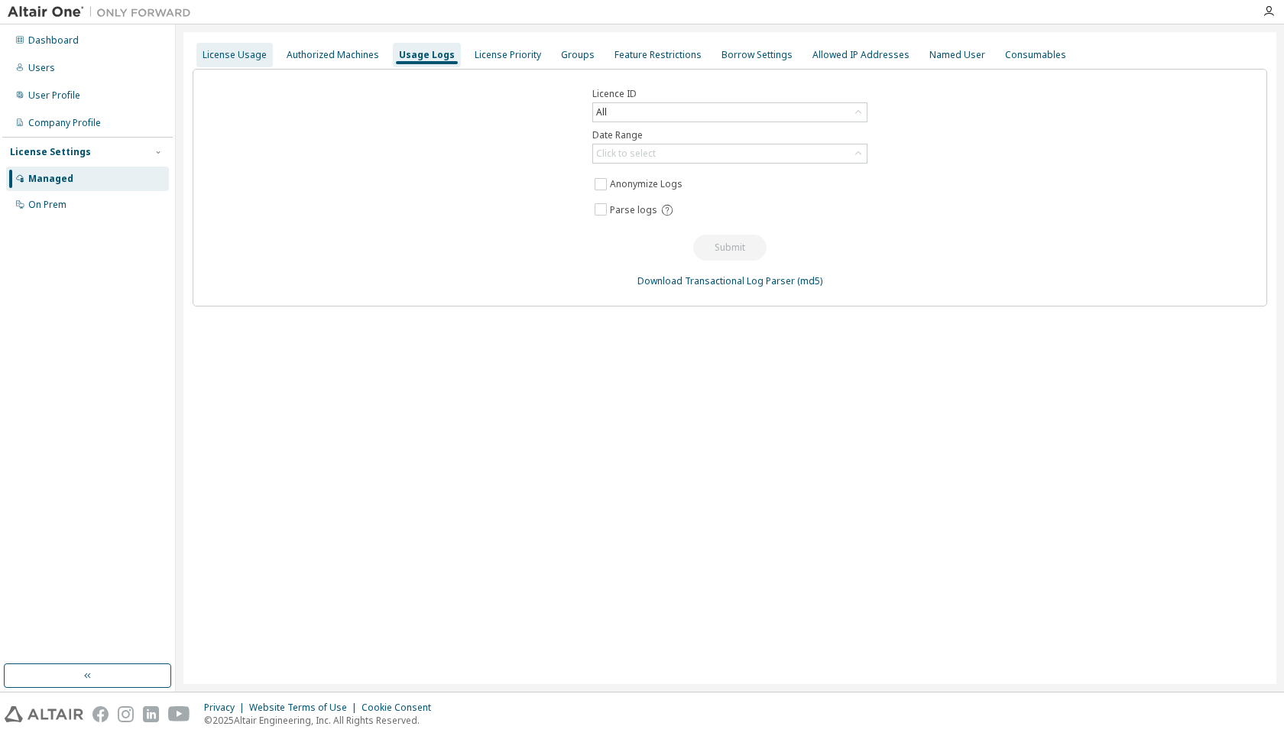
click at [224, 57] on div "License Usage" at bounding box center [235, 55] width 64 height 12
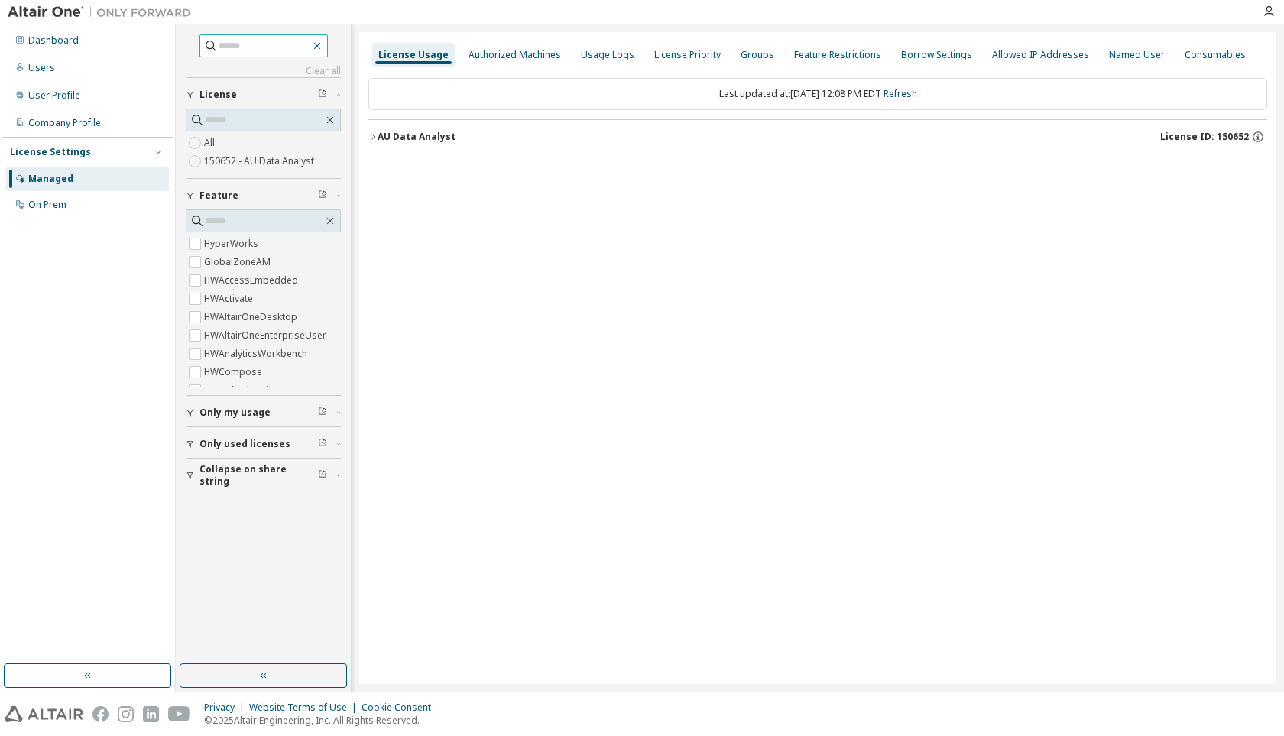
click at [323, 49] on icon "button" at bounding box center [317, 46] width 12 height 12
click at [248, 684] on button "button" at bounding box center [263, 676] width 167 height 24
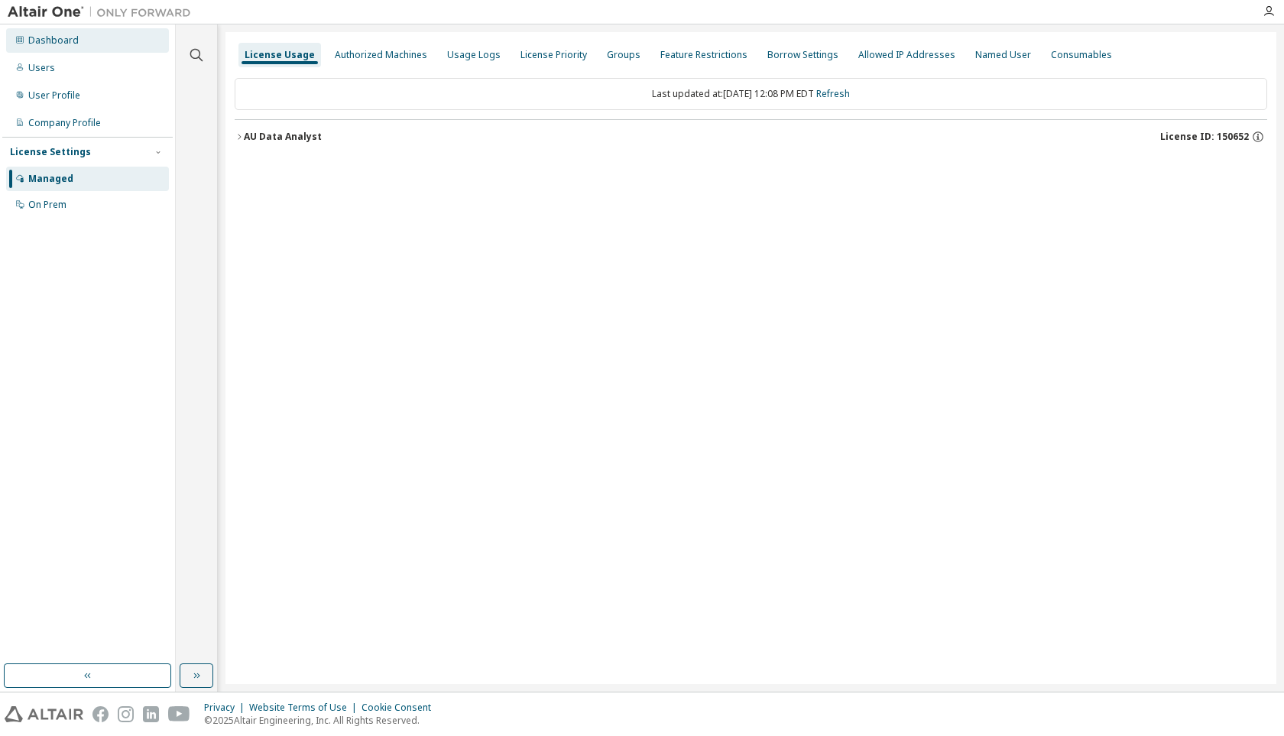
click at [76, 45] on div "Dashboard" at bounding box center [53, 40] width 50 height 12
